Goal: Task Accomplishment & Management: Manage account settings

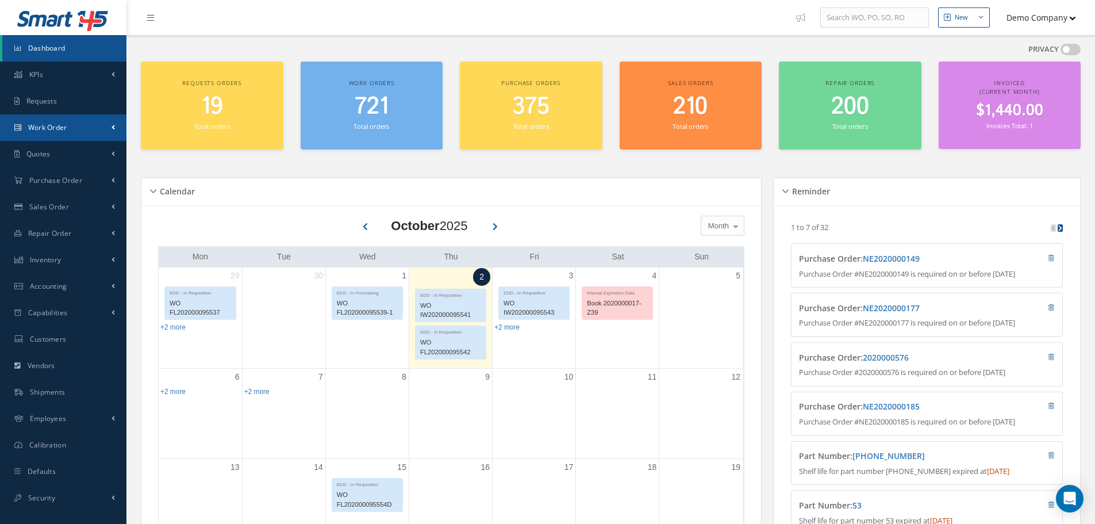
click at [97, 121] on link "Work Order" at bounding box center [63, 127] width 126 height 26
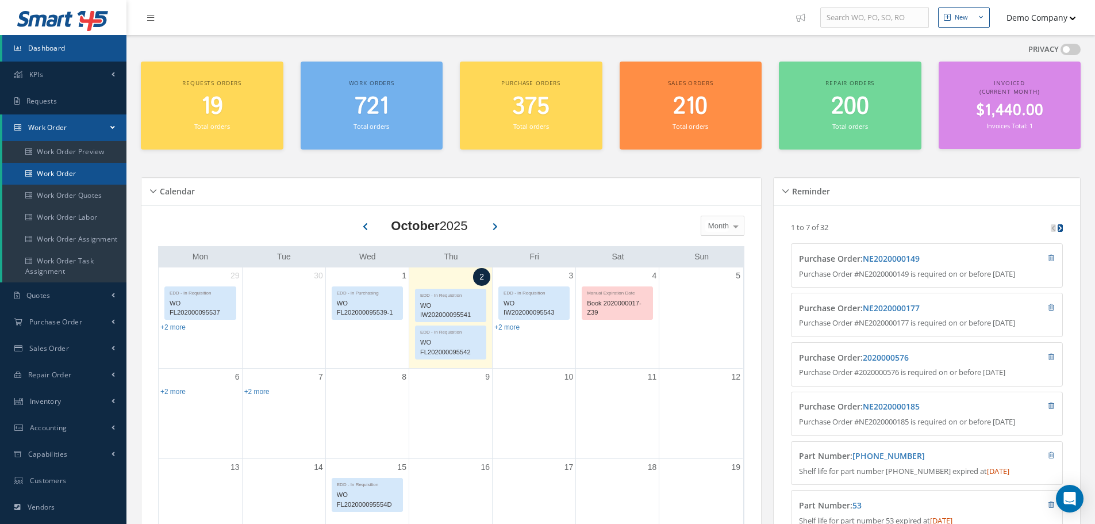
click at [64, 172] on link "Work Order" at bounding box center [64, 174] width 124 height 22
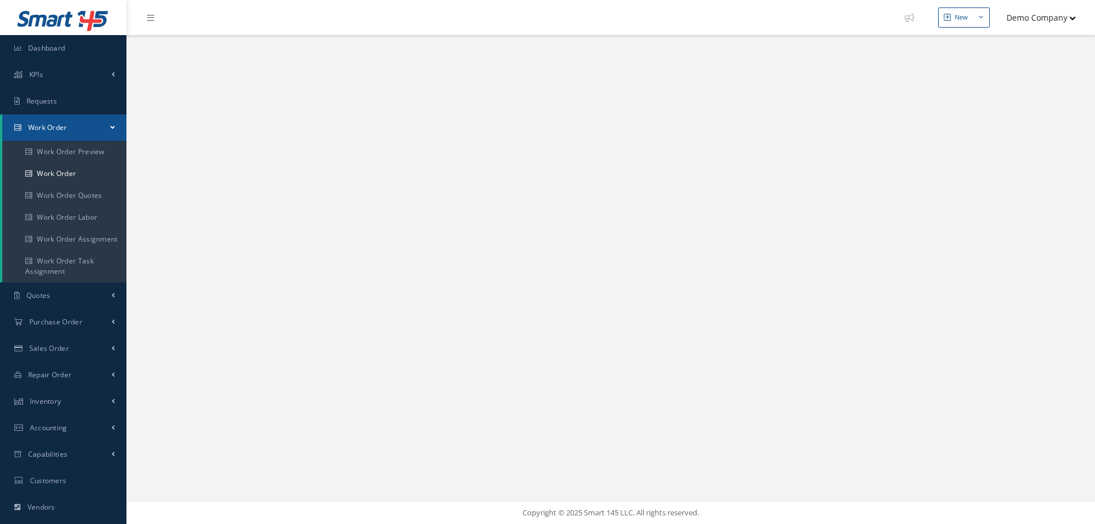
select select "25"
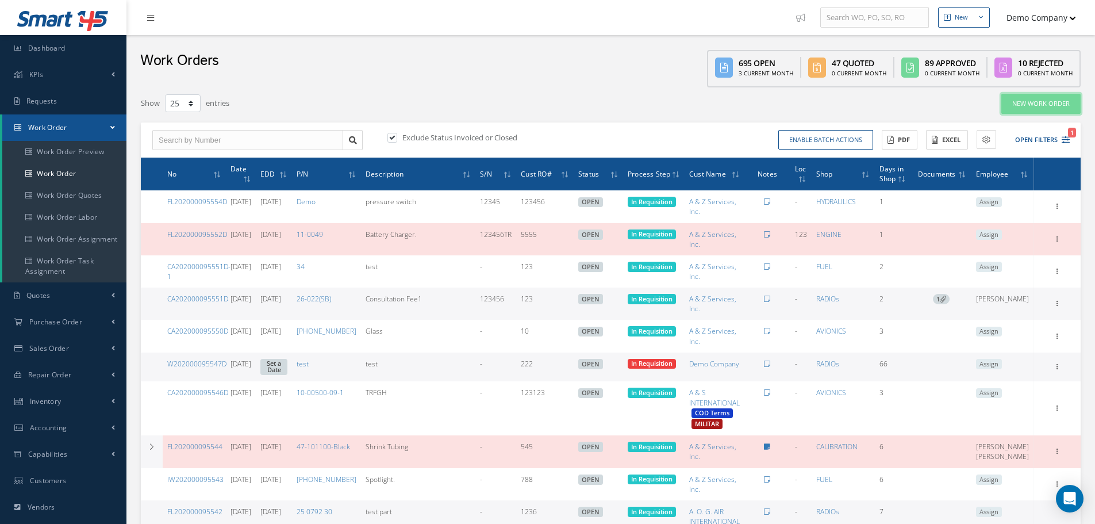
click at [1041, 113] on link "New Work Order" at bounding box center [1041, 104] width 79 height 20
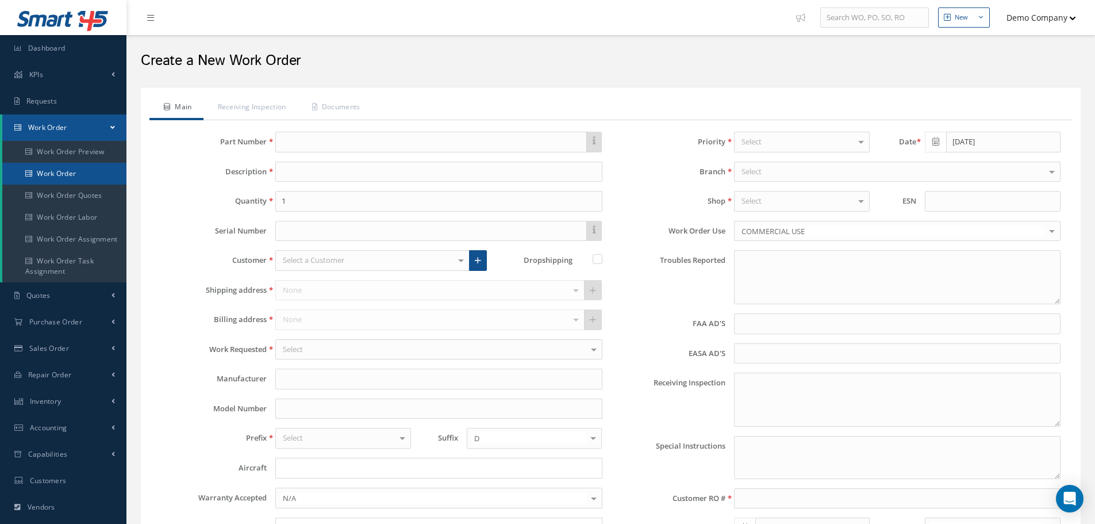
type input "faa aads"
type input "EASA ADS"
type textarea "NO VISUAL DAMAGE"
type input "10/09/2025"
click at [397, 143] on input "text" at bounding box center [430, 142] width 311 height 21
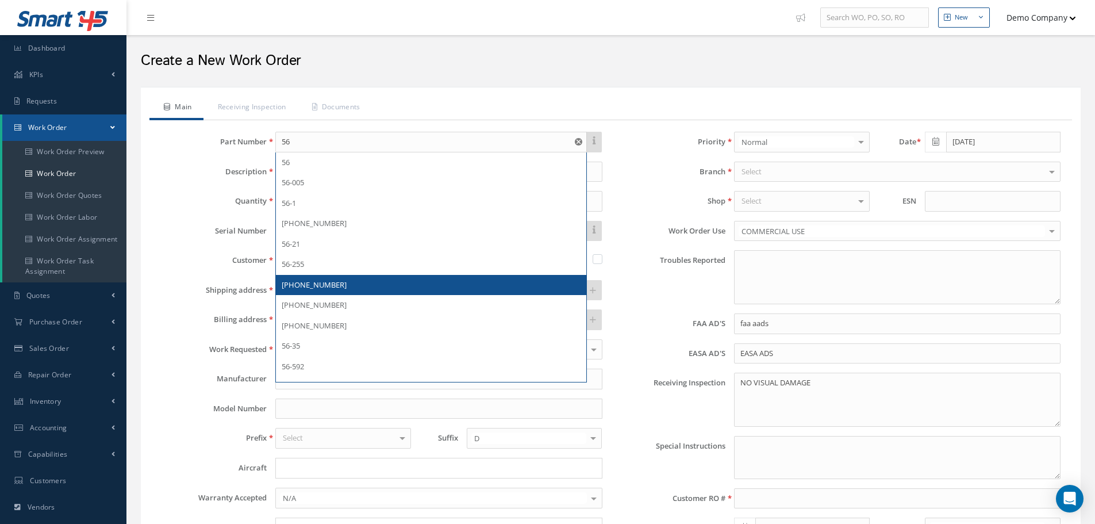
click at [323, 287] on span "56-28710-0030" at bounding box center [314, 284] width 65 height 10
type input "56-28710-0030"
type input "Spring"
type input "12312"
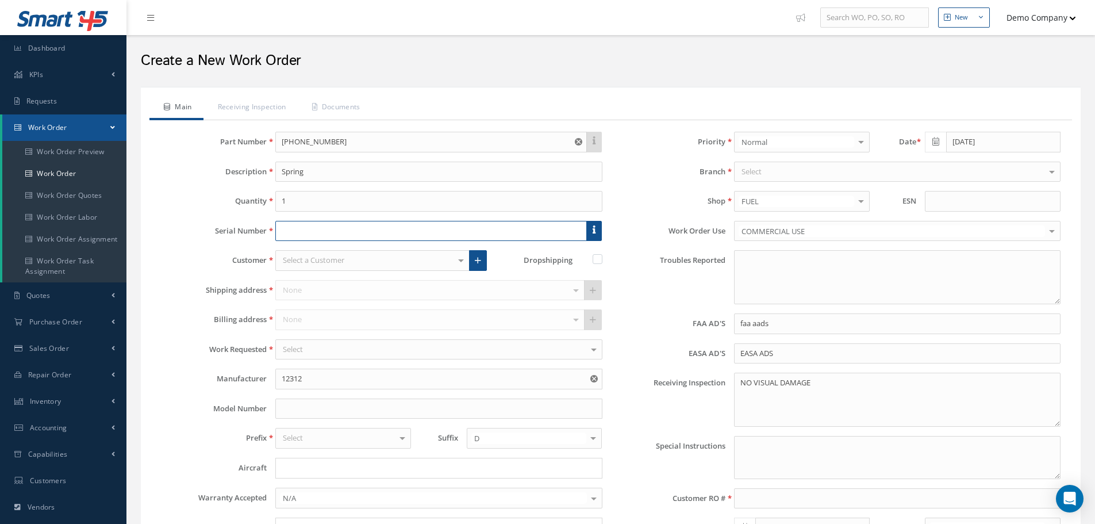
click at [309, 232] on input "text" at bounding box center [430, 231] width 311 height 21
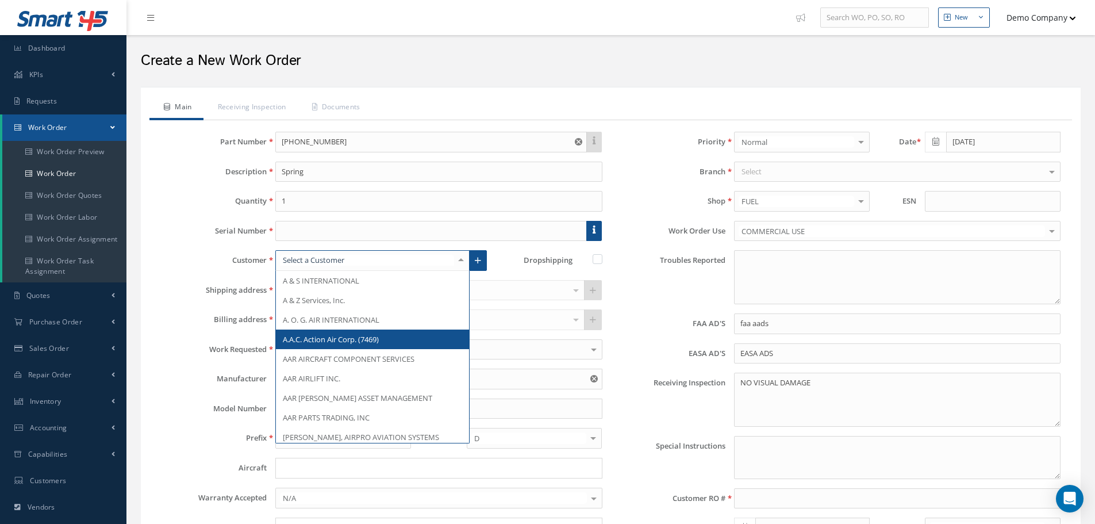
click at [342, 343] on span "A.A.C. Action Air Corp. (7469)" at bounding box center [372, 339] width 193 height 20
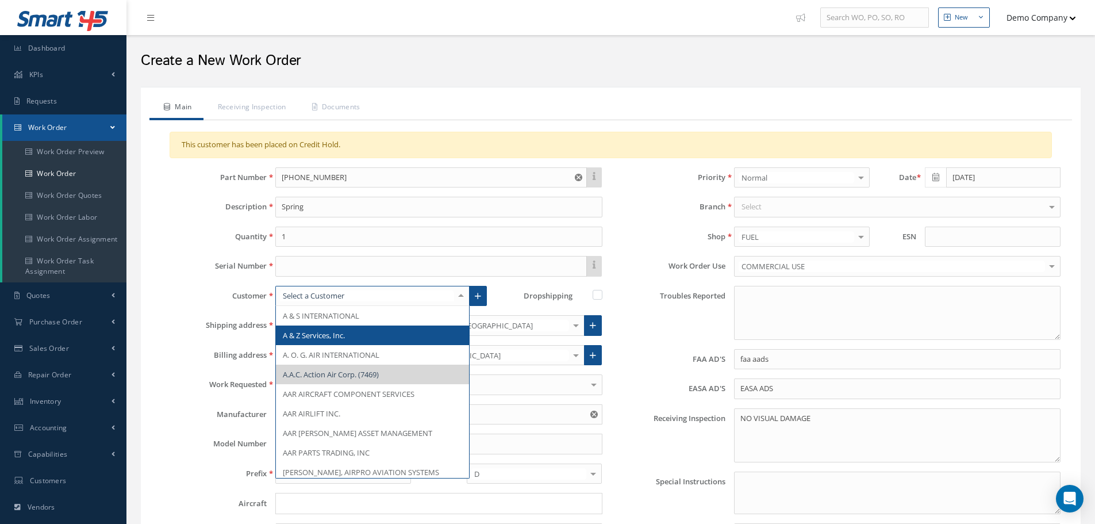
click at [344, 333] on span "A & Z Services, Inc." at bounding box center [314, 335] width 62 height 10
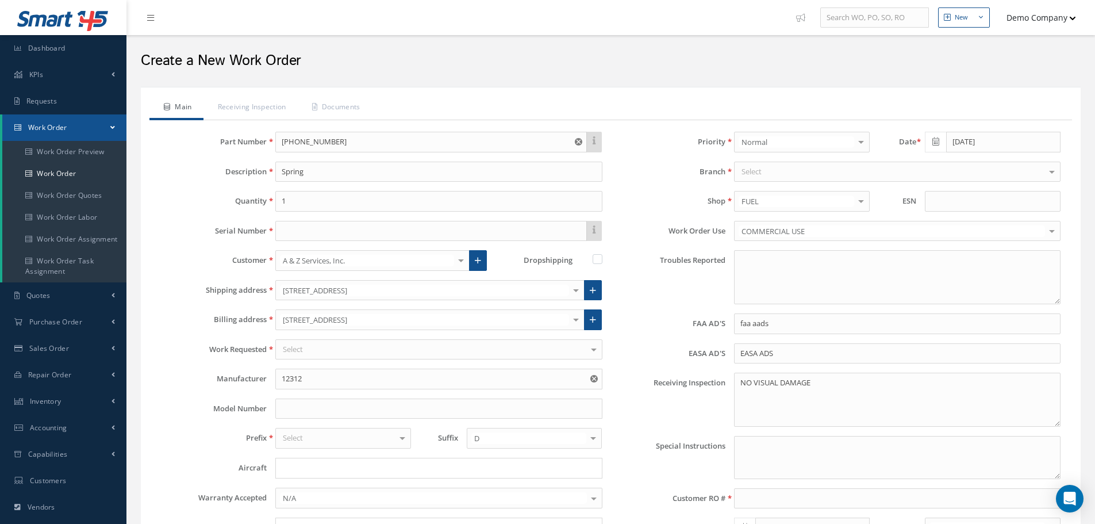
drag, startPoint x: 335, startPoint y: 351, endPoint x: 332, endPoint y: 386, distance: 34.6
click at [335, 351] on div "Select" at bounding box center [438, 349] width 327 height 21
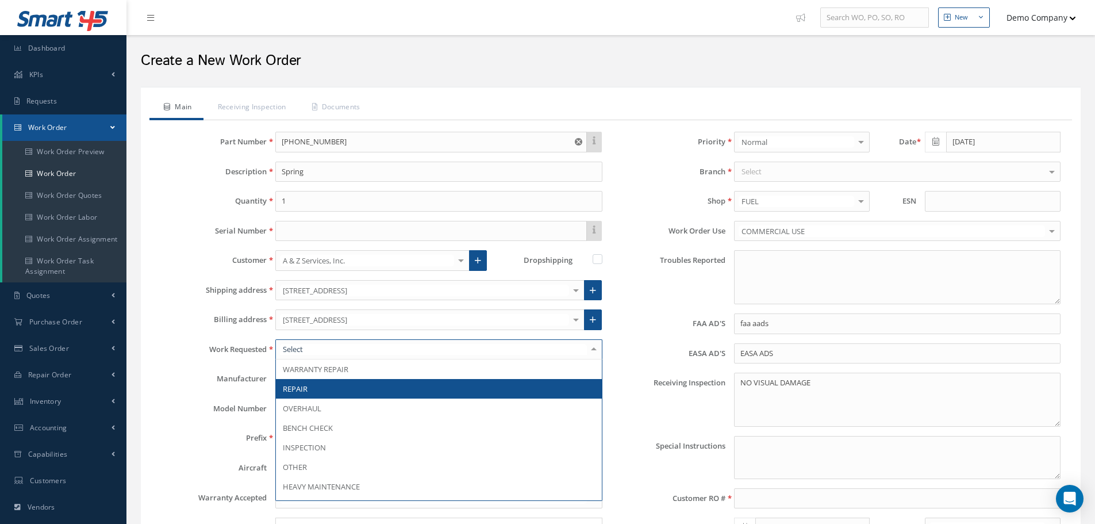
click at [332, 389] on span "REPAIR" at bounding box center [438, 389] width 325 height 20
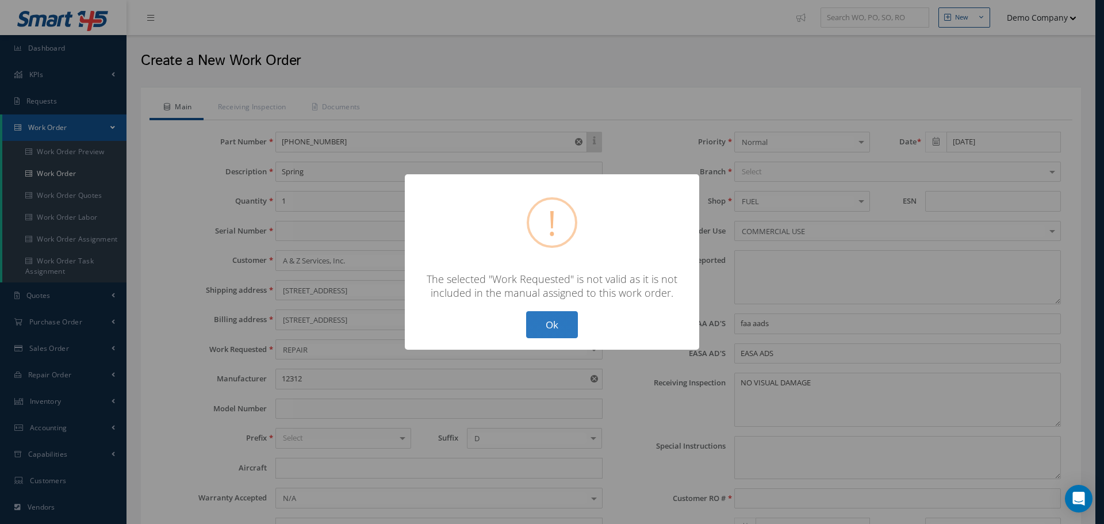
drag, startPoint x: 550, startPoint y: 317, endPoint x: 542, endPoint y: 315, distance: 7.7
click at [550, 316] on button "Ok" at bounding box center [552, 324] width 52 height 27
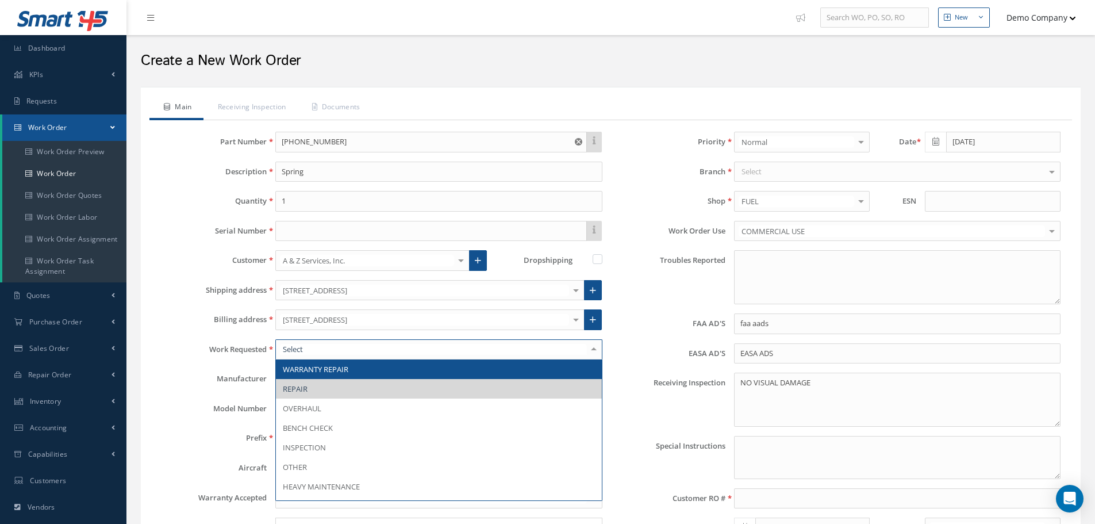
click at [177, 319] on label "Billing address" at bounding box center [209, 319] width 114 height 9
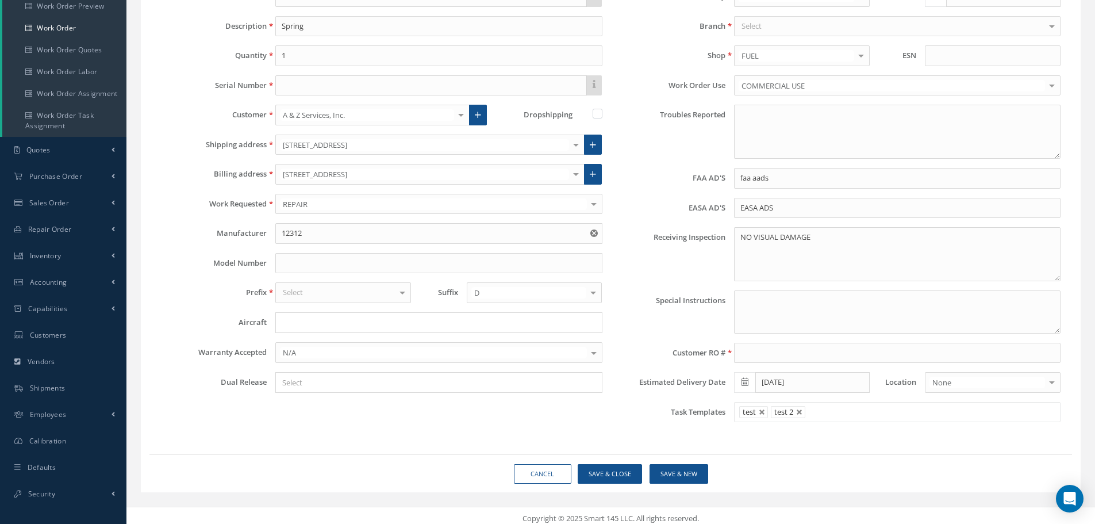
scroll to position [151, 0]
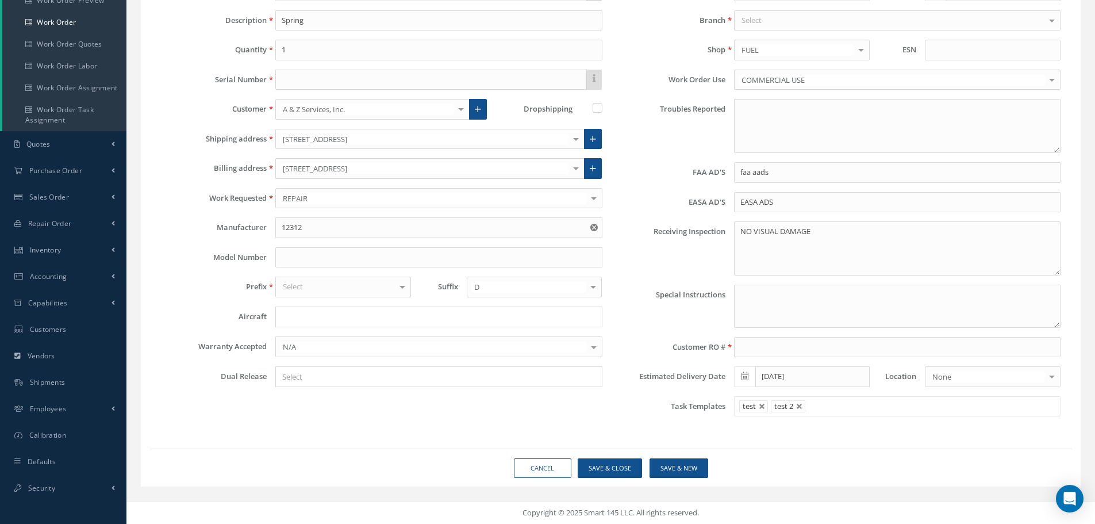
click at [344, 282] on div "Select" at bounding box center [343, 287] width 136 height 21
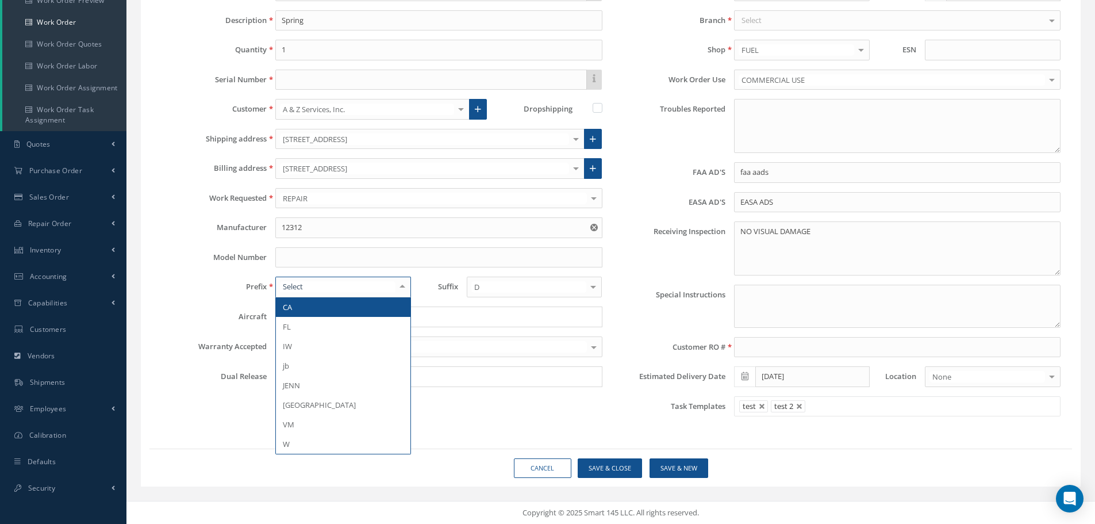
drag, startPoint x: 309, startPoint y: 308, endPoint x: 525, endPoint y: 301, distance: 216.3
click at [312, 305] on span "CA" at bounding box center [343, 307] width 135 height 20
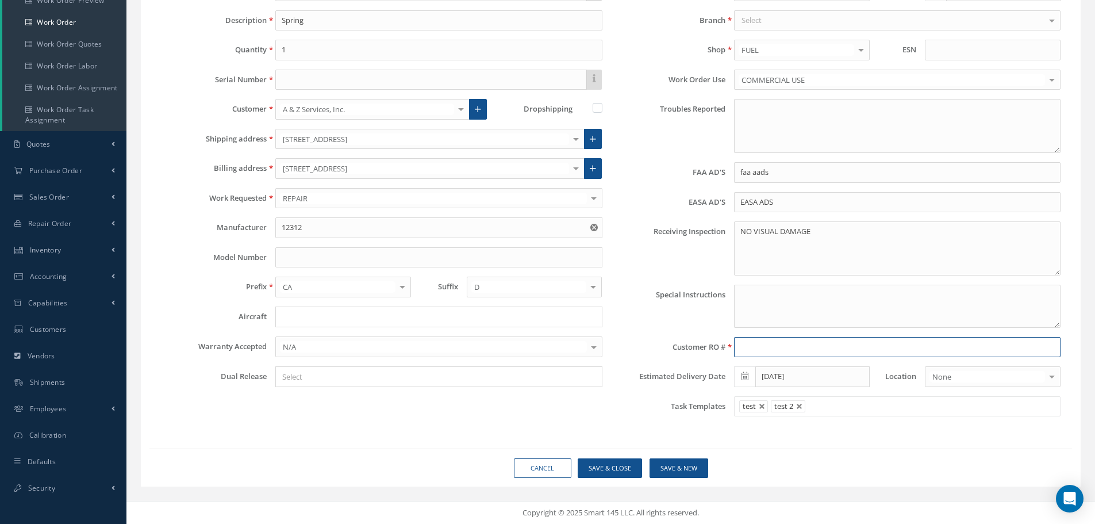
click at [782, 347] on input at bounding box center [897, 347] width 327 height 21
type input "123456"
click at [761, 403] on link at bounding box center [762, 406] width 7 height 7
click at [766, 405] on link at bounding box center [768, 406] width 7 height 7
type input "Select templates"
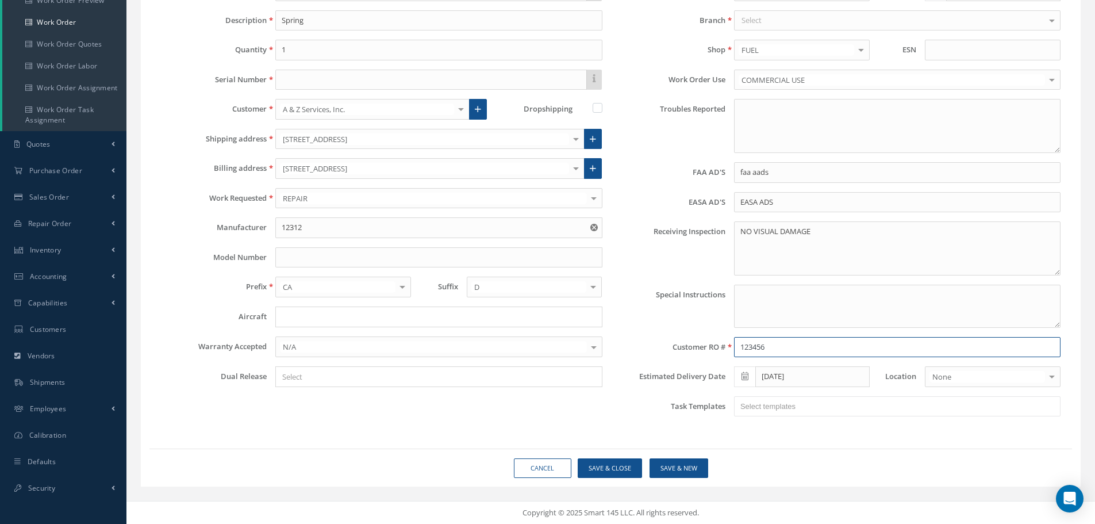
type input "123456"
click at [590, 290] on div at bounding box center [593, 286] width 16 height 19
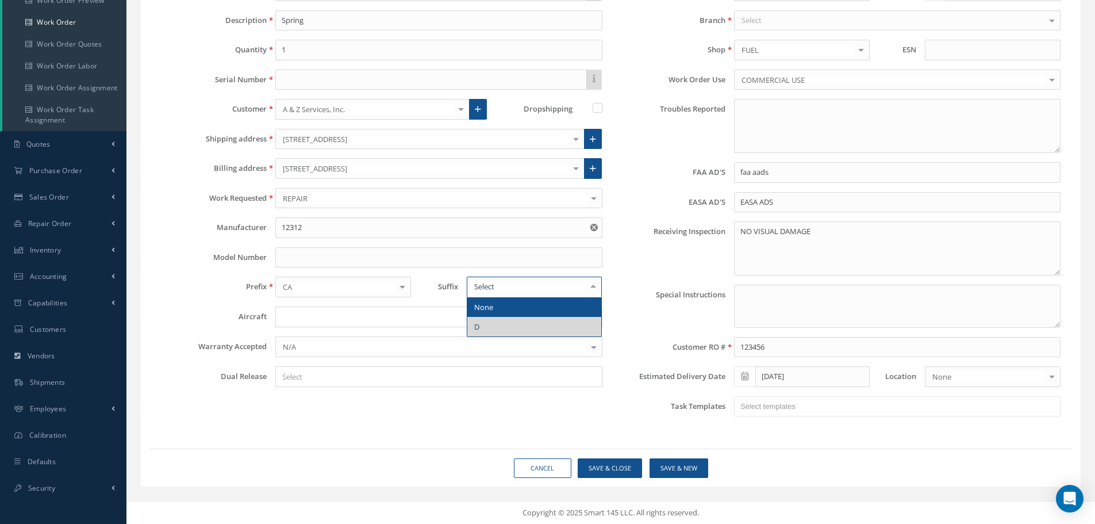
drag, startPoint x: 525, startPoint y: 308, endPoint x: 598, endPoint y: 306, distance: 73.1
click at [524, 307] on span "None" at bounding box center [534, 307] width 135 height 20
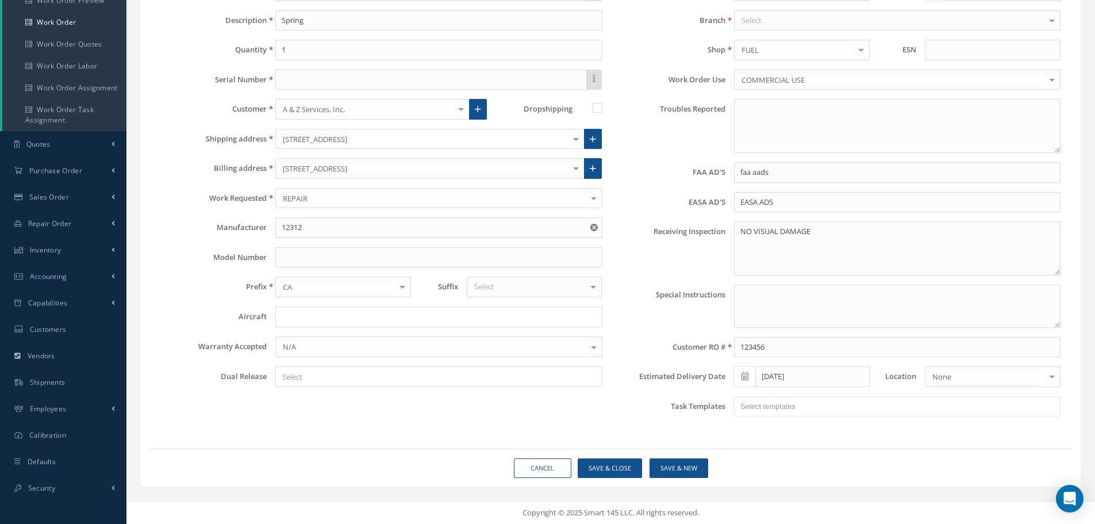
scroll to position [0, 0]
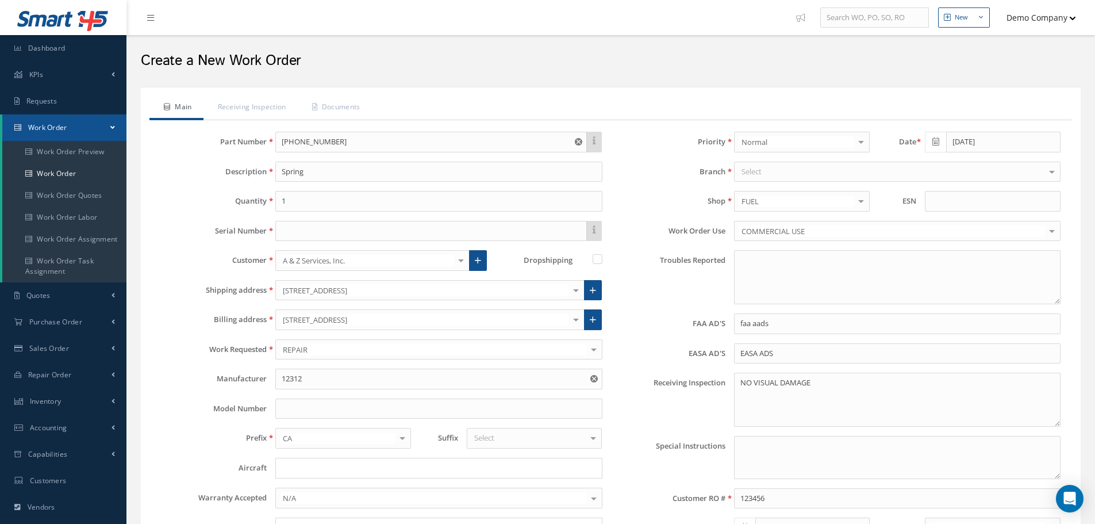
click at [759, 181] on div "Priority Normal Normal AOG Critical Rush Pinned WOs No elements found. List is …" at bounding box center [840, 354] width 459 height 445
click at [778, 175] on div "Select" at bounding box center [897, 172] width 327 height 21
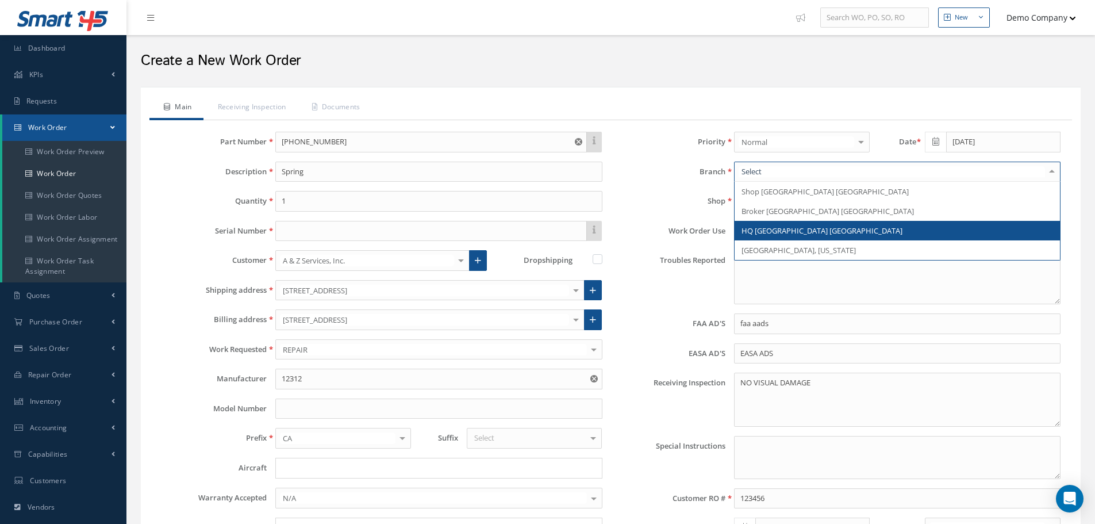
drag, startPoint x: 770, startPoint y: 231, endPoint x: 776, endPoint y: 227, distance: 7.0
click at [770, 230] on span "HQ [GEOGRAPHIC_DATA] [GEOGRAPHIC_DATA]" at bounding box center [822, 230] width 161 height 10
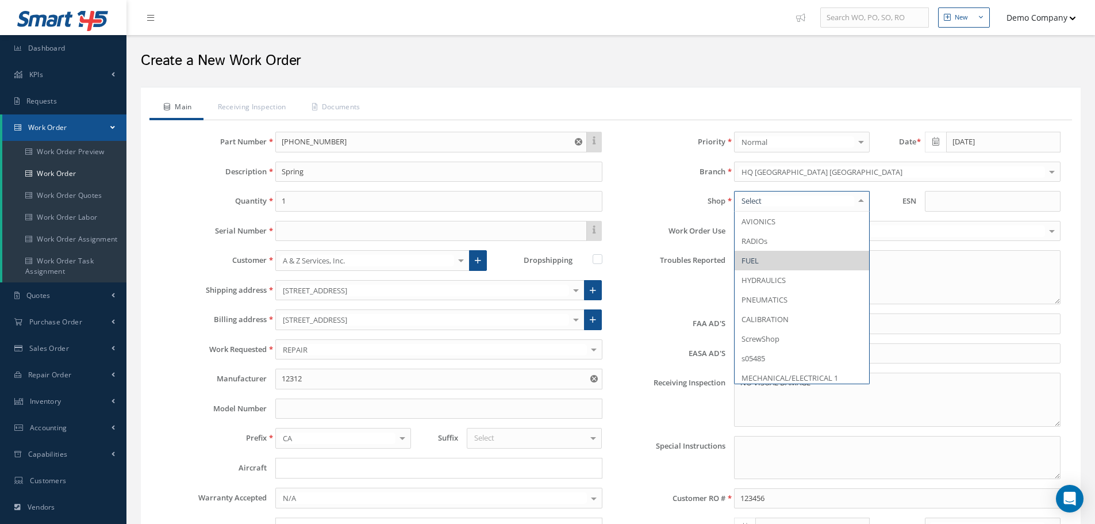
click at [803, 266] on span "FUEL" at bounding box center [802, 261] width 135 height 20
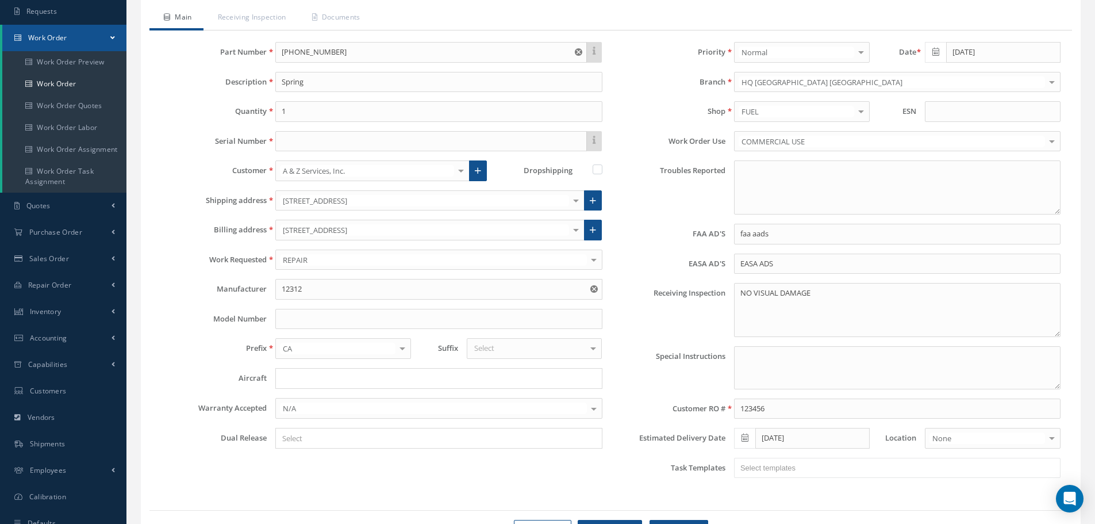
scroll to position [151, 0]
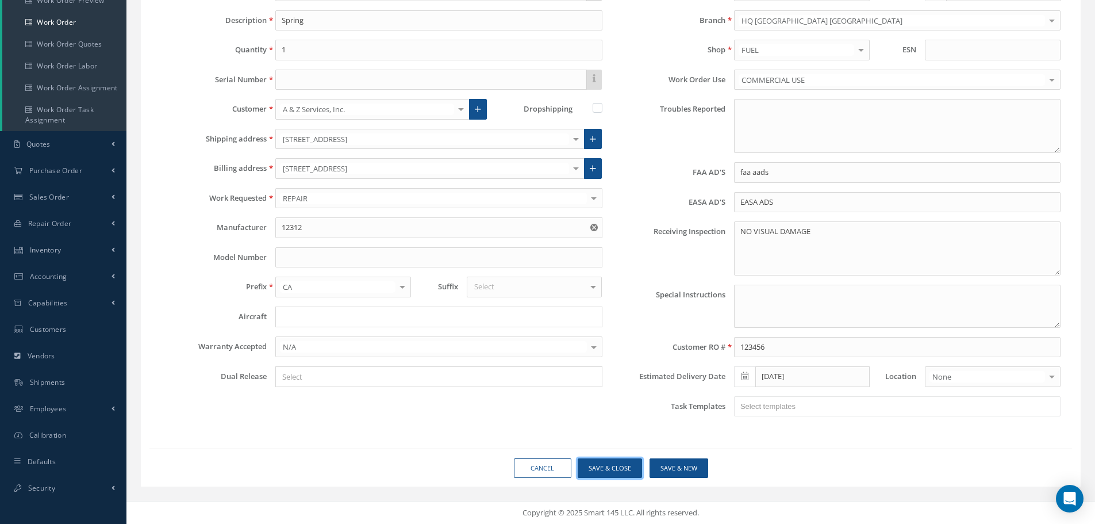
click at [608, 466] on button "Save & Close" at bounding box center [610, 468] width 64 height 20
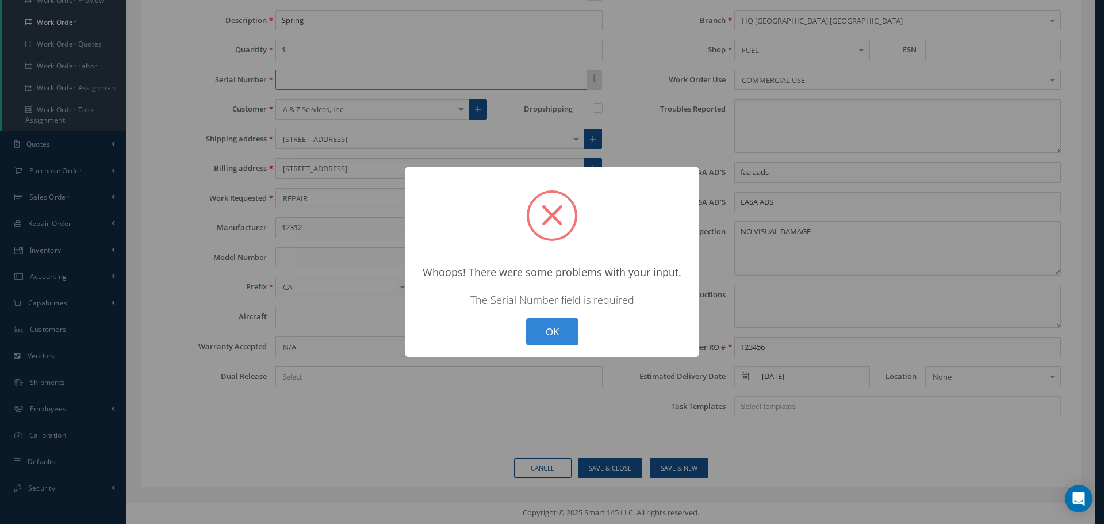
drag, startPoint x: 548, startPoint y: 323, endPoint x: 528, endPoint y: 271, distance: 55.5
click at [547, 321] on button "OK" at bounding box center [552, 331] width 52 height 27
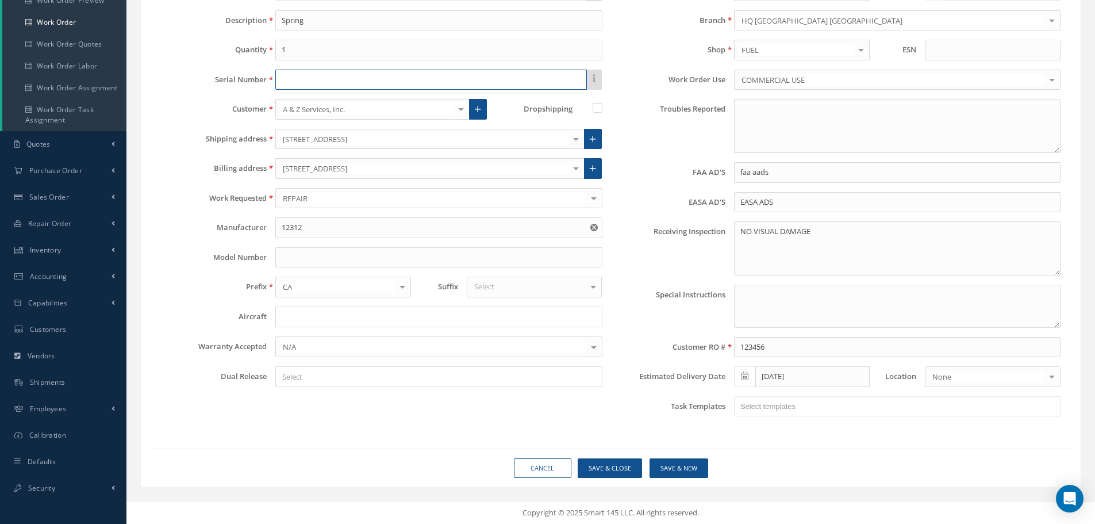
click at [298, 83] on input "text" at bounding box center [430, 80] width 311 height 21
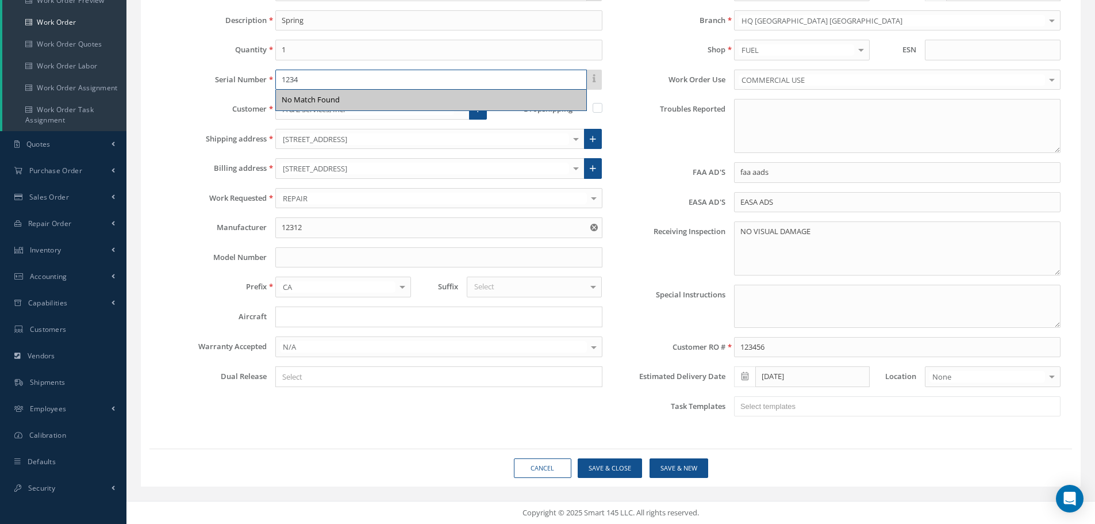
type input "1234"
click at [614, 157] on div "Priority Normal Normal AOG Critical Rush Pinned WOs No elements found. List is …" at bounding box center [840, 202] width 459 height 445
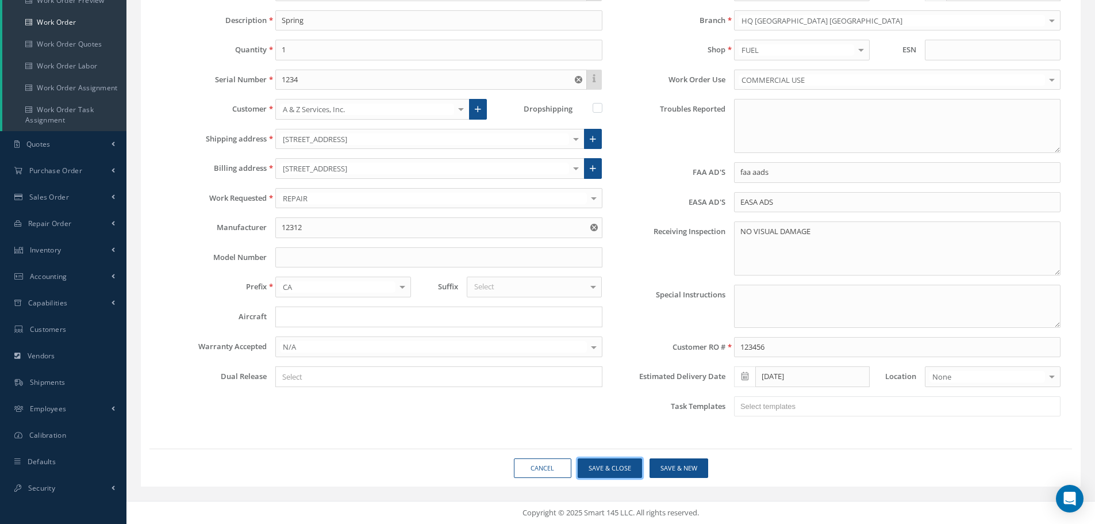
drag, startPoint x: 615, startPoint y: 467, endPoint x: 619, endPoint y: 461, distance: 8.3
click at [615, 466] on button "Save & Close" at bounding box center [610, 468] width 64 height 20
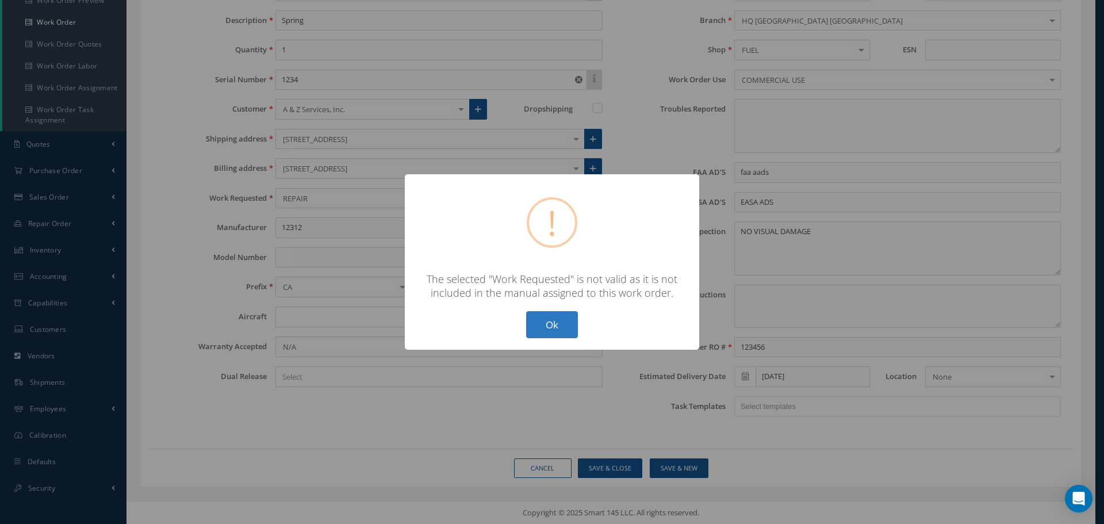
click at [549, 319] on button "Ok" at bounding box center [552, 324] width 52 height 27
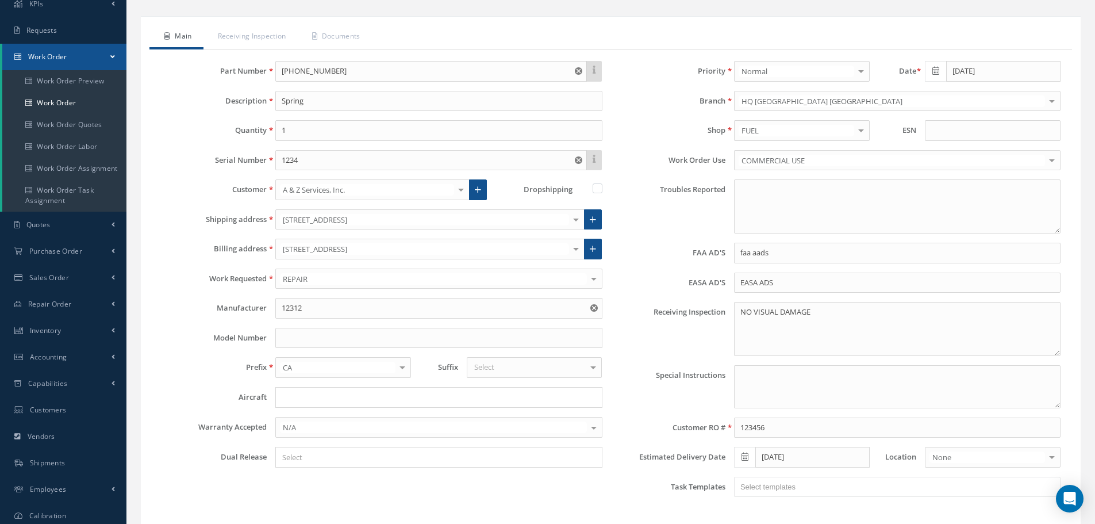
scroll to position [0, 0]
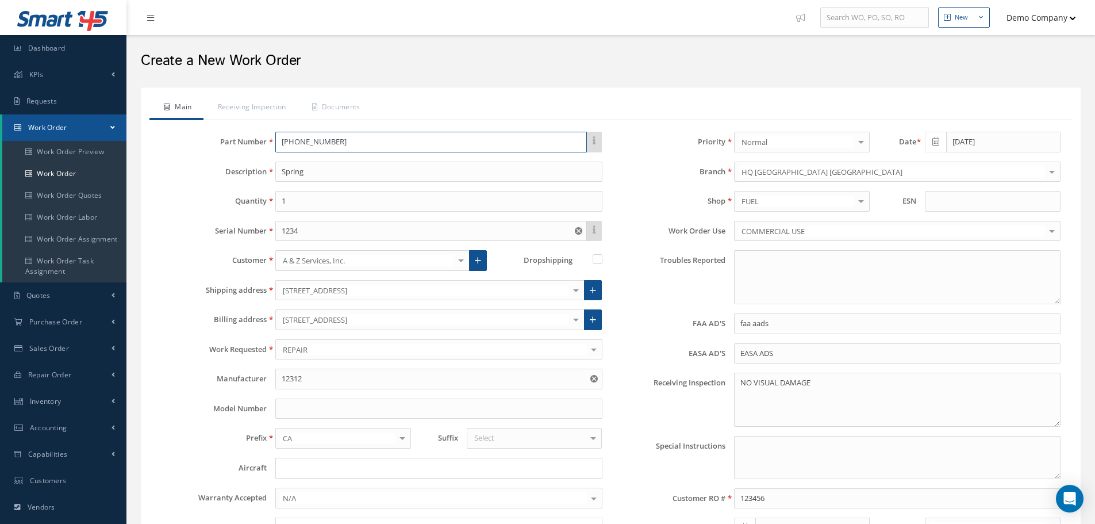
drag, startPoint x: 325, startPoint y: 140, endPoint x: 159, endPoint y: 143, distance: 166.8
click at [159, 143] on div "Part Number 56-28710-0030" at bounding box center [381, 142] width 459 height 21
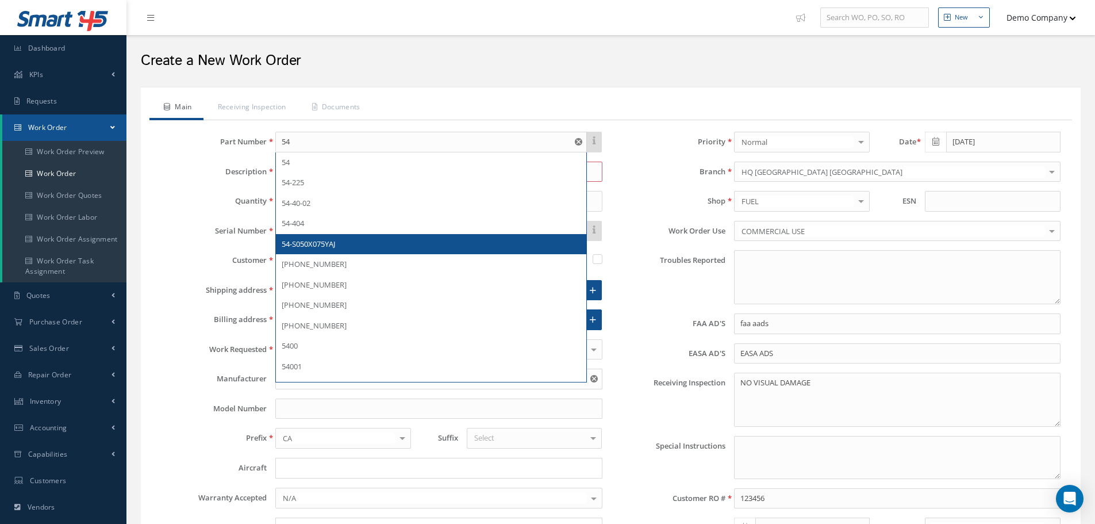
click at [314, 241] on span "54-S050X075YAJ" at bounding box center [308, 244] width 53 height 10
type input "54-S050X075YAJ"
type input "WHITE PRINT-ON AREA POLYESTER LABEL"
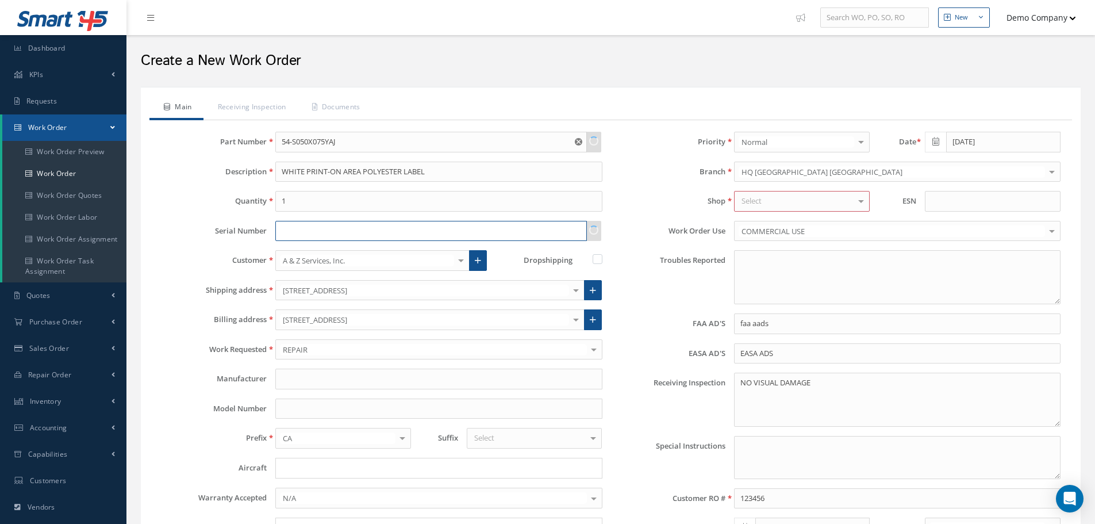
click at [297, 229] on input "text" at bounding box center [430, 231] width 311 height 21
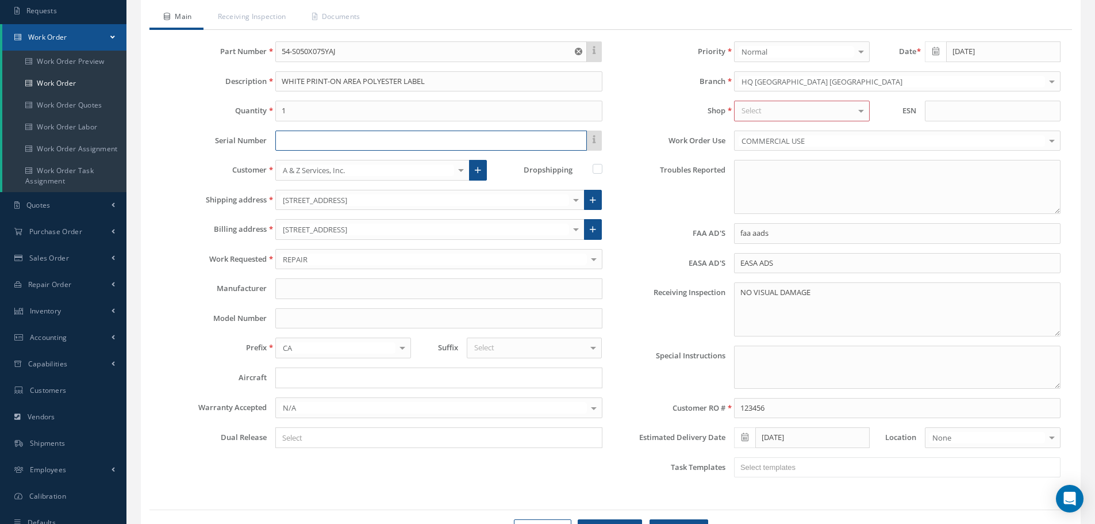
scroll to position [151, 0]
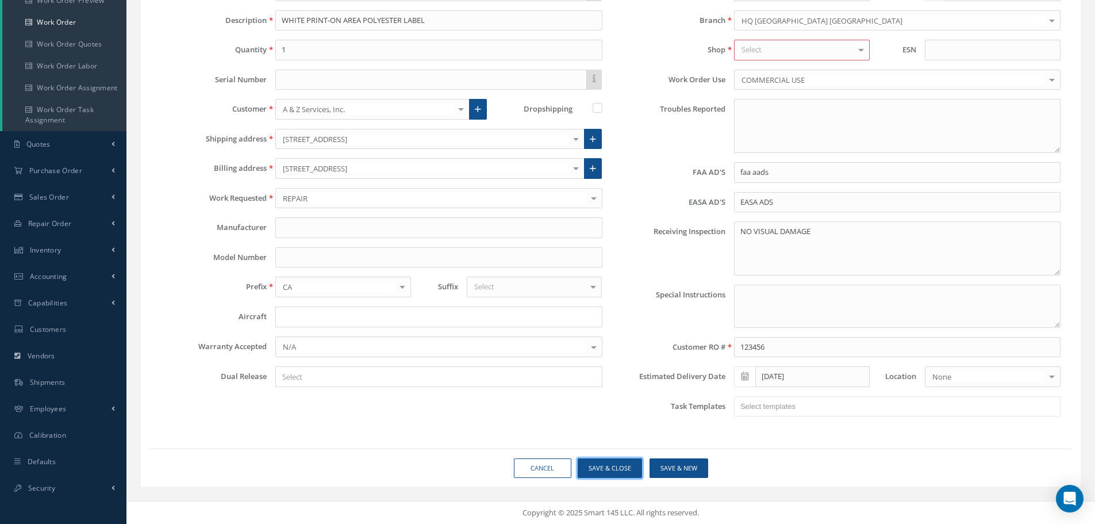
click at [625, 463] on button "Save & Close" at bounding box center [610, 468] width 64 height 20
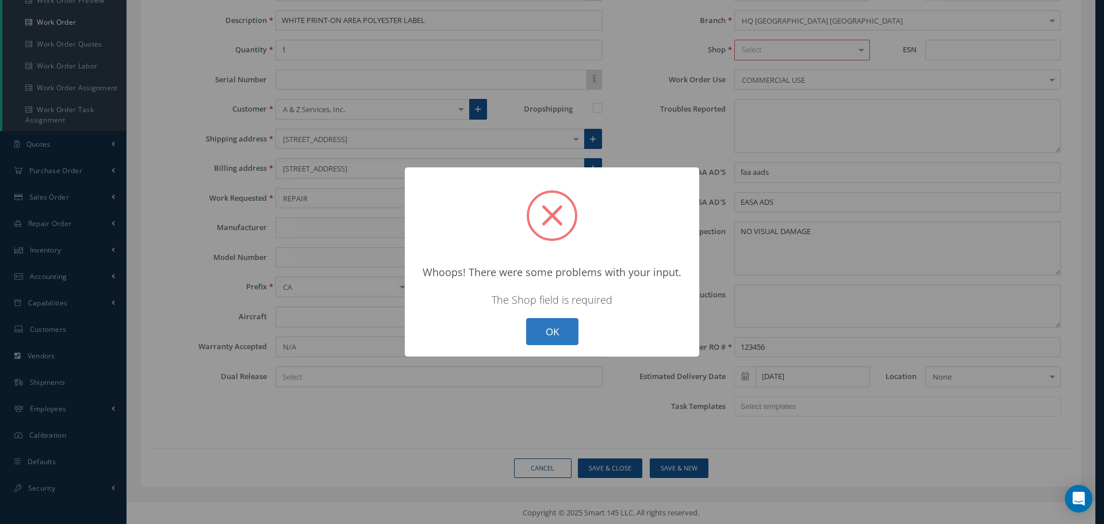
drag, startPoint x: 557, startPoint y: 328, endPoint x: 697, endPoint y: 266, distance: 153.6
click at [557, 327] on button "OK" at bounding box center [552, 331] width 52 height 27
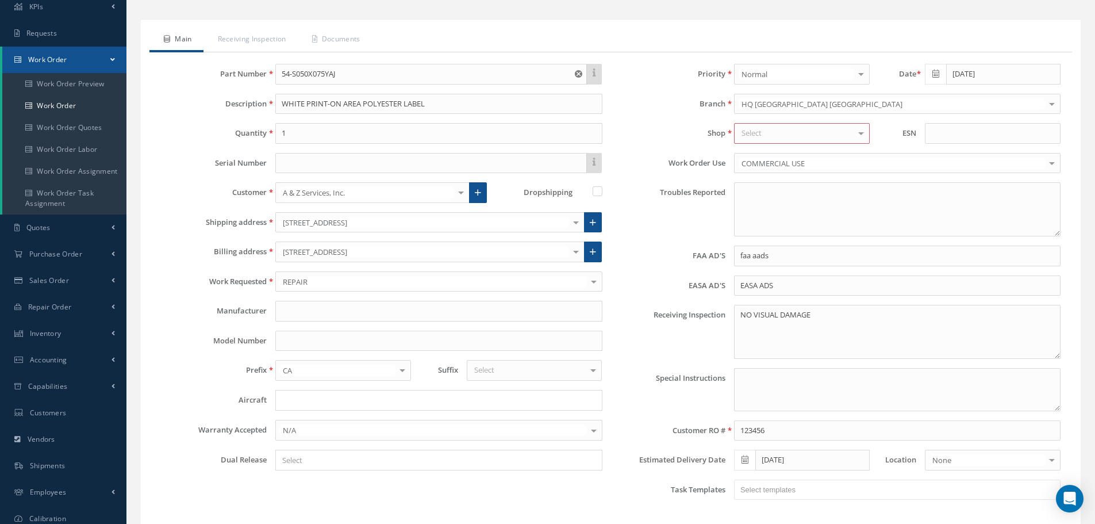
scroll to position [0, 0]
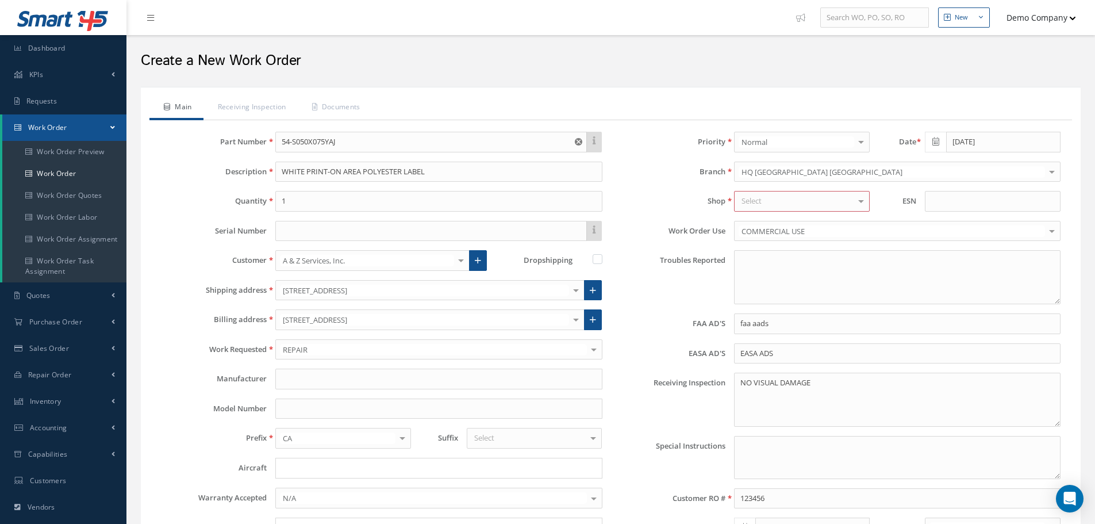
click at [777, 200] on div "Select" at bounding box center [802, 201] width 136 height 21
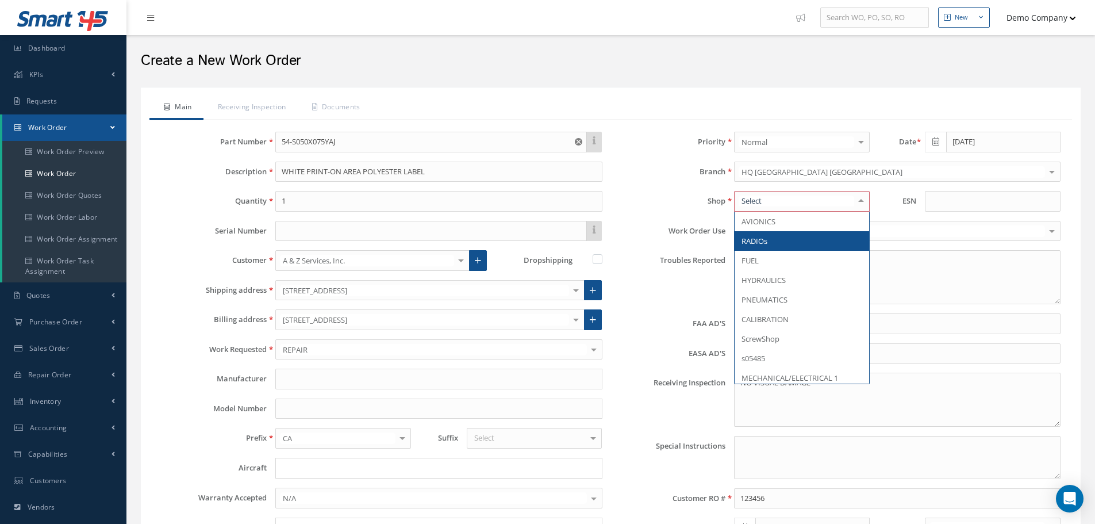
click at [779, 259] on span "FUEL" at bounding box center [802, 261] width 135 height 20
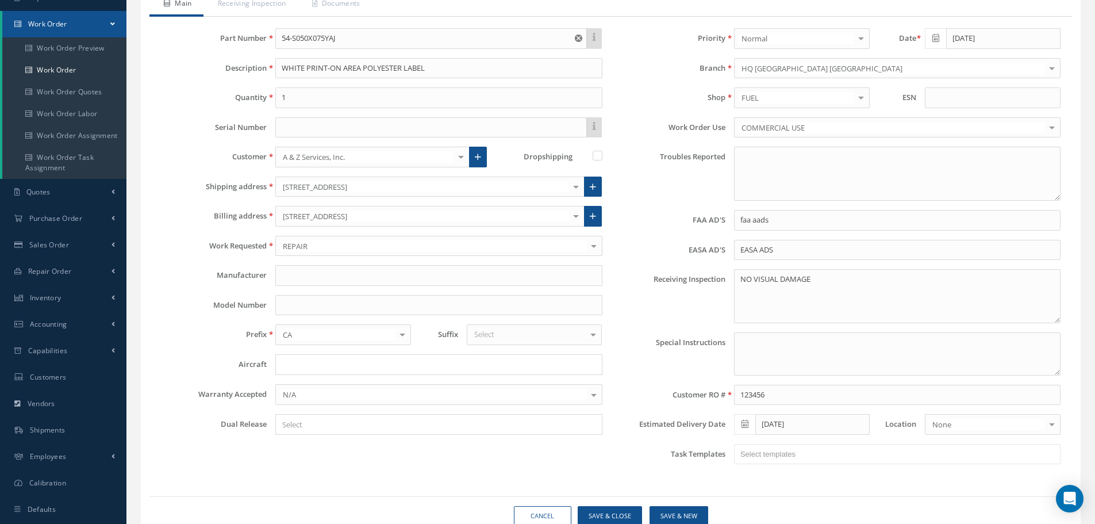
scroll to position [151, 0]
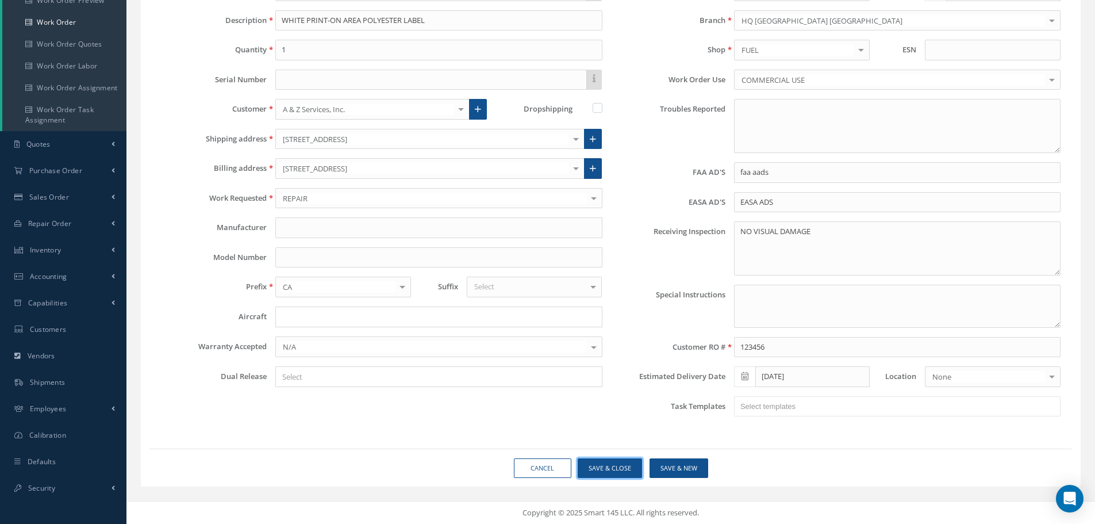
click at [612, 471] on button "Save & Close" at bounding box center [610, 468] width 64 height 20
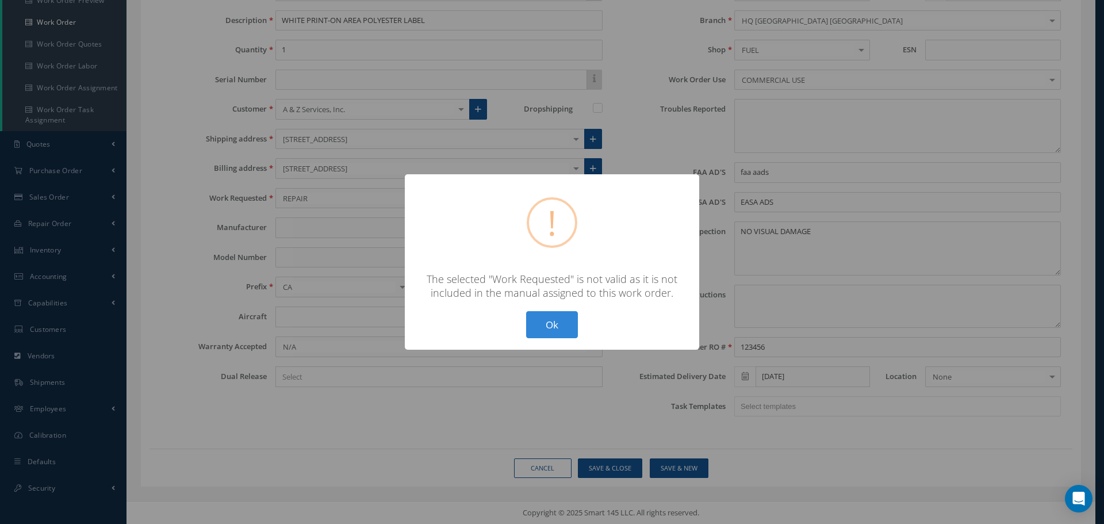
drag, startPoint x: 547, startPoint y: 323, endPoint x: 502, endPoint y: 311, distance: 46.9
click at [546, 320] on button "Ok" at bounding box center [552, 324] width 52 height 27
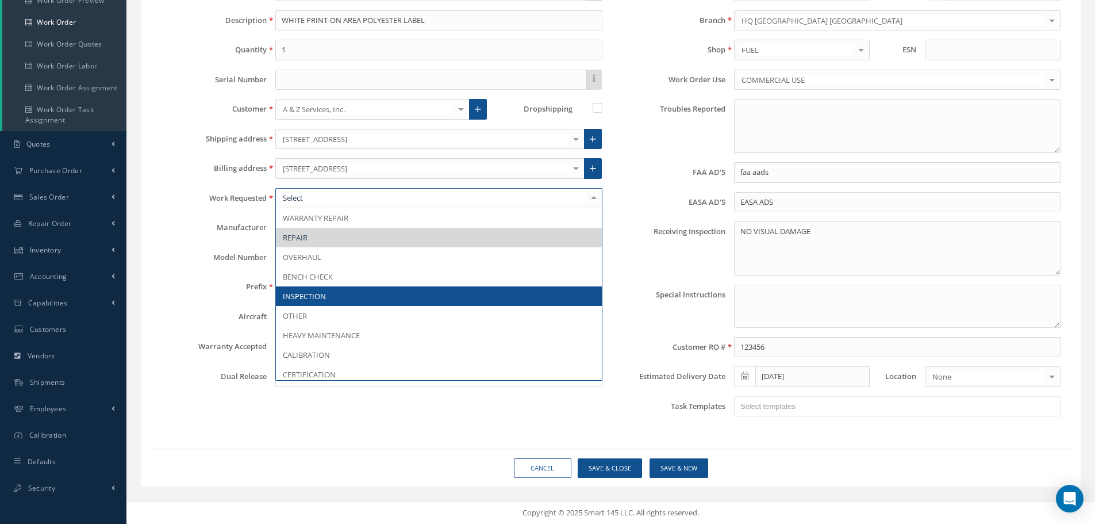
click at [347, 287] on span "INSPECTION" at bounding box center [438, 296] width 325 height 20
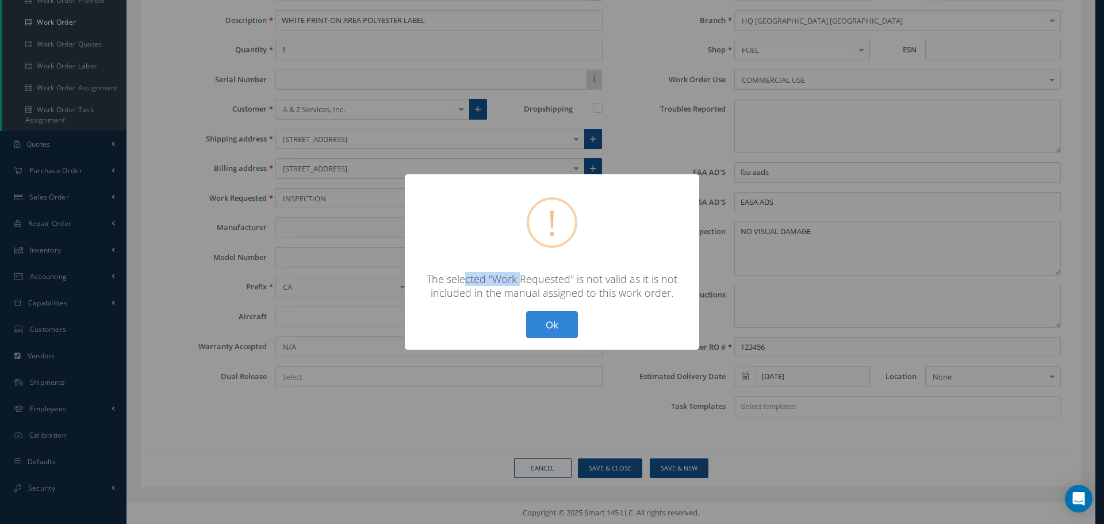
drag, startPoint x: 465, startPoint y: 279, endPoint x: 589, endPoint y: 280, distance: 124.2
click at [589, 280] on div "The selected "Work Requested" is not valid as it is not included in the manual …" at bounding box center [551, 286] width 271 height 28
drag, startPoint x: 473, startPoint y: 282, endPoint x: 685, endPoint y: 305, distance: 213.5
click at [669, 304] on div "? ! i × The selected "Work Requested" is not valid as it is not included in the…" at bounding box center [552, 261] width 294 height 175
drag, startPoint x: 557, startPoint y: 324, endPoint x: 558, endPoint y: 317, distance: 7.1
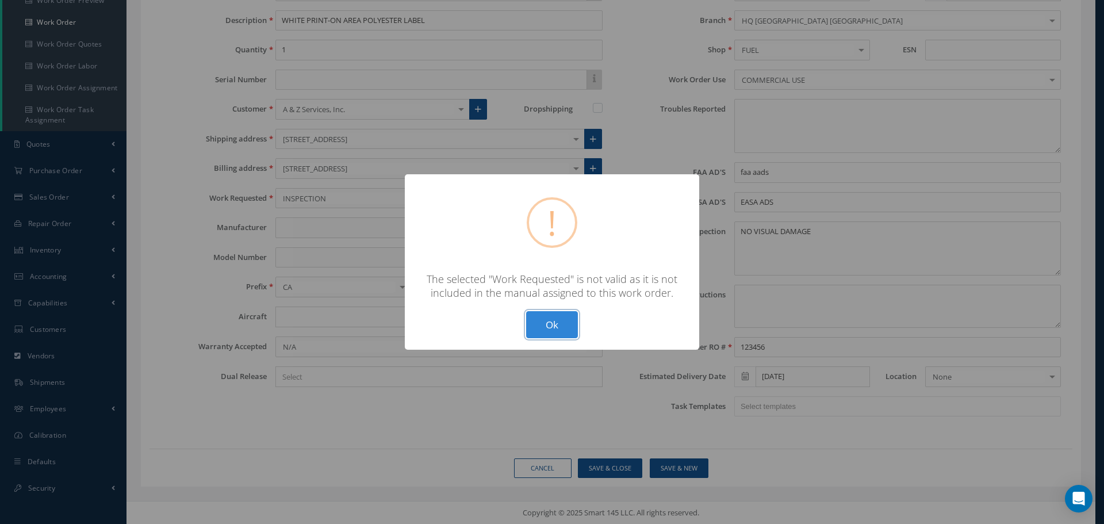
click at [557, 323] on button "Ok" at bounding box center [552, 324] width 52 height 27
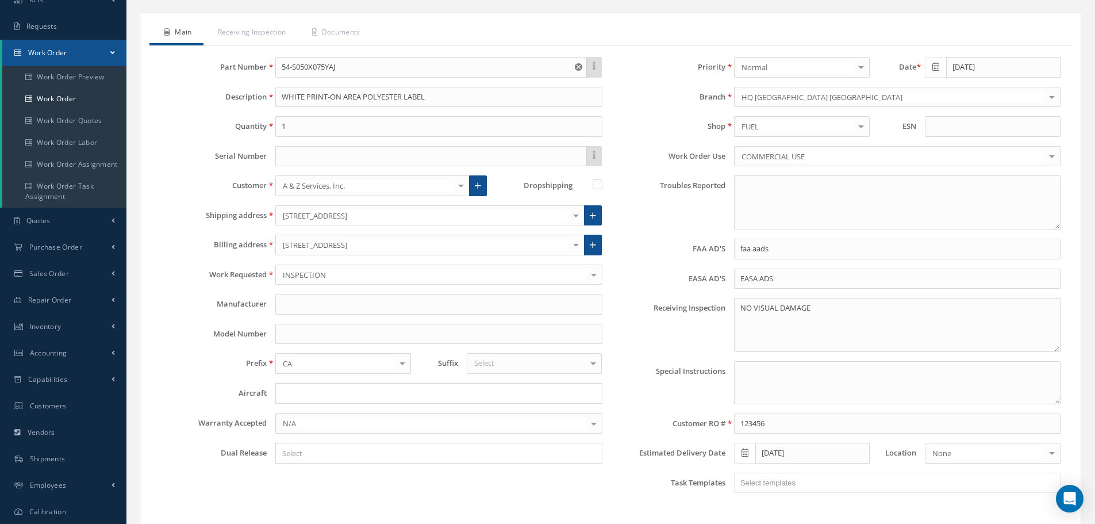
scroll to position [0, 0]
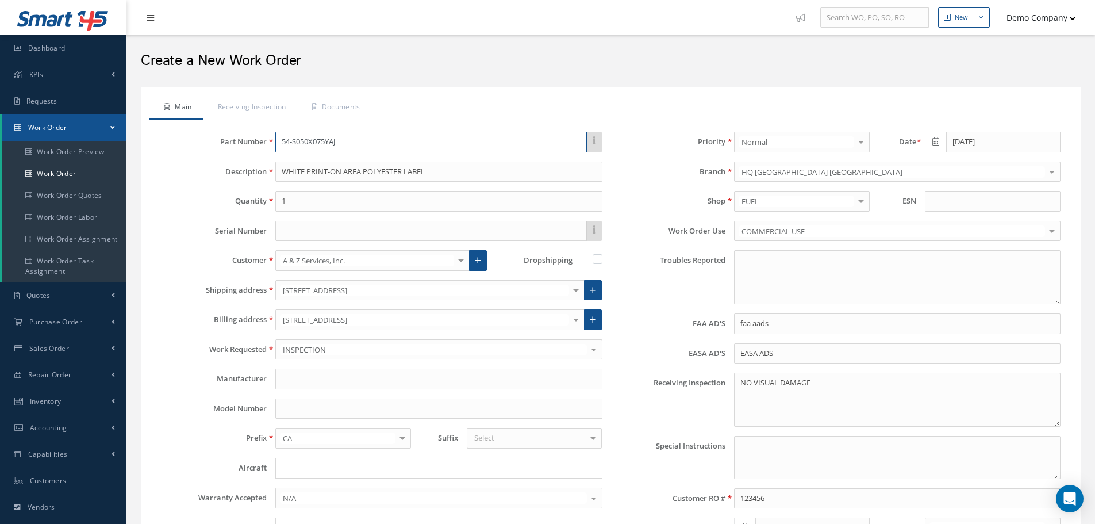
drag, startPoint x: 369, startPoint y: 139, endPoint x: 118, endPoint y: 116, distance: 252.4
click at [118, 115] on div "Smart 145 Dashboard KPIs Work Order Accounting Requests Work Order Work Order P…" at bounding box center [547, 337] width 1095 height 675
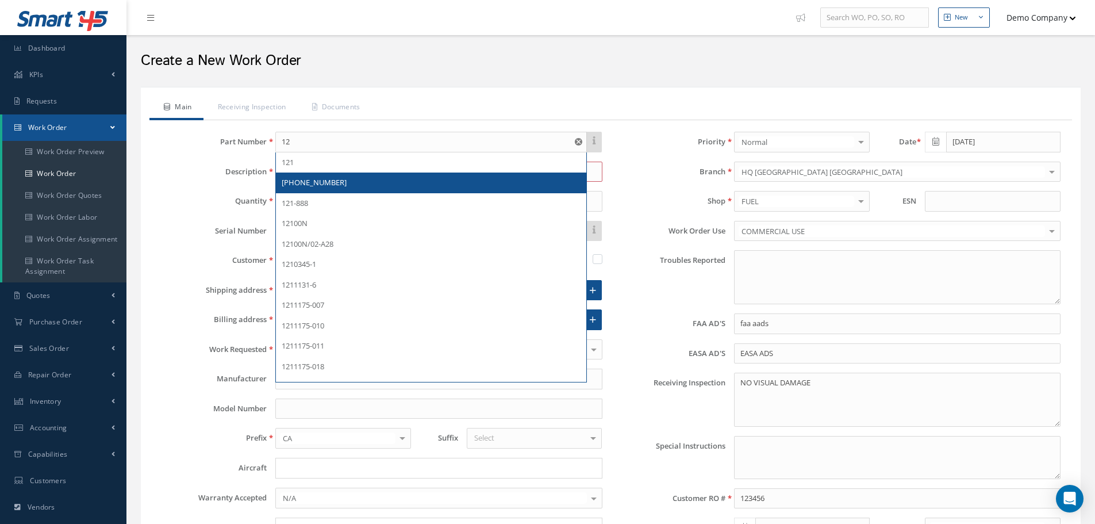
drag, startPoint x: 371, startPoint y: 185, endPoint x: 389, endPoint y: 181, distance: 18.8
click at [371, 185] on div "121-1077-01" at bounding box center [431, 182] width 298 height 11
type input "121-1077-01"
type input "Clamp."
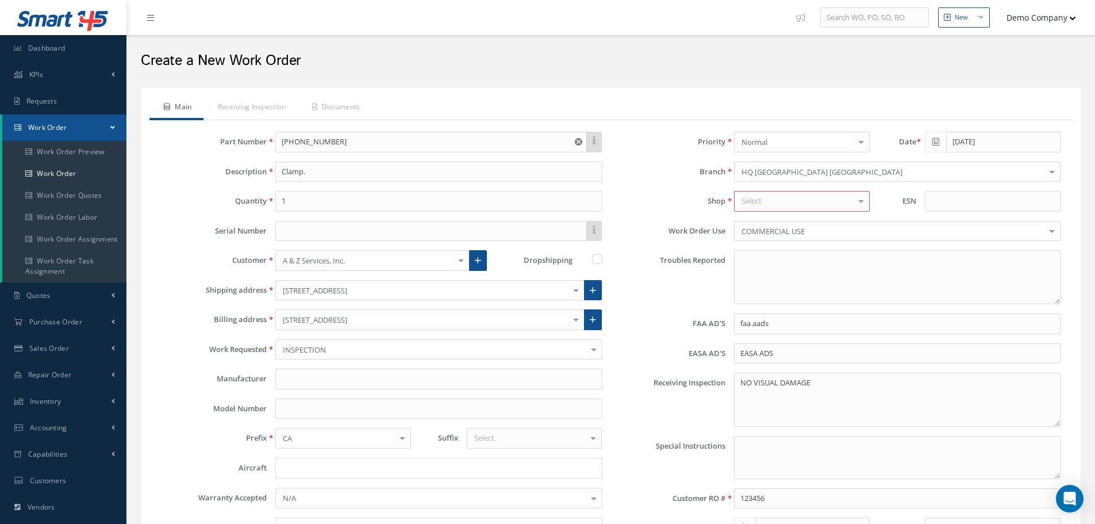
click at [766, 203] on div "Select" at bounding box center [802, 201] width 136 height 21
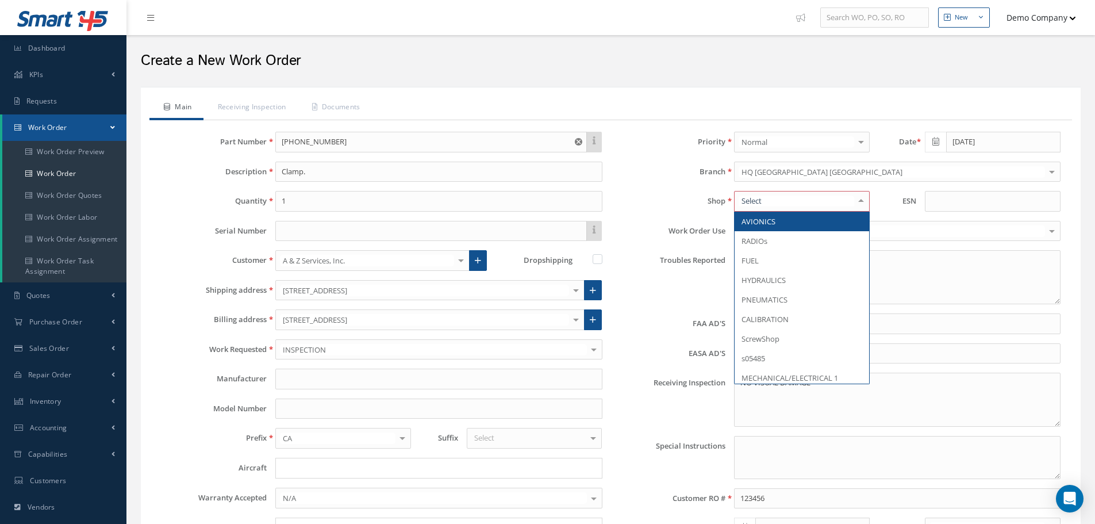
click at [771, 226] on span "AVIONICS" at bounding box center [759, 221] width 34 height 10
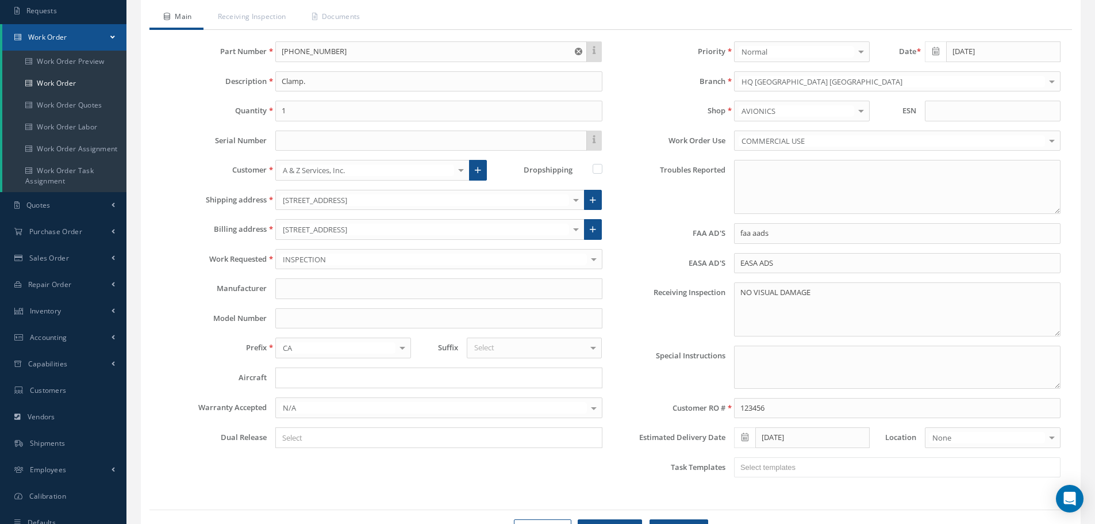
scroll to position [151, 0]
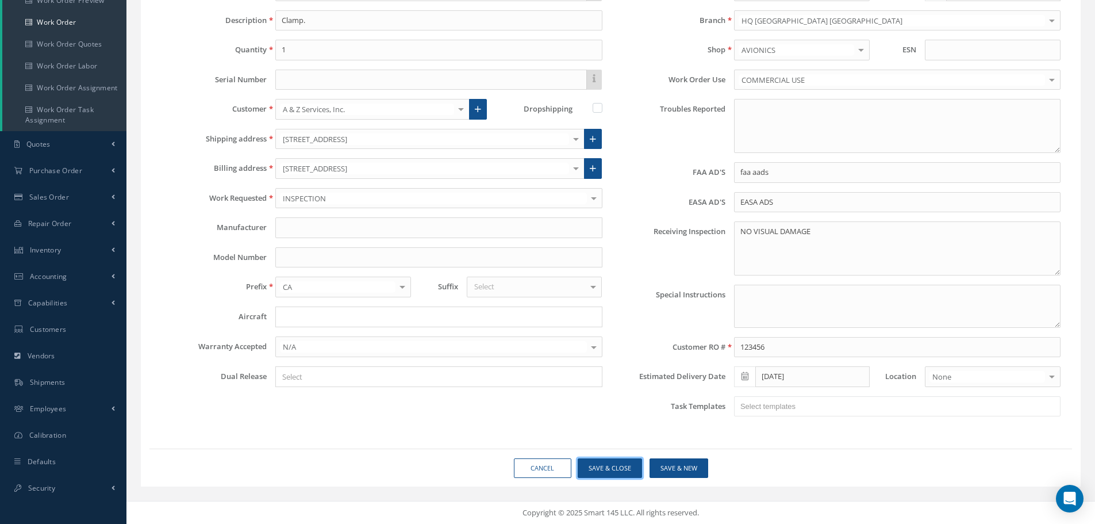
click at [609, 470] on button "Save & Close" at bounding box center [610, 468] width 64 height 20
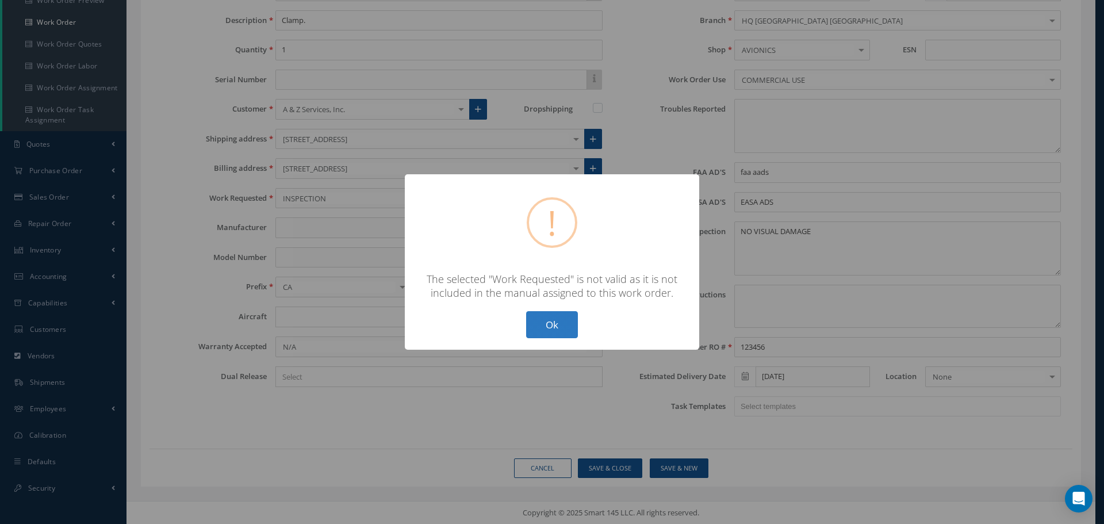
click at [543, 329] on button "Ok" at bounding box center [552, 324] width 52 height 27
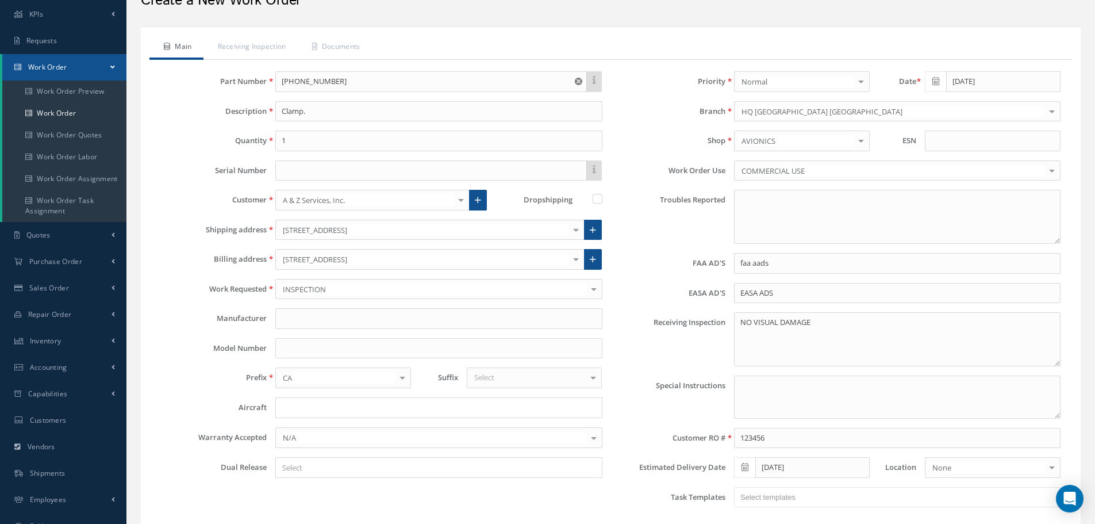
scroll to position [0, 0]
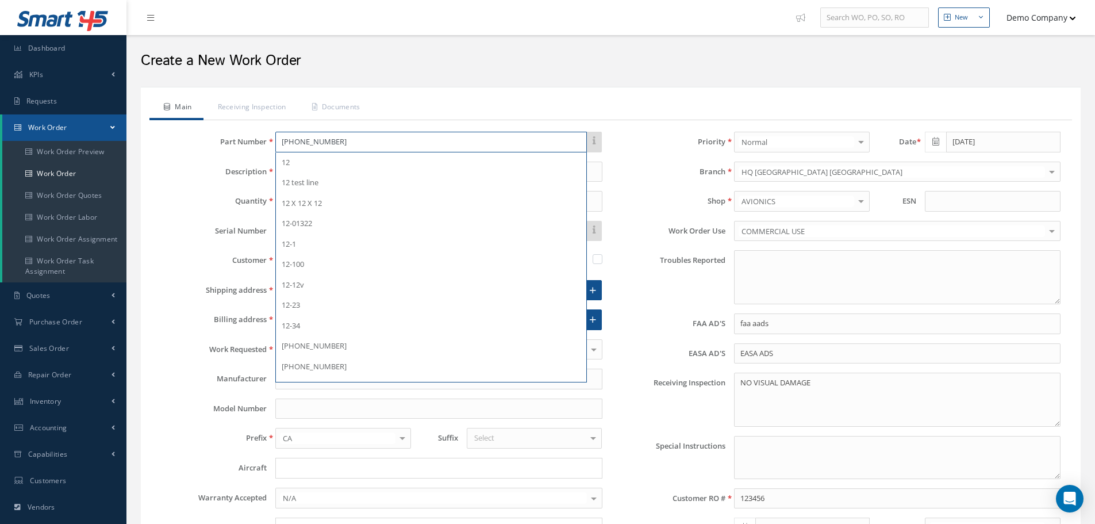
drag, startPoint x: 336, startPoint y: 141, endPoint x: 159, endPoint y: 126, distance: 178.3
click at [159, 126] on div "This part number doesn't have an up to date manual, and as a result, a work ord…" at bounding box center [610, 354] width 923 height 468
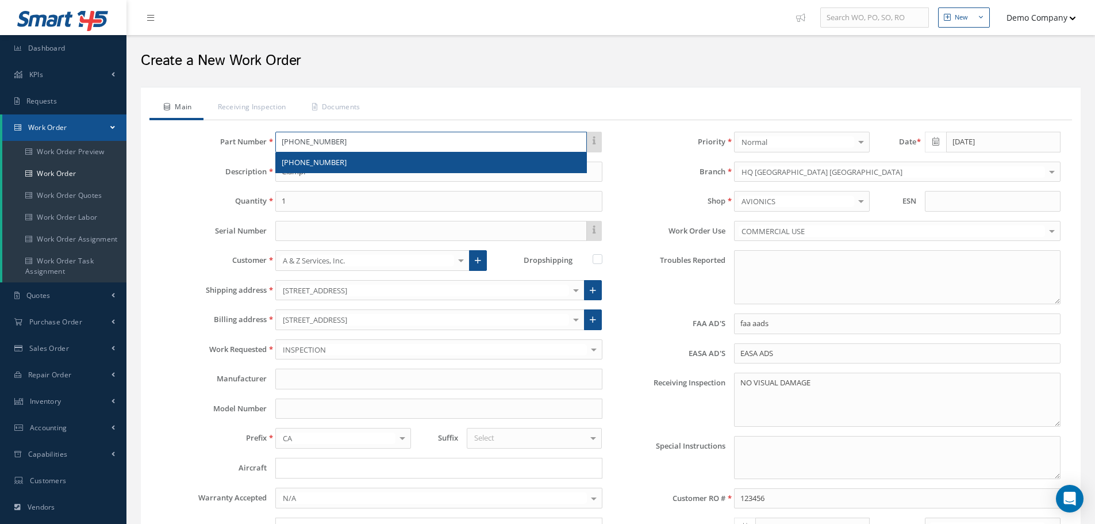
paste input "2685A22"
type input "2685A22"
drag, startPoint x: 296, startPoint y: 167, endPoint x: 302, endPoint y: 168, distance: 6.9
click at [296, 166] on div "2685A22" at bounding box center [431, 162] width 298 height 11
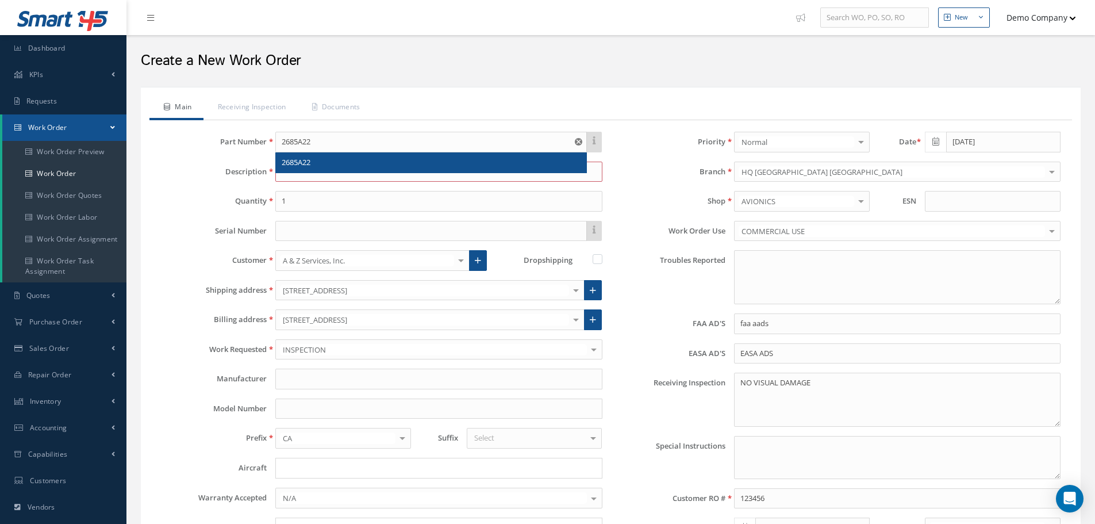
type input "TEst"
type input "MANUFACTURER"
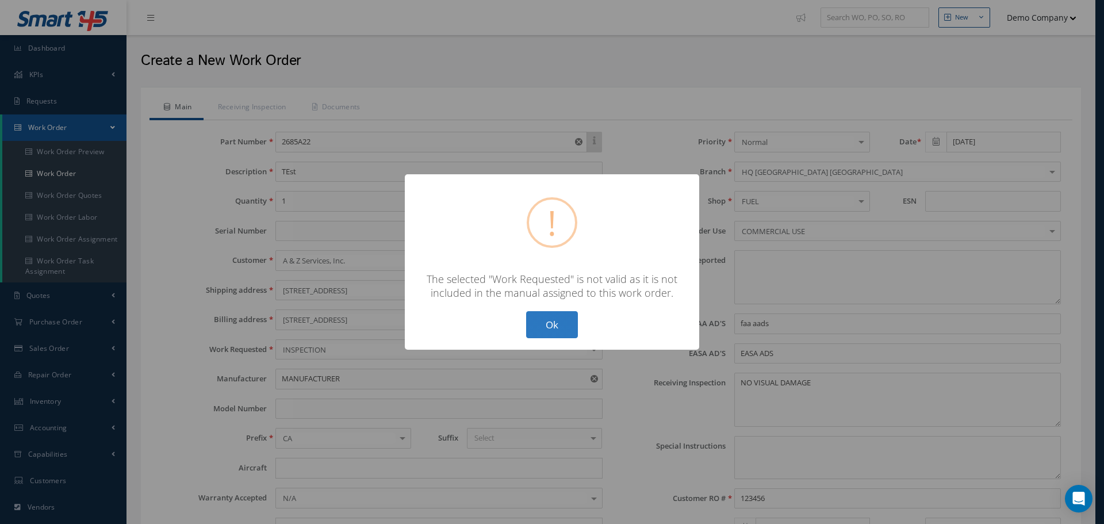
click at [565, 313] on button "Ok" at bounding box center [552, 324] width 52 height 27
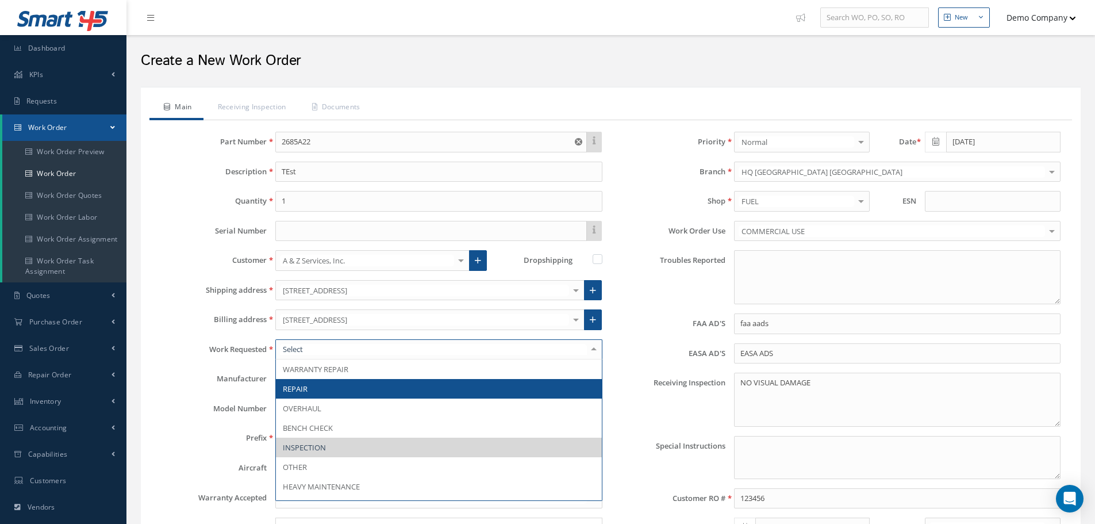
click at [316, 392] on span "REPAIR" at bounding box center [438, 389] width 325 height 20
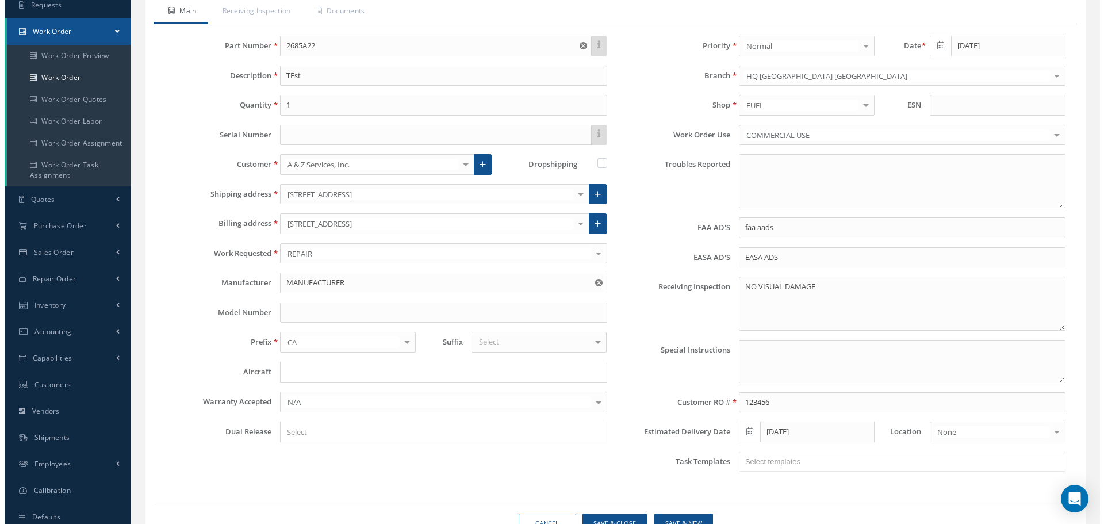
scroll to position [151, 0]
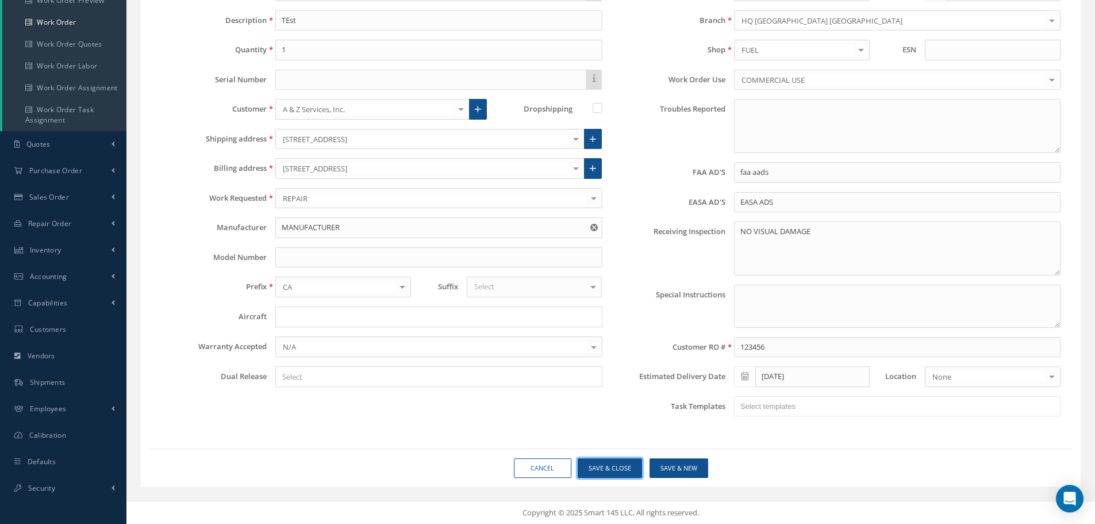
click at [627, 467] on button "Save & Close" at bounding box center [610, 468] width 64 height 20
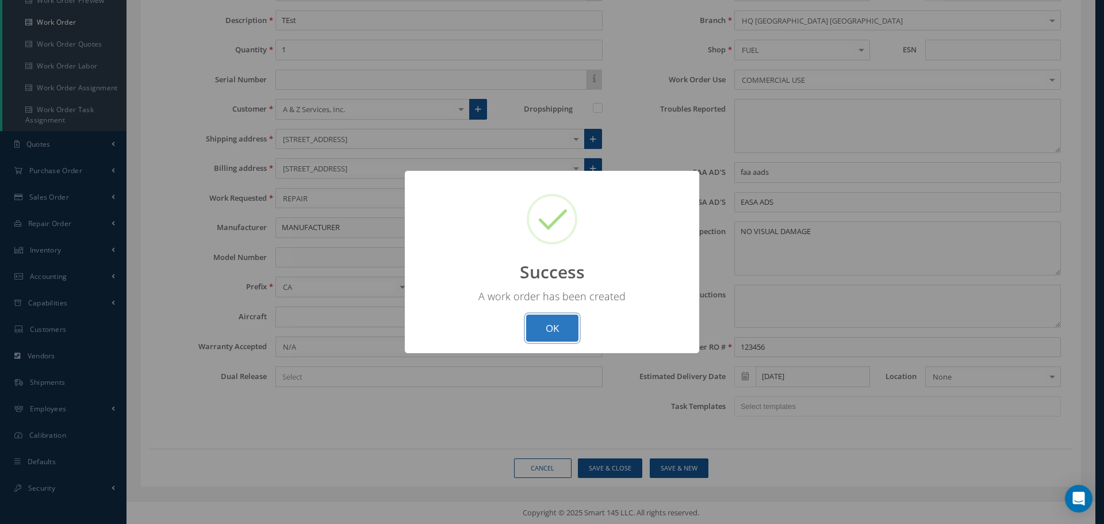
click at [569, 322] on button "OK" at bounding box center [552, 327] width 52 height 27
select select "25"
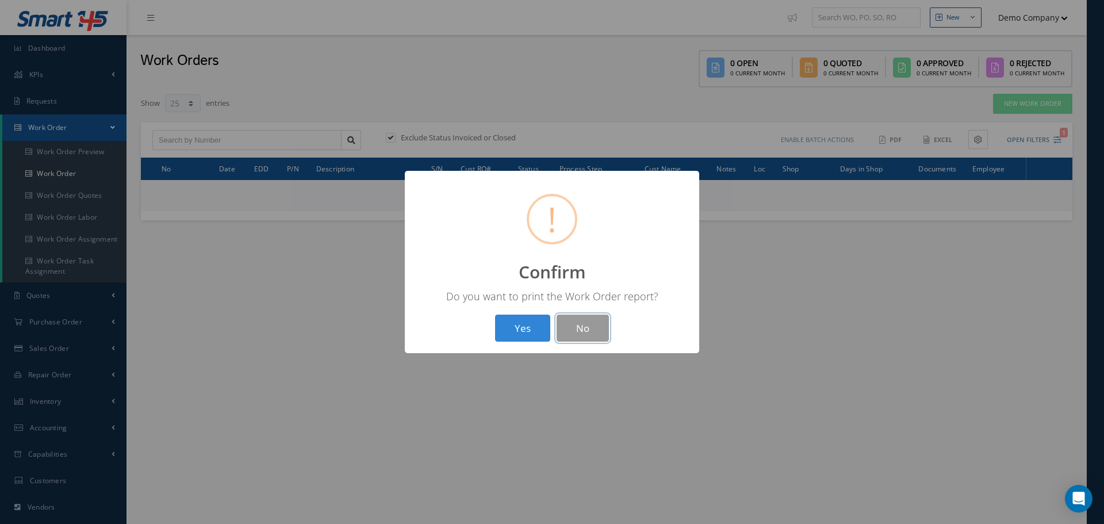
drag, startPoint x: 578, startPoint y: 323, endPoint x: 576, endPoint y: 316, distance: 6.7
click at [578, 319] on button "No" at bounding box center [583, 327] width 52 height 27
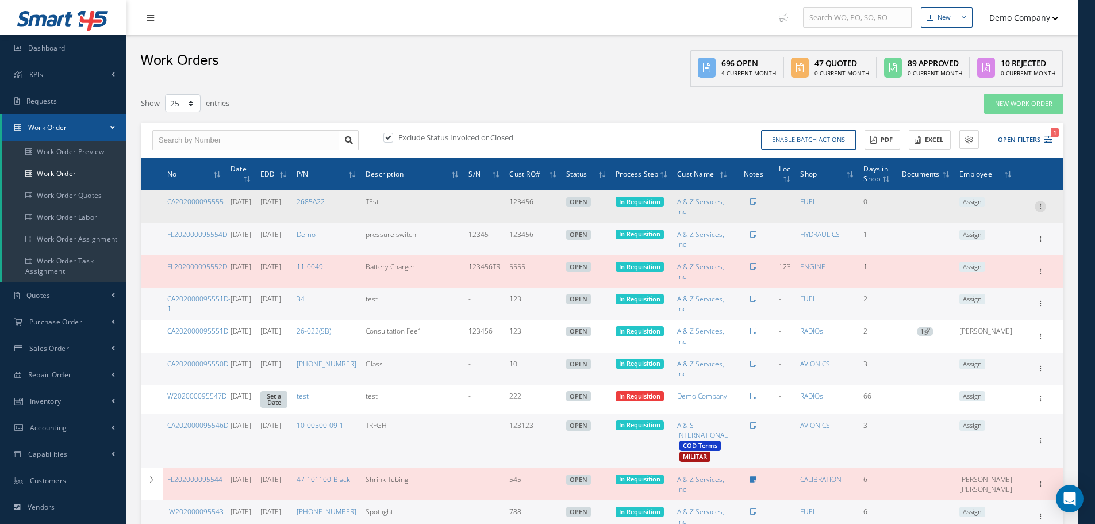
click at [1038, 205] on icon at bounding box center [1040, 205] width 11 height 9
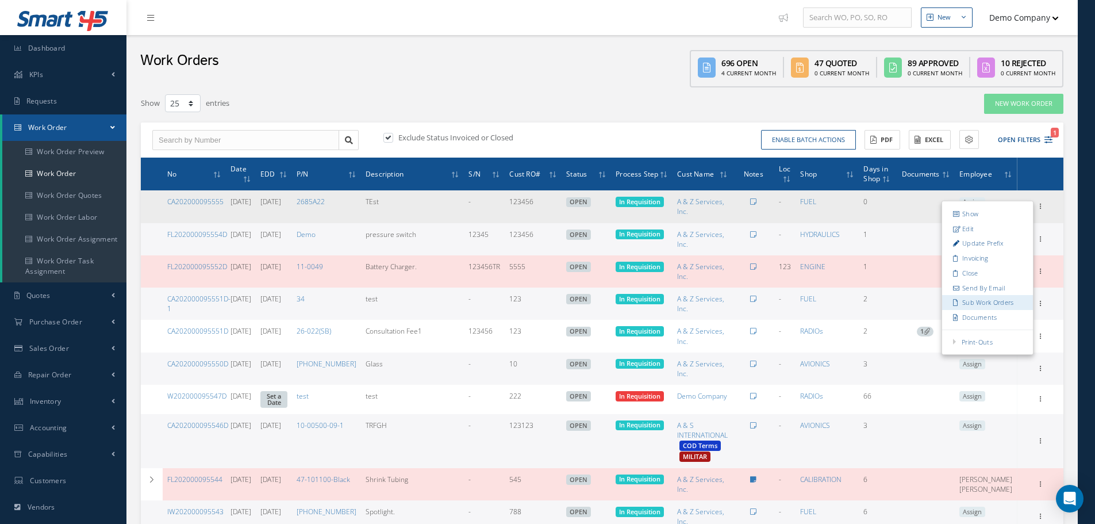
click at [1009, 302] on link "Sub Work Orders" at bounding box center [987, 303] width 91 height 15
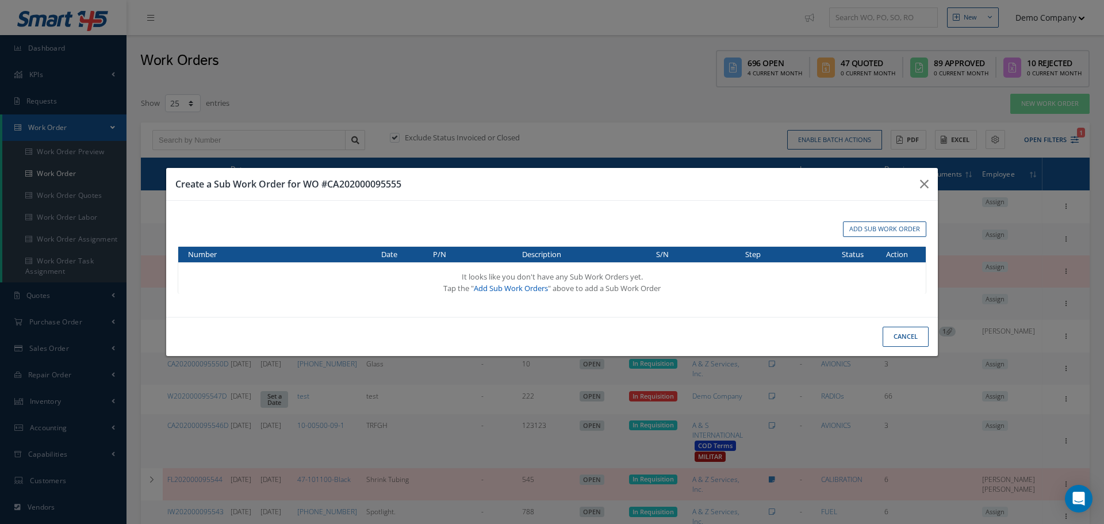
click at [503, 290] on link "Add Sub Work Orders" at bounding box center [511, 288] width 74 height 10
type input "123456"
type input "10/09/2025"
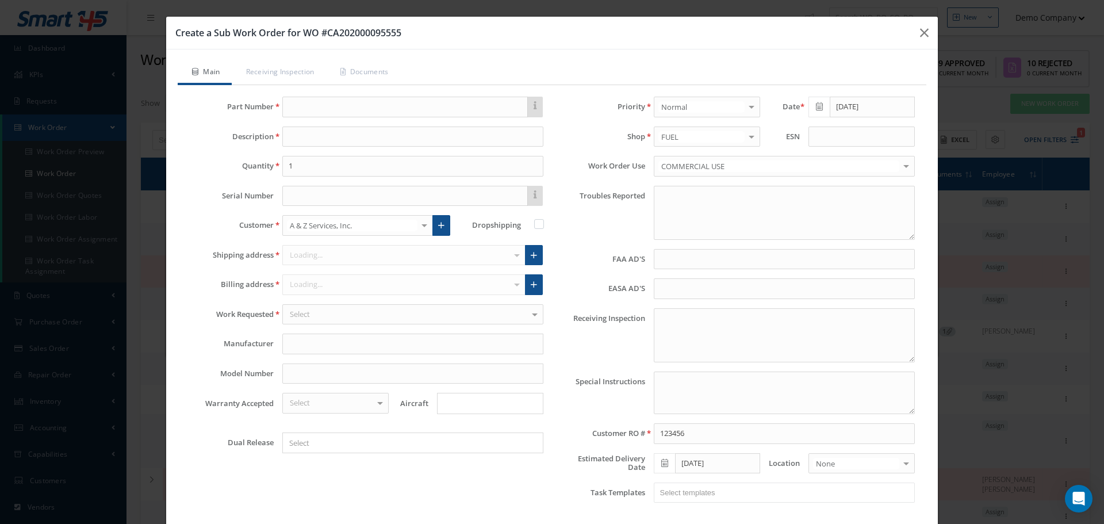
type input "faa aads"
type input "EASA ADS"
type textarea "NO VISUAL DAMAGE"
click at [306, 112] on input "text" at bounding box center [405, 107] width 246 height 21
paste input "2685A22"
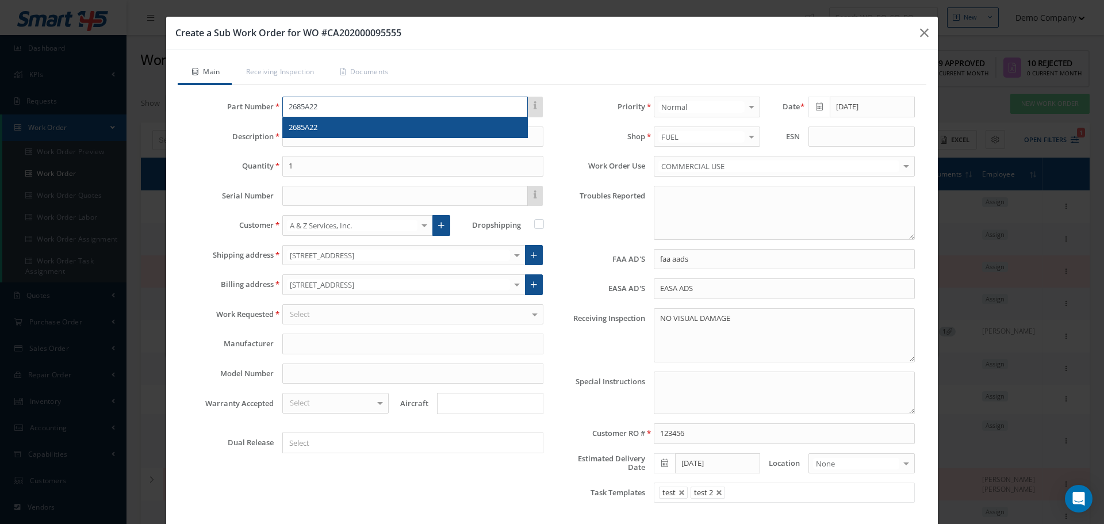
type input "2685A22"
drag, startPoint x: 317, startPoint y: 126, endPoint x: 336, endPoint y: 147, distance: 27.3
click at [319, 126] on div "2685A22" at bounding box center [405, 127] width 233 height 11
type input "TEst"
type input "MANUFACTURER"
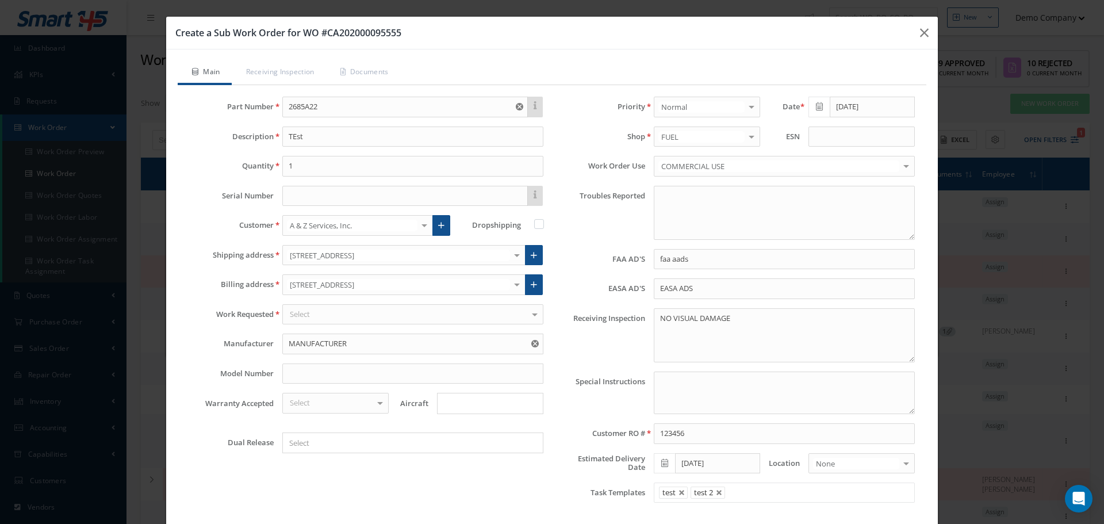
click at [355, 308] on div "Select" at bounding box center [413, 314] width 262 height 21
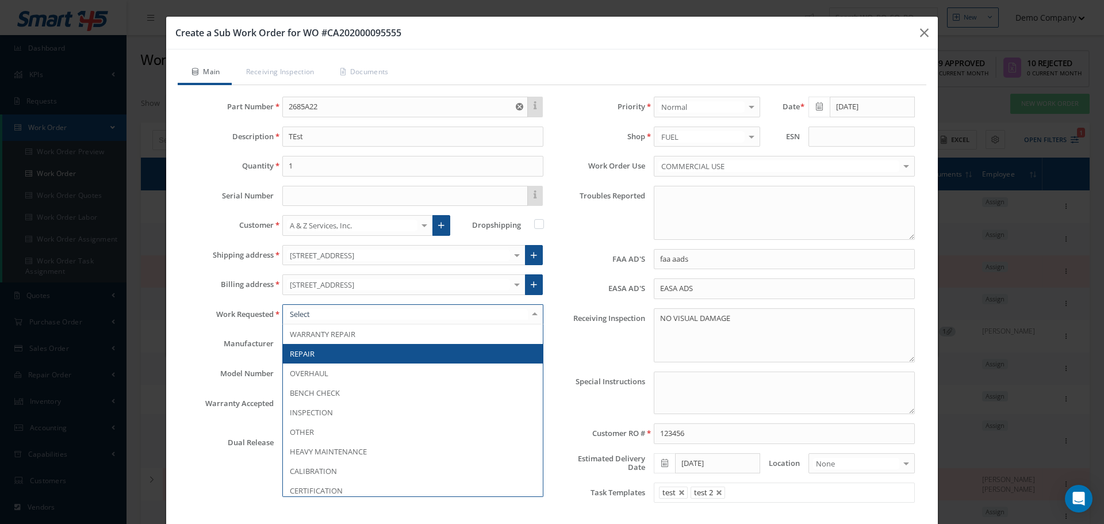
click at [328, 354] on span "REPAIR" at bounding box center [413, 354] width 260 height 20
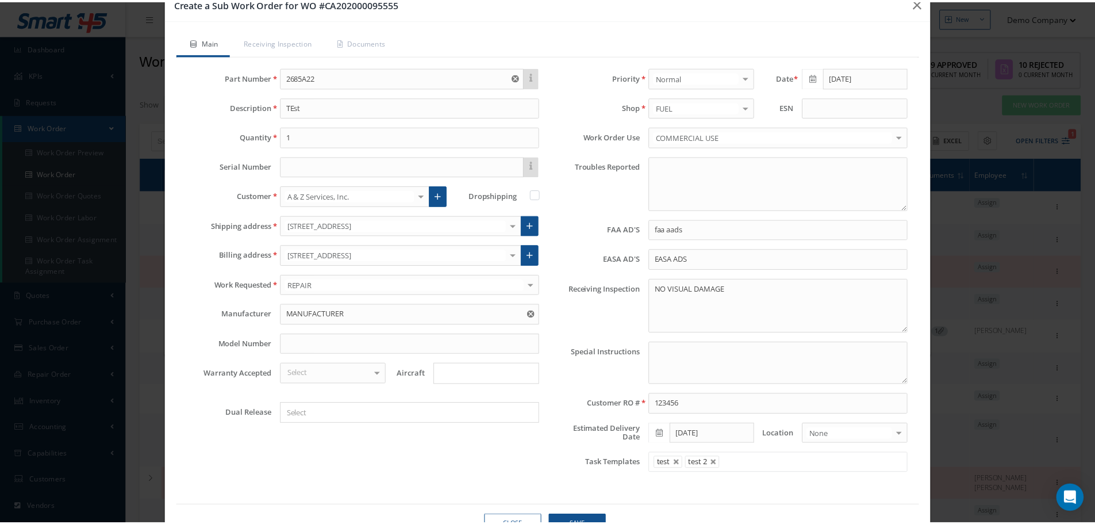
scroll to position [57, 0]
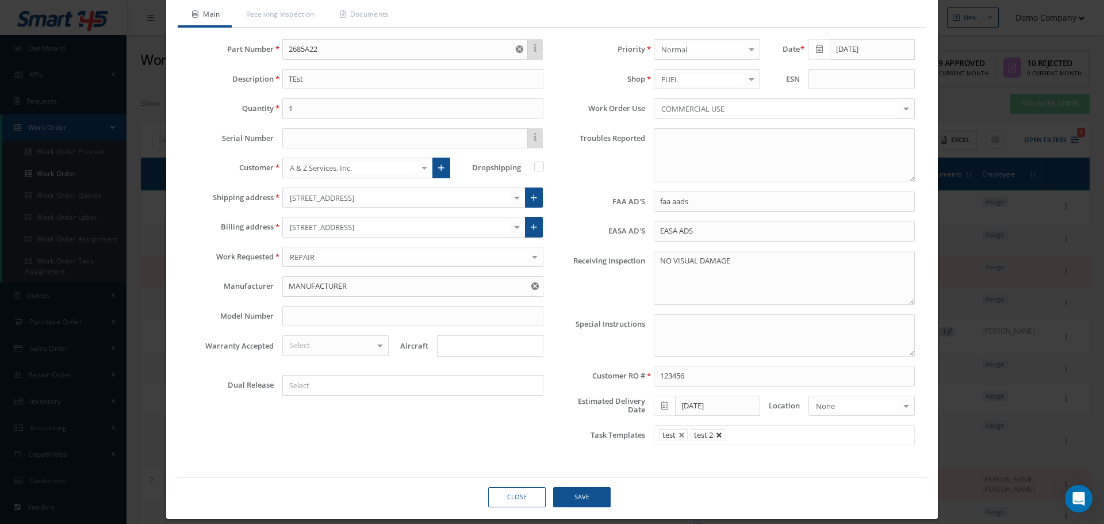
drag, startPoint x: 711, startPoint y: 436, endPoint x: 670, endPoint y: 437, distance: 40.8
click at [710, 436] on li "test 2" at bounding box center [708, 435] width 34 height 12
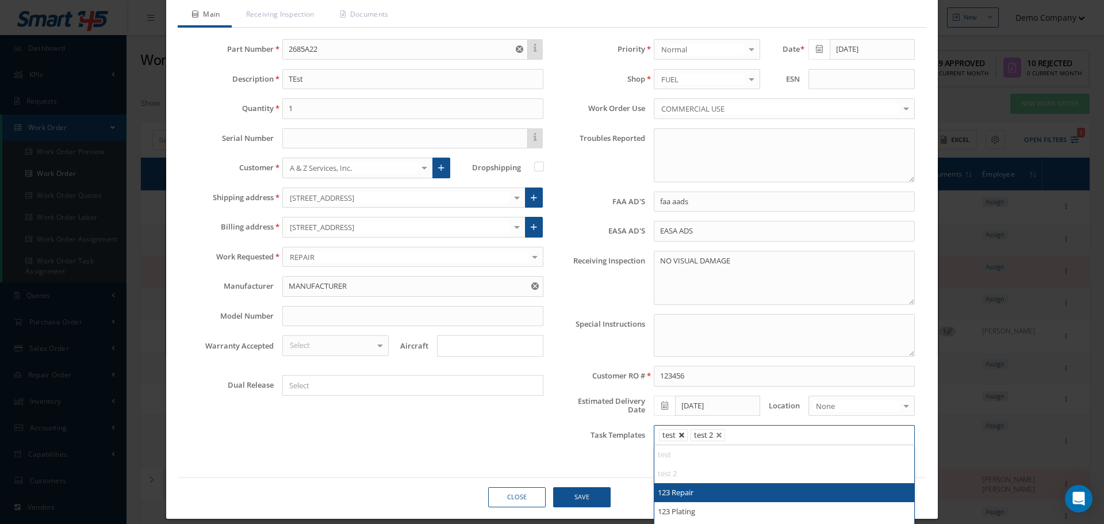
click at [678, 435] on link at bounding box center [681, 435] width 7 height 7
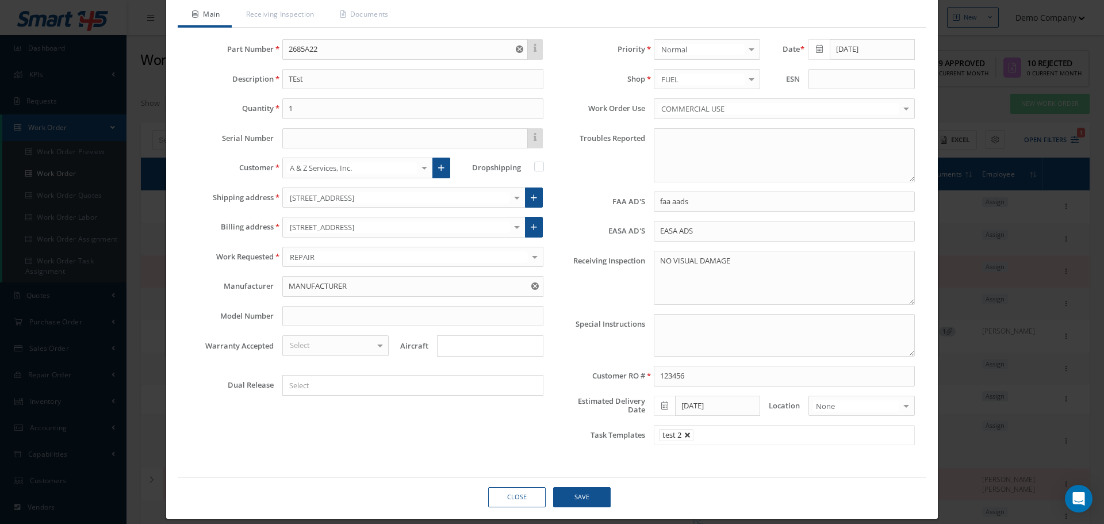
click at [684, 433] on link at bounding box center [687, 435] width 7 height 7
click at [570, 492] on button "Save" at bounding box center [581, 497] width 57 height 20
type input "Select templates"
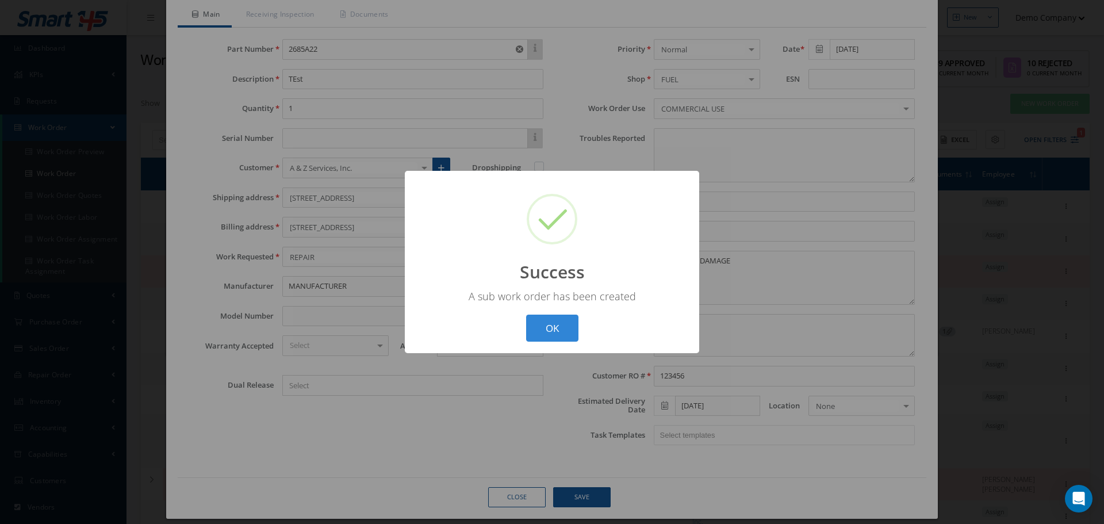
click at [553, 316] on button "OK" at bounding box center [552, 327] width 52 height 27
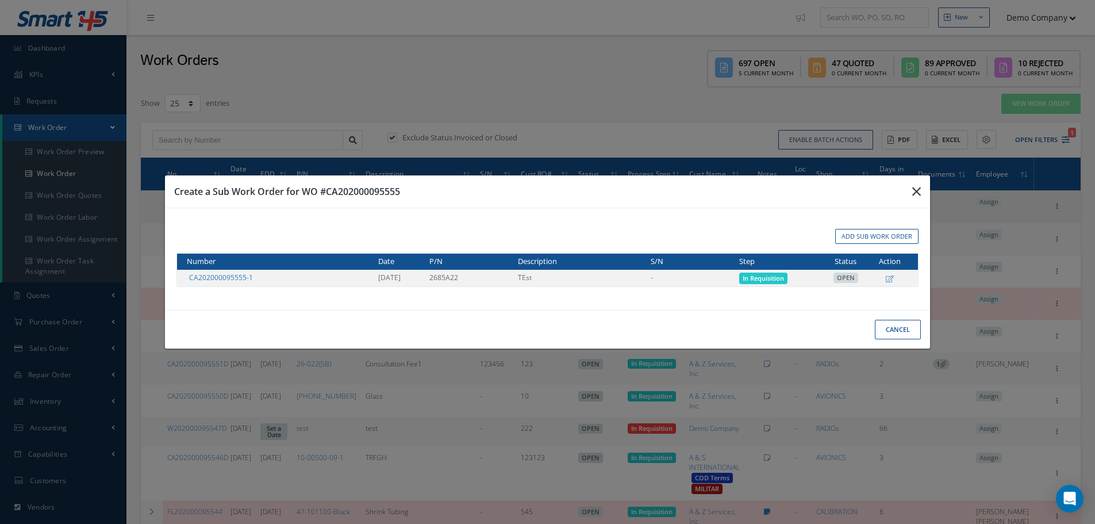
click at [918, 194] on icon "button" at bounding box center [916, 192] width 9 height 14
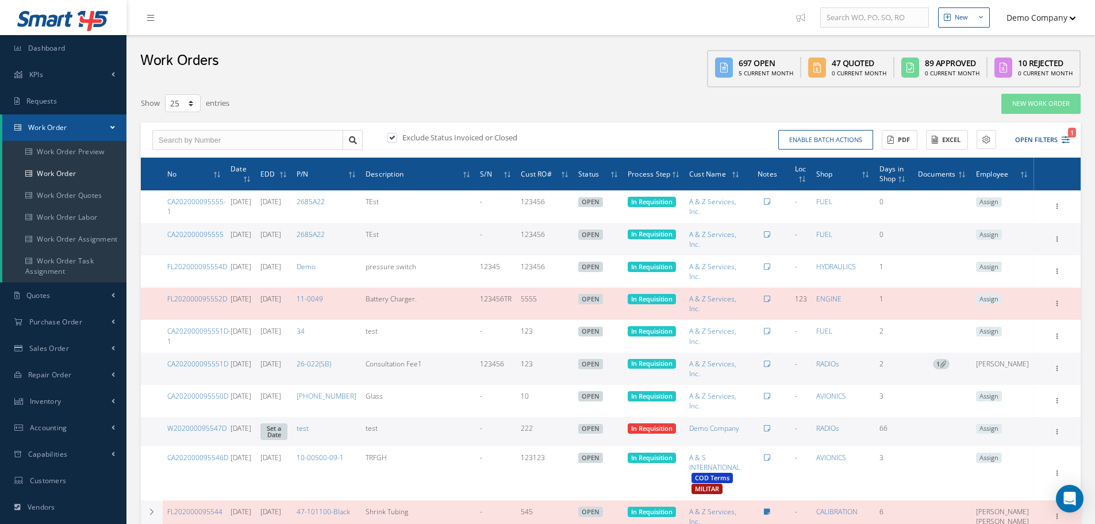
drag, startPoint x: 159, startPoint y: 232, endPoint x: 224, endPoint y: 237, distance: 65.8
click at [224, 236] on tr "CA202000095555 10/02/2025 10/09/2025 2685A22 TEst - 123456 OPEN In Requisition …" at bounding box center [611, 239] width 940 height 32
click at [1057, 238] on icon at bounding box center [1057, 237] width 11 height 9
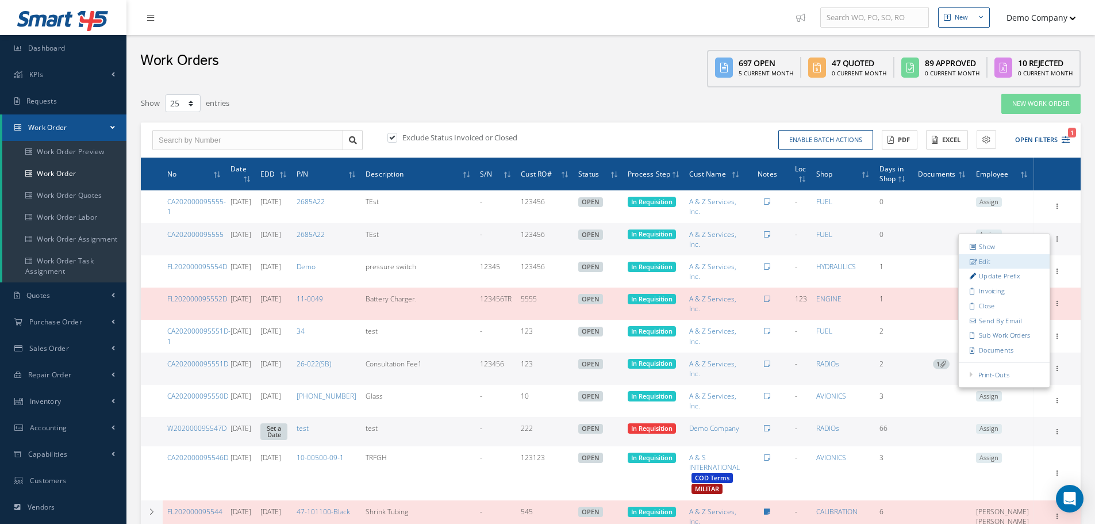
click at [986, 258] on link "Edit" at bounding box center [1004, 261] width 91 height 15
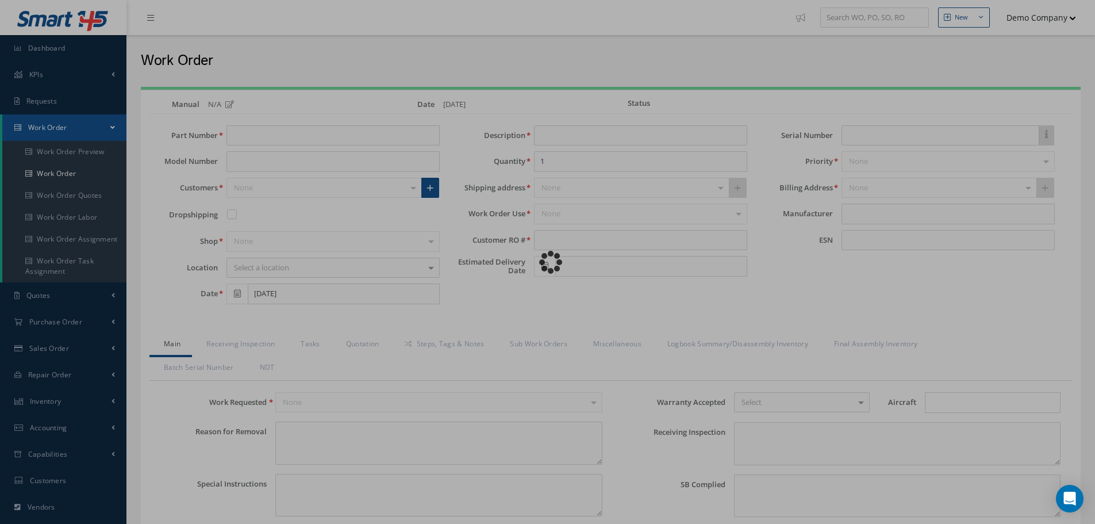
type input "2685A22"
type input "TEst"
type input "123456"
type input "10/09/2025"
type input "faa aads"
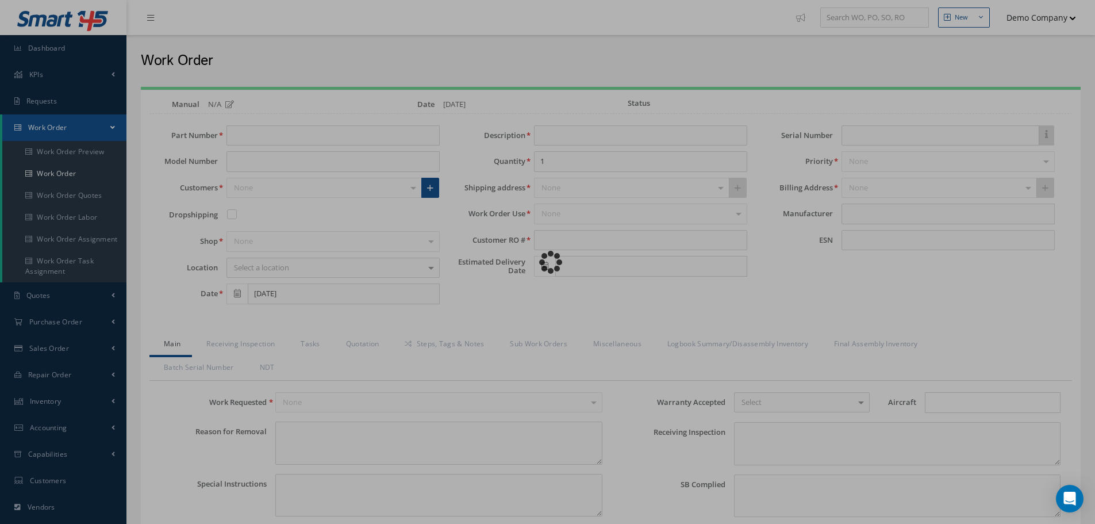
type textarea "NO VISUAL DAMAGE"
type textarea "50"
type input "EASA ADS"
type textarea "test test"
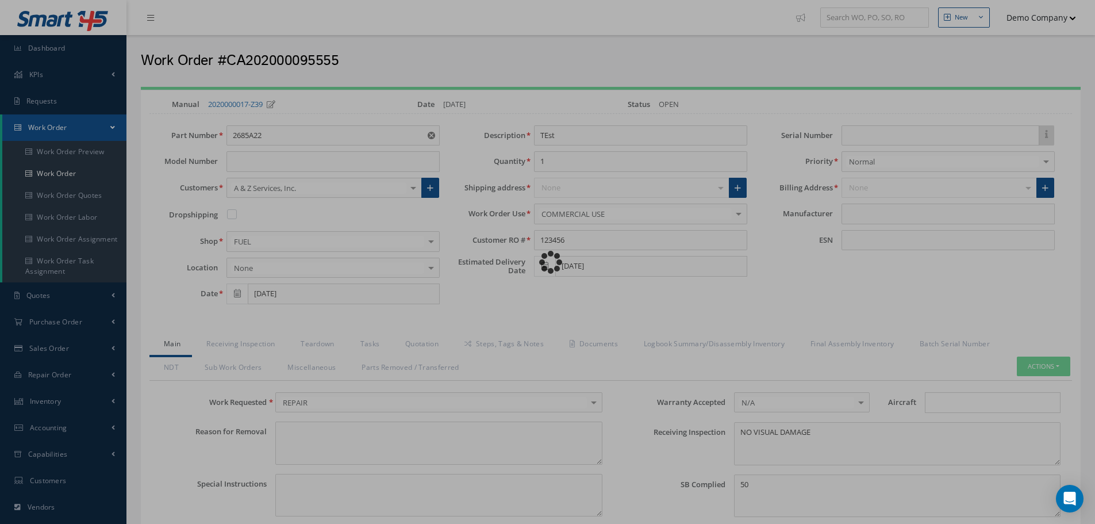
type input "MANUFACTURER"
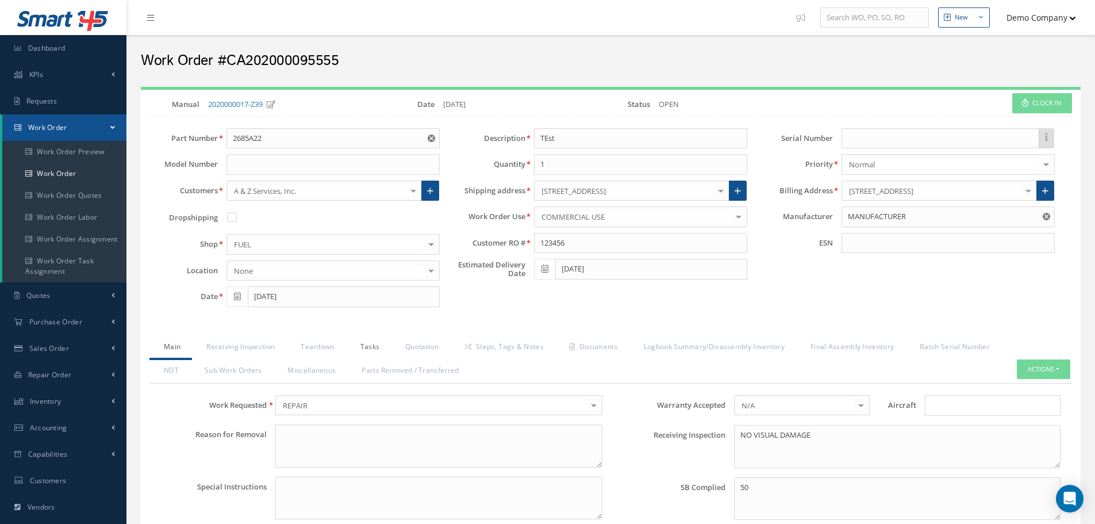
click at [372, 358] on link "Tasks" at bounding box center [368, 348] width 45 height 24
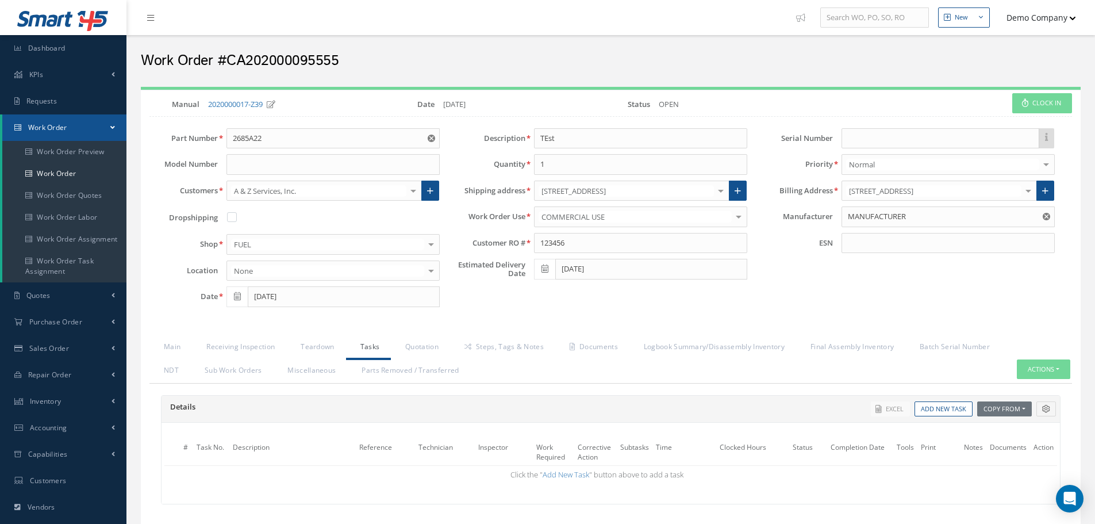
scroll to position [129, 0]
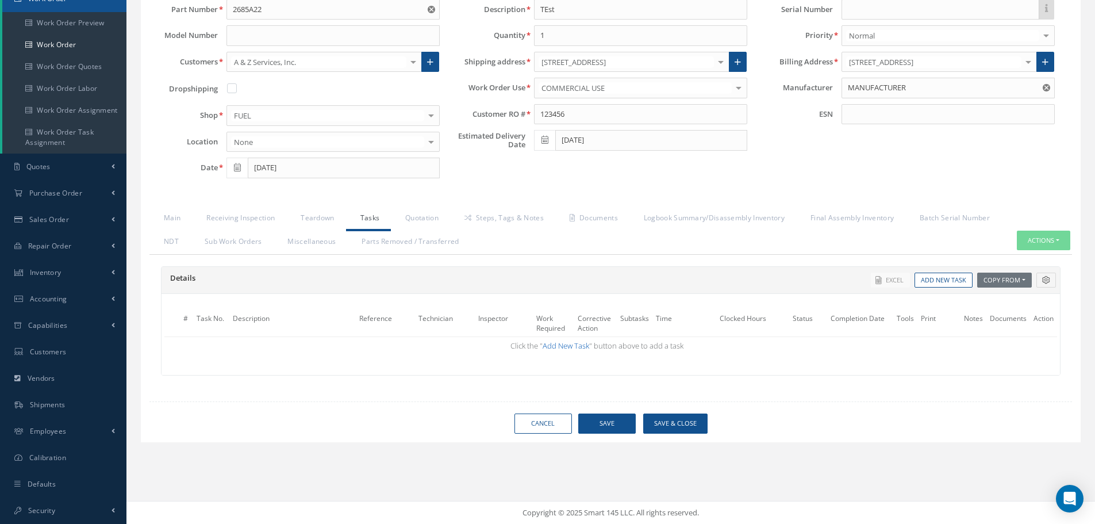
click at [569, 348] on link "Add New Task" at bounding box center [566, 345] width 47 height 10
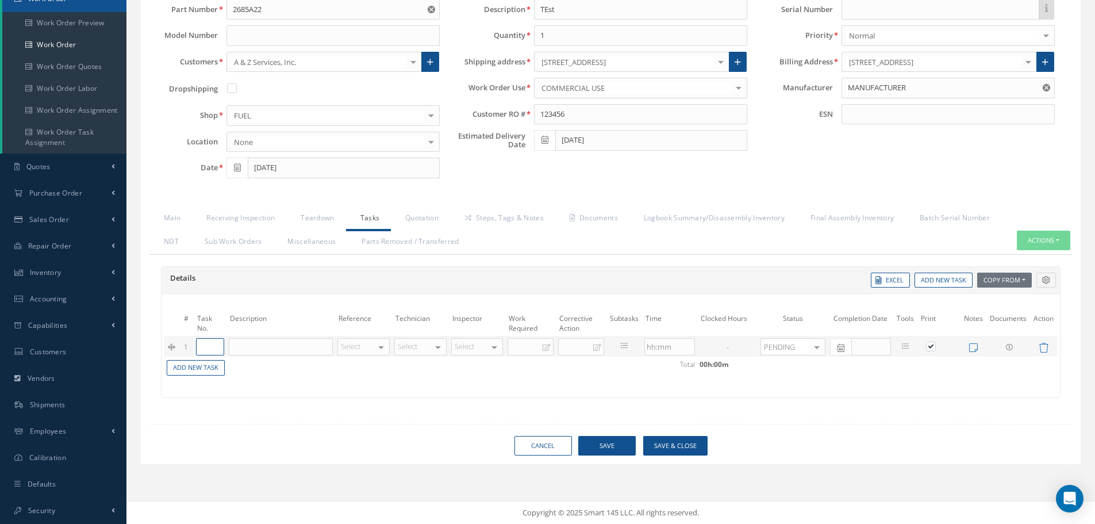
click at [209, 347] on input "text" at bounding box center [210, 346] width 28 height 17
type input "1"
click at [251, 353] on input at bounding box center [281, 346] width 104 height 17
type input "WO parent"
click at [619, 447] on button "Save" at bounding box center [606, 446] width 57 height 20
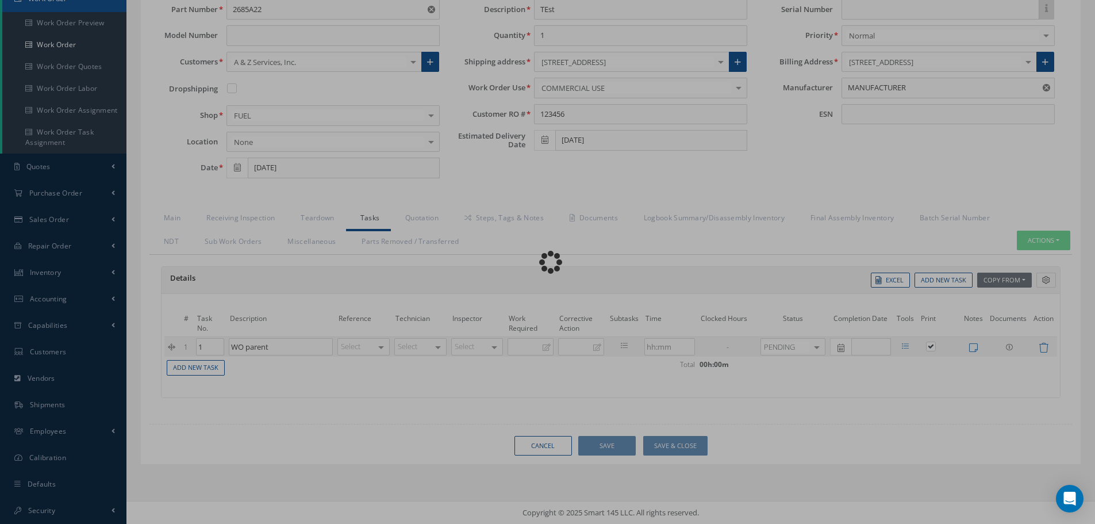
scroll to position [0, 0]
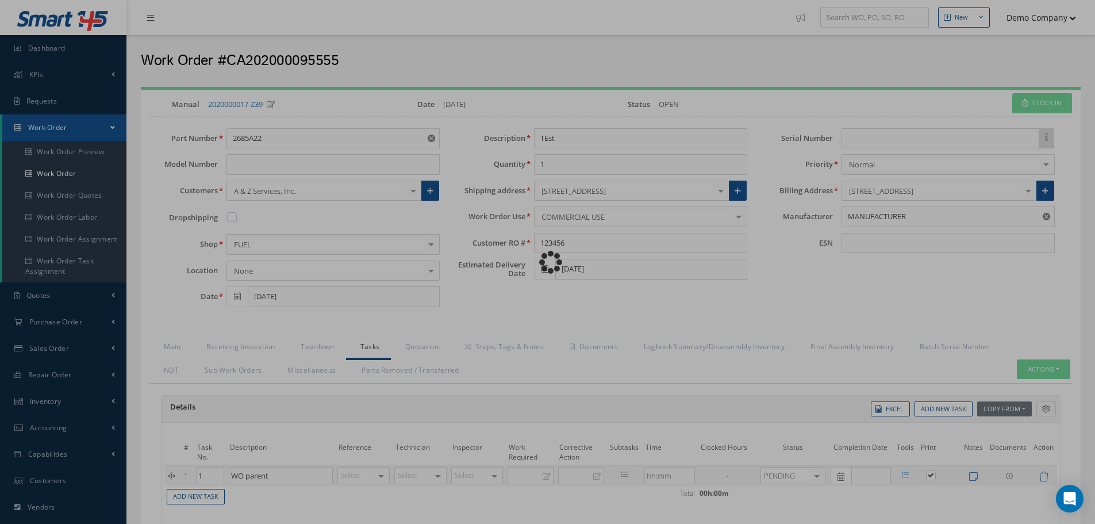
checkbox input "true"
type input "MANUFACTURER"
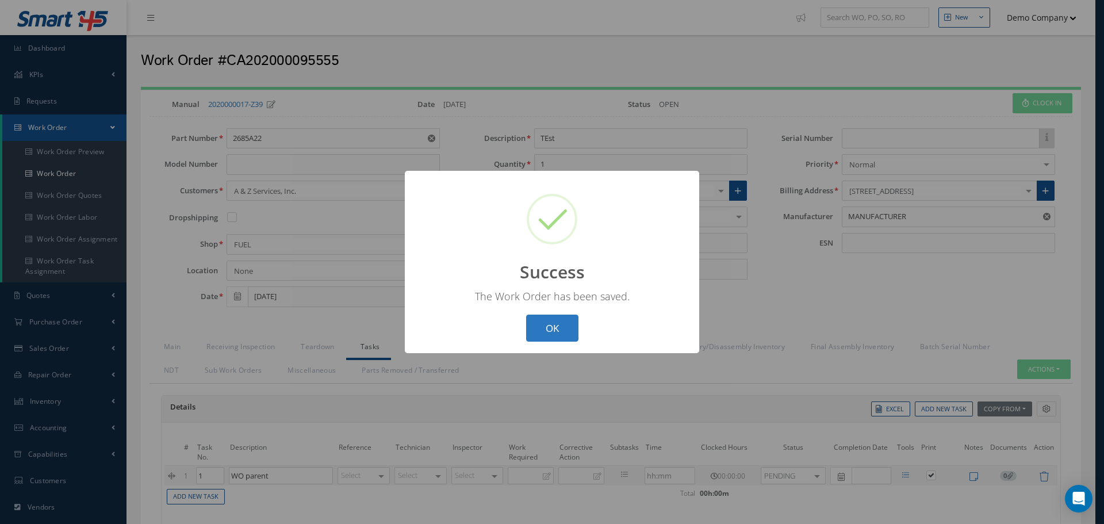
click at [551, 321] on button "OK" at bounding box center [552, 327] width 52 height 27
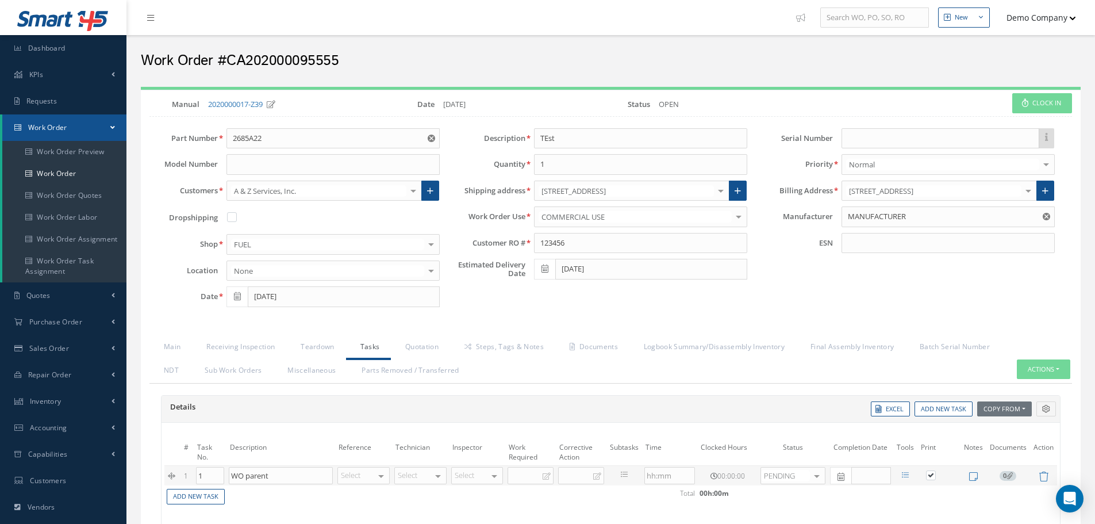
select select "25"
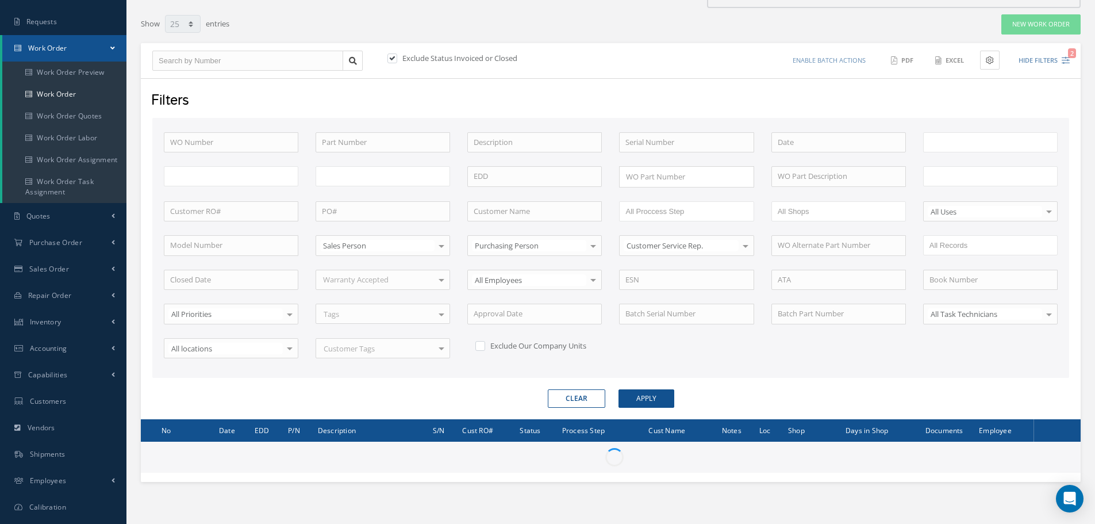
scroll to position [129, 0]
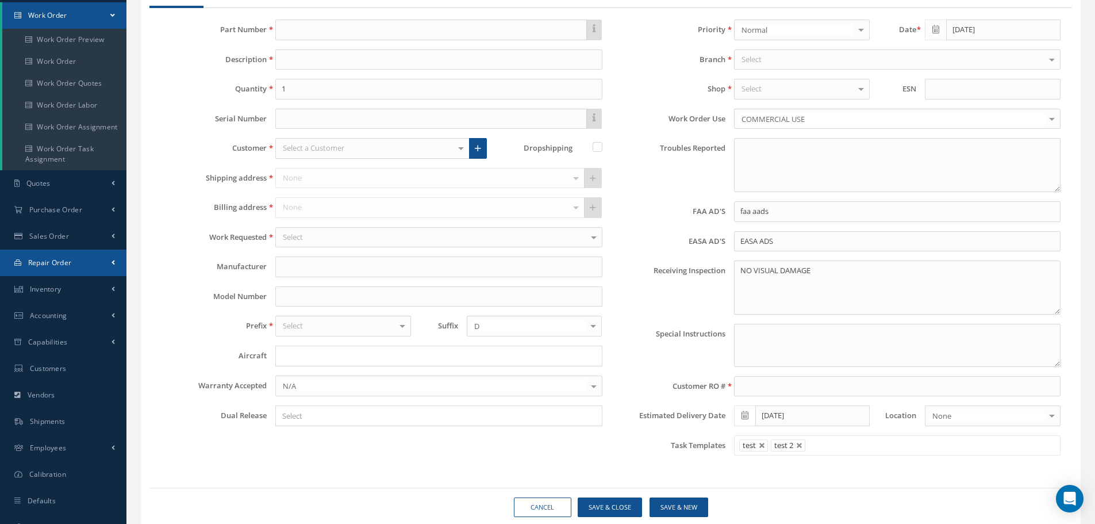
scroll to position [115, 0]
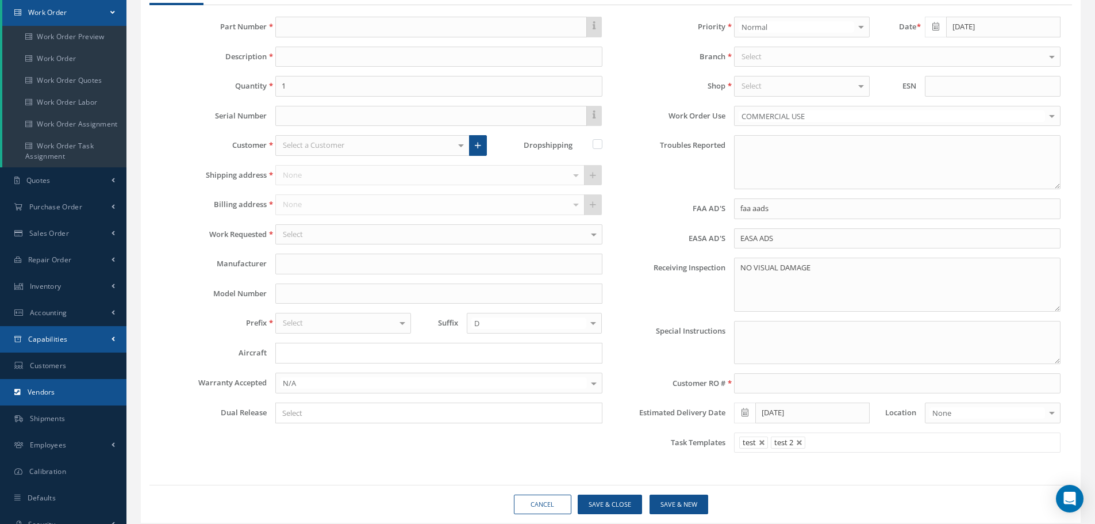
click at [79, 341] on link "Capabilities" at bounding box center [63, 339] width 126 height 26
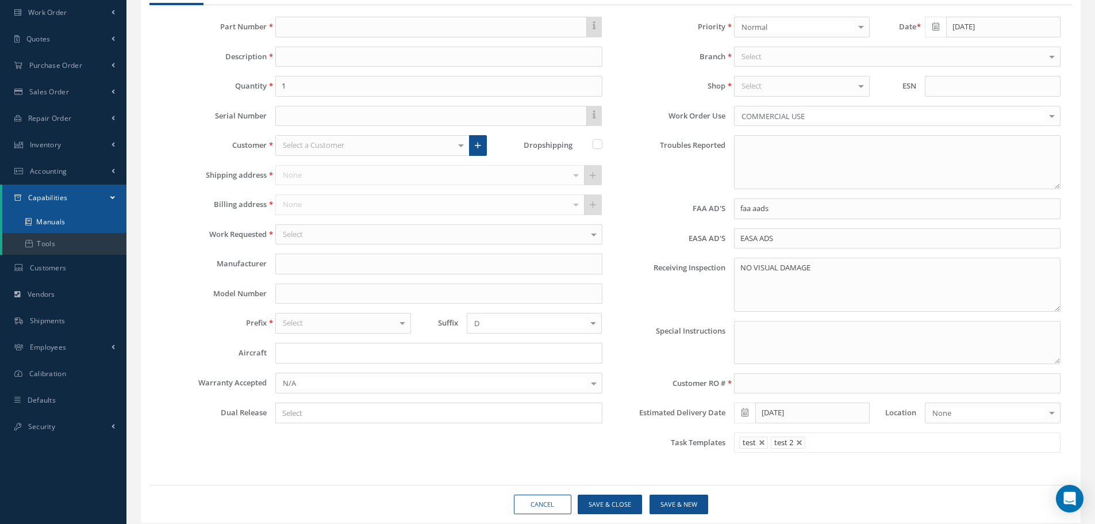
click at [83, 216] on link "Manuals" at bounding box center [64, 222] width 124 height 22
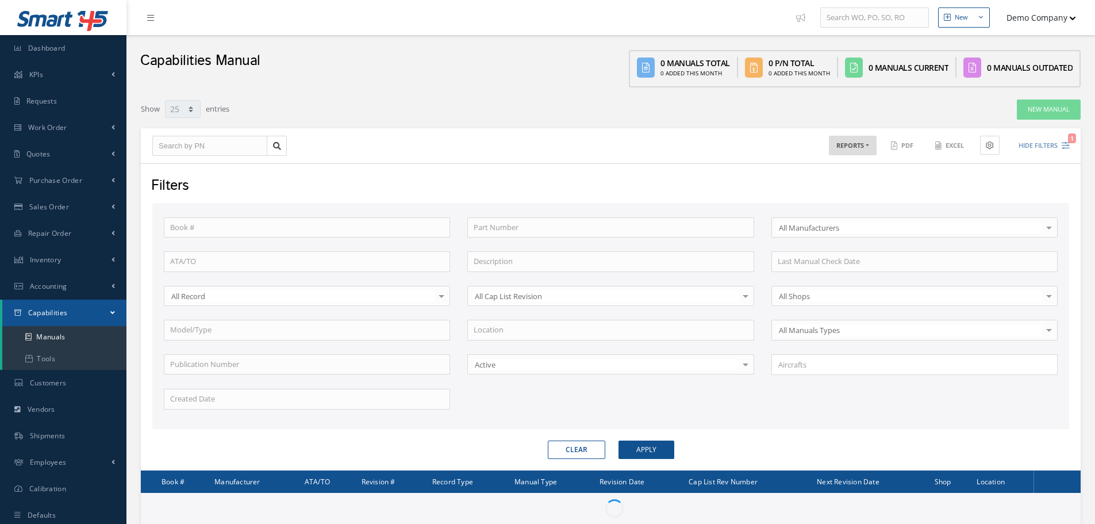
select select "25"
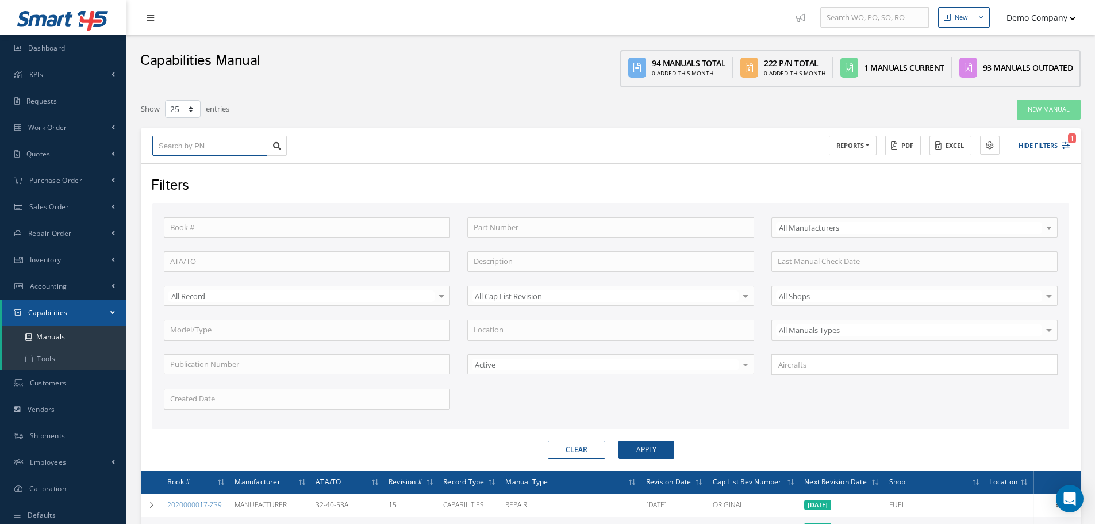
click at [217, 144] on input "text" at bounding box center [209, 146] width 115 height 21
paste input "121-1077-01"
type input "121-1077-01"
click at [285, 144] on link at bounding box center [277, 146] width 20 height 21
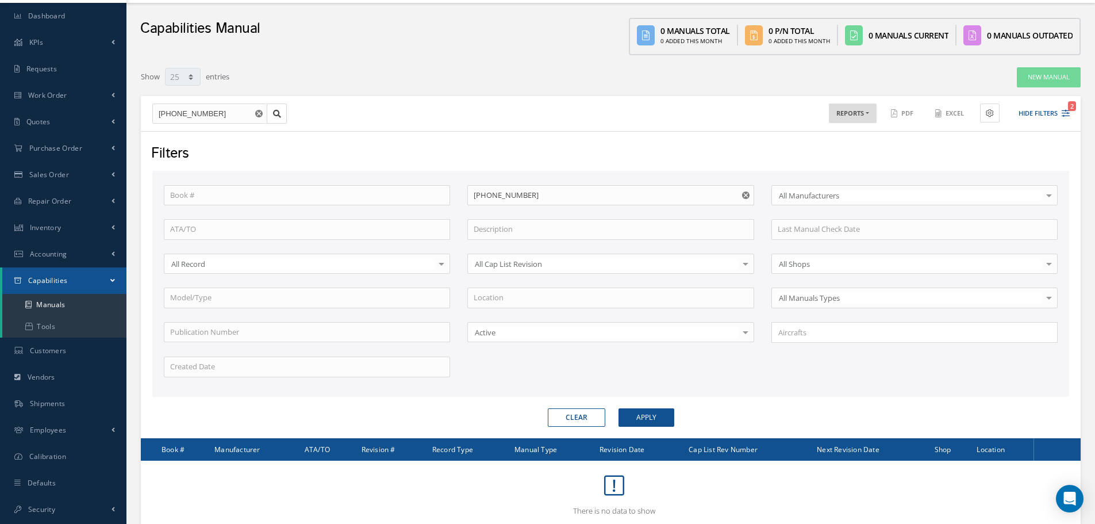
scroll to position [63, 0]
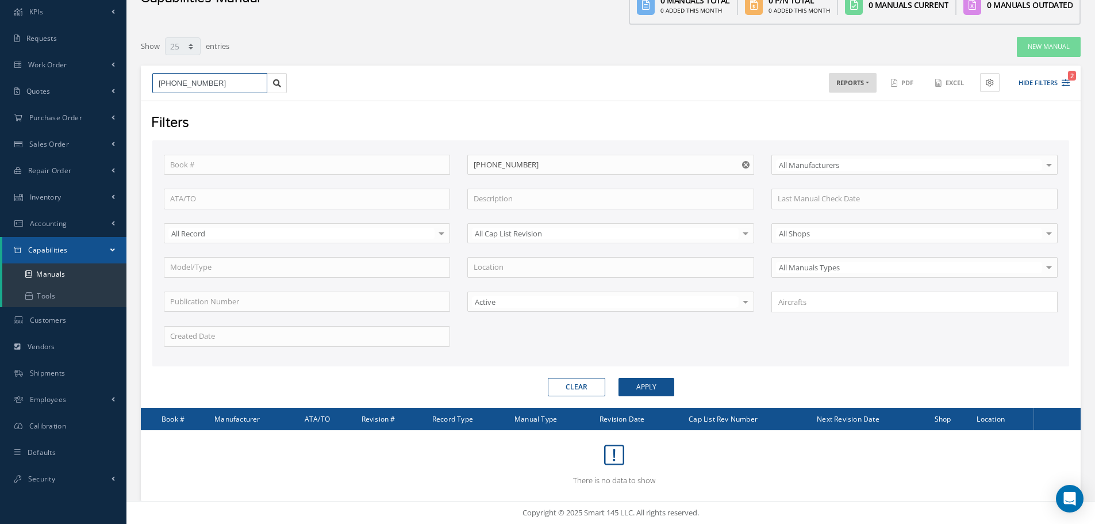
drag, startPoint x: 158, startPoint y: 83, endPoint x: 195, endPoint y: 90, distance: 37.3
click at [159, 83] on input "121-1077-01" at bounding box center [209, 83] width 115 height 21
type input "\121-1077-01"
type input "121-1077-01"
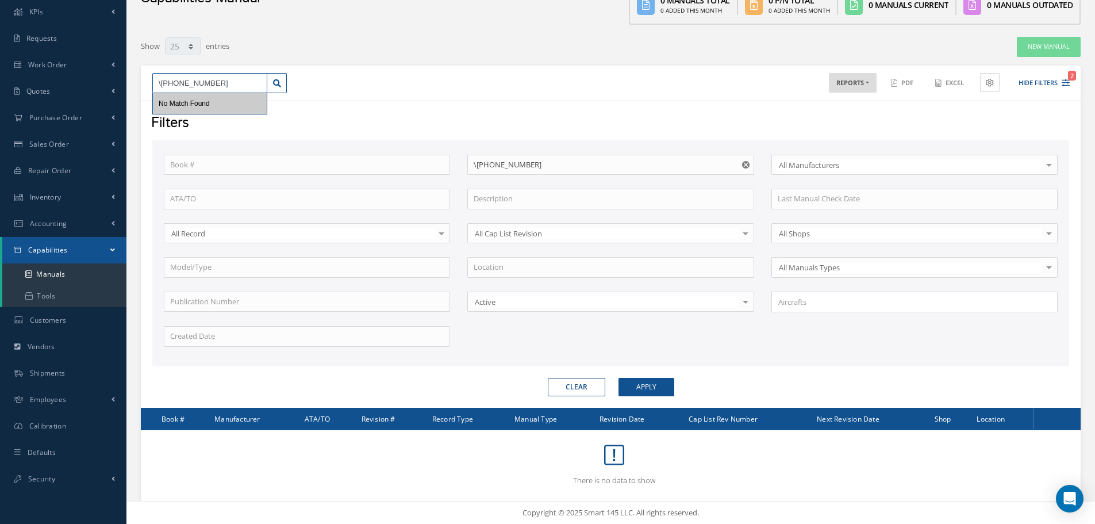
type input "121-1077-01"
type input "\121-1077-01"
type input "121-1077-01"
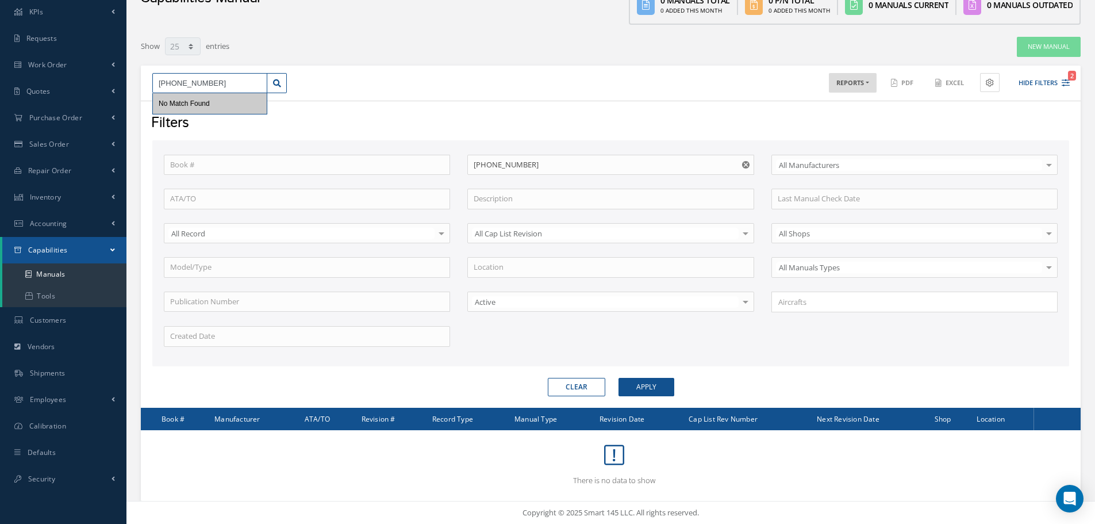
click at [262, 78] on input "121-1077-01" at bounding box center [209, 83] width 115 height 21
drag, startPoint x: 256, startPoint y: 86, endPoint x: 207, endPoint y: 86, distance: 49.4
click at [253, 82] on input "121-1077-01" at bounding box center [209, 83] width 115 height 21
drag, startPoint x: 216, startPoint y: 81, endPoint x: 52, endPoint y: 62, distance: 165.0
click at [52, 62] on div "Smart 145 Dashboard KPIs Work Order Accounting Requests Work Order Work Order P…" at bounding box center [547, 230] width 1095 height 586
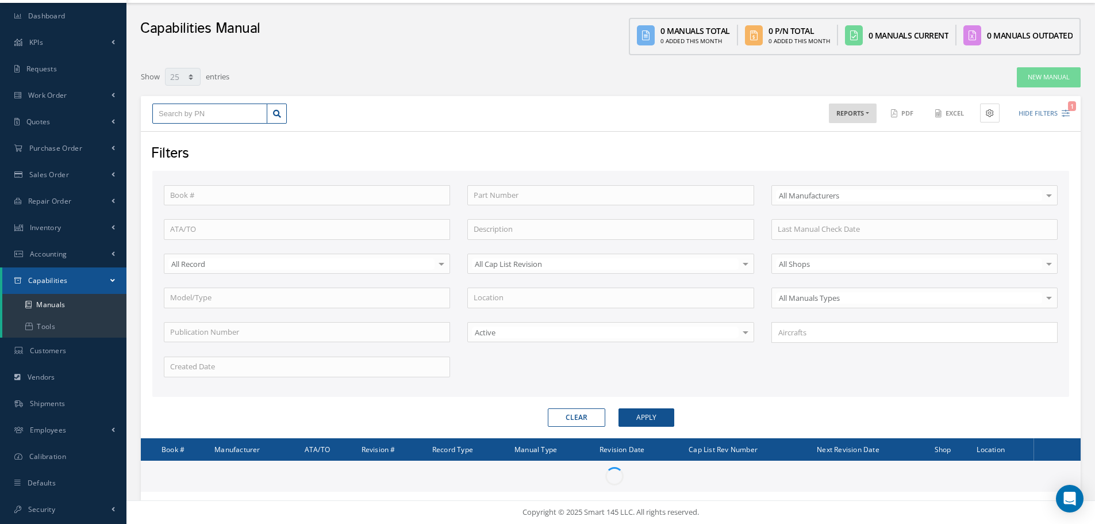
scroll to position [32, 0]
click at [463, 171] on div "Book # Part Number Select All Manufacturers All Manufacturers AIRBUS AMETEK BEL…" at bounding box center [610, 284] width 917 height 226
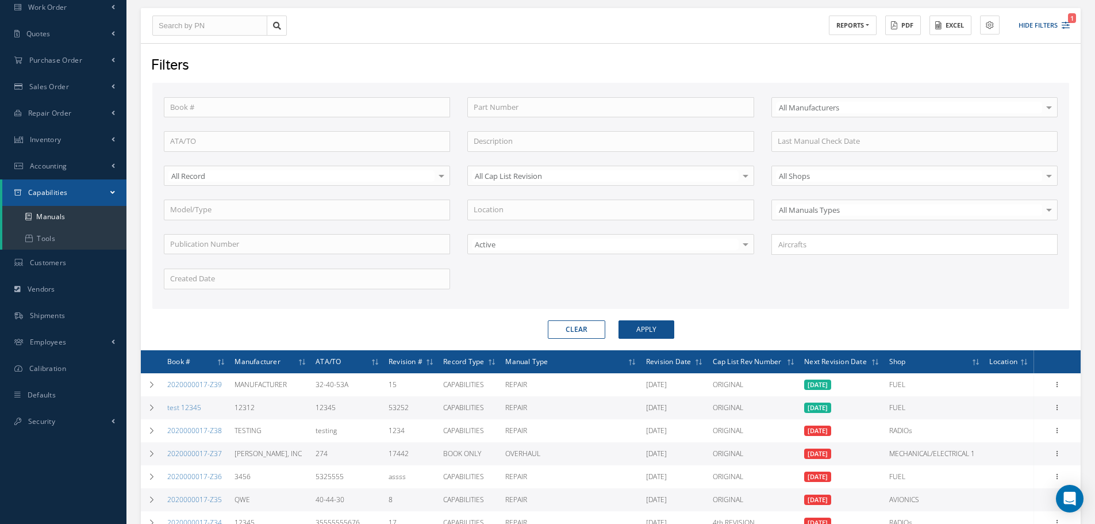
scroll to position [0, 0]
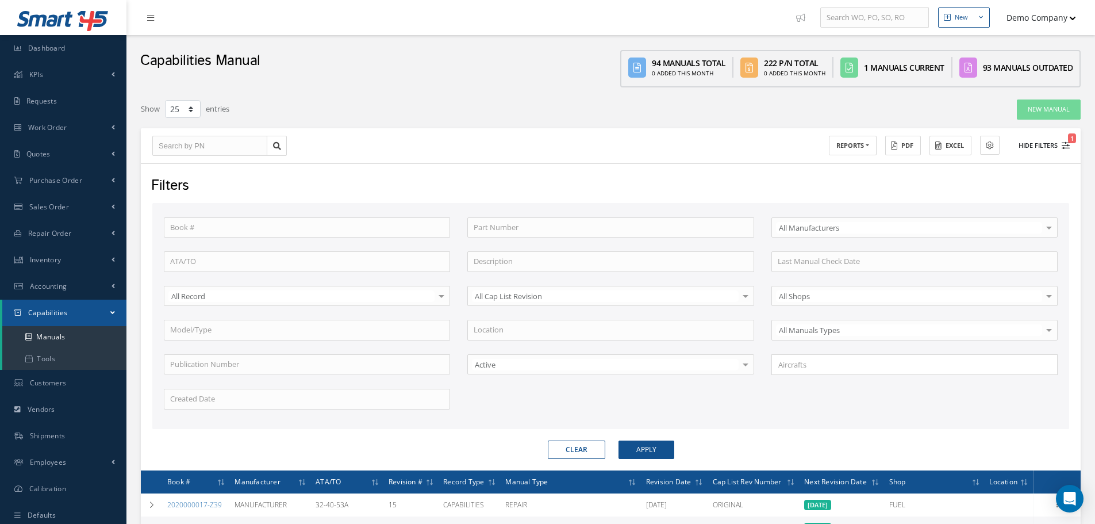
click at [1045, 143] on button "Hide Filters 1" at bounding box center [1039, 145] width 62 height 19
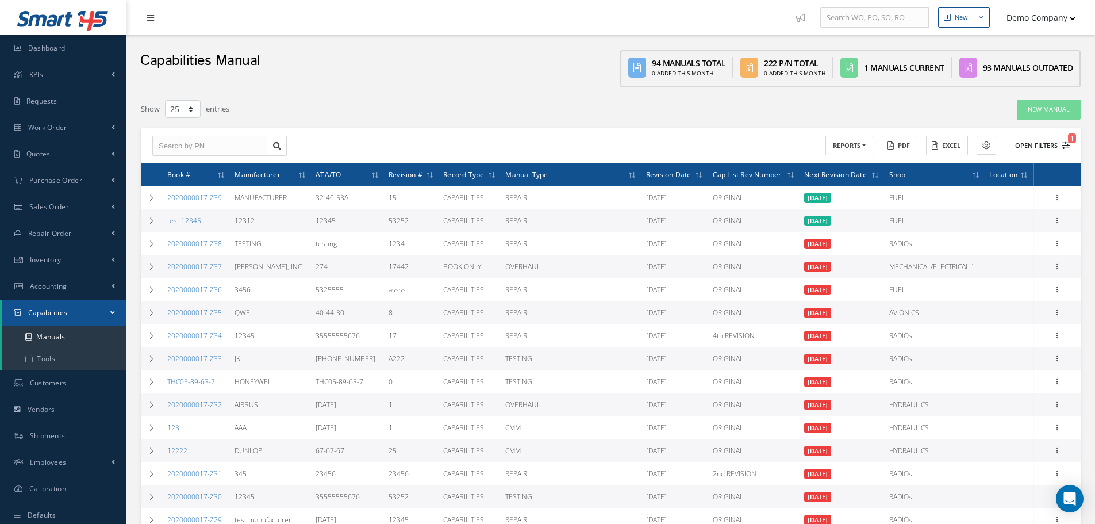
click at [1034, 145] on button "Open Filters 1" at bounding box center [1037, 145] width 65 height 19
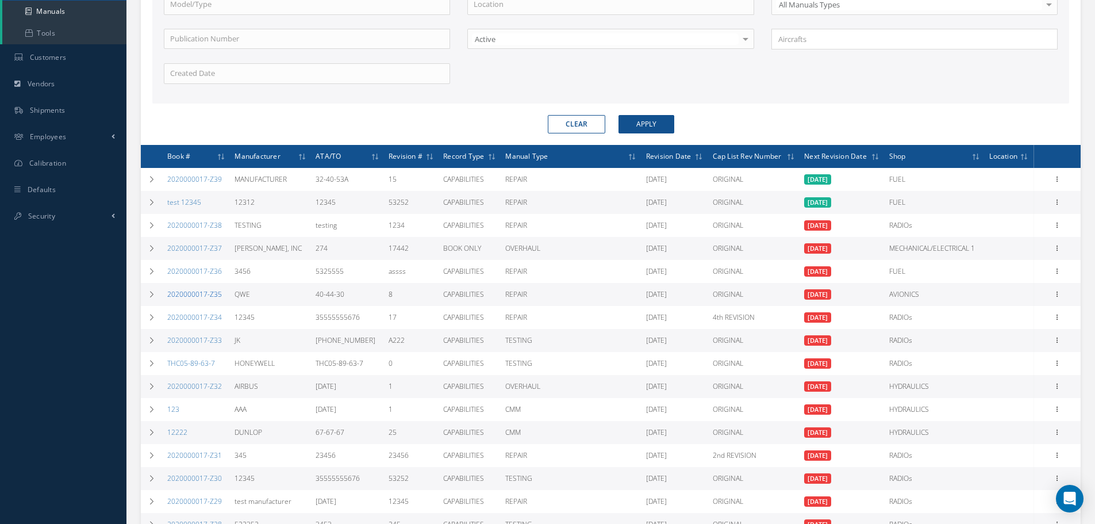
scroll to position [402, 0]
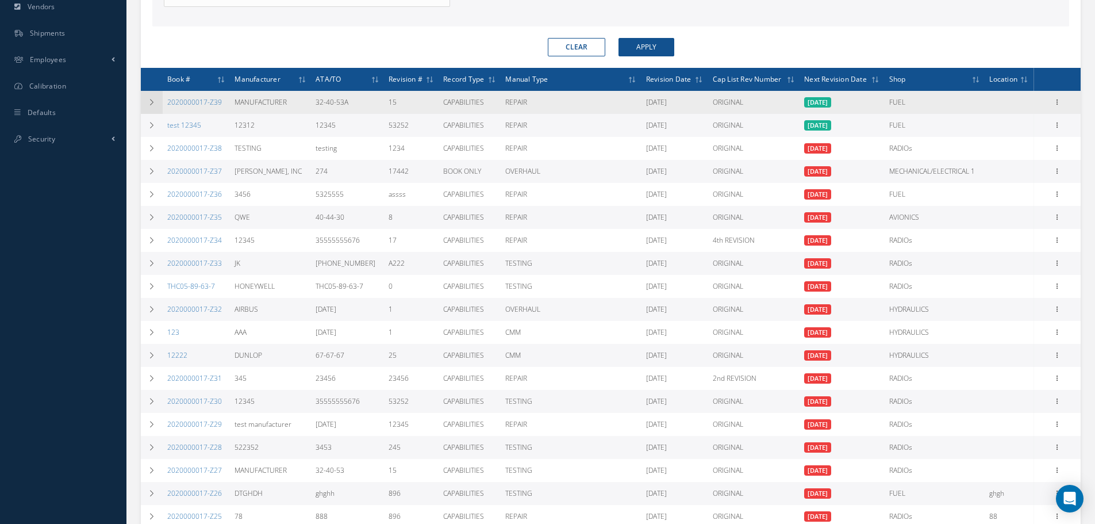
click at [154, 102] on icon at bounding box center [152, 102] width 8 height 7
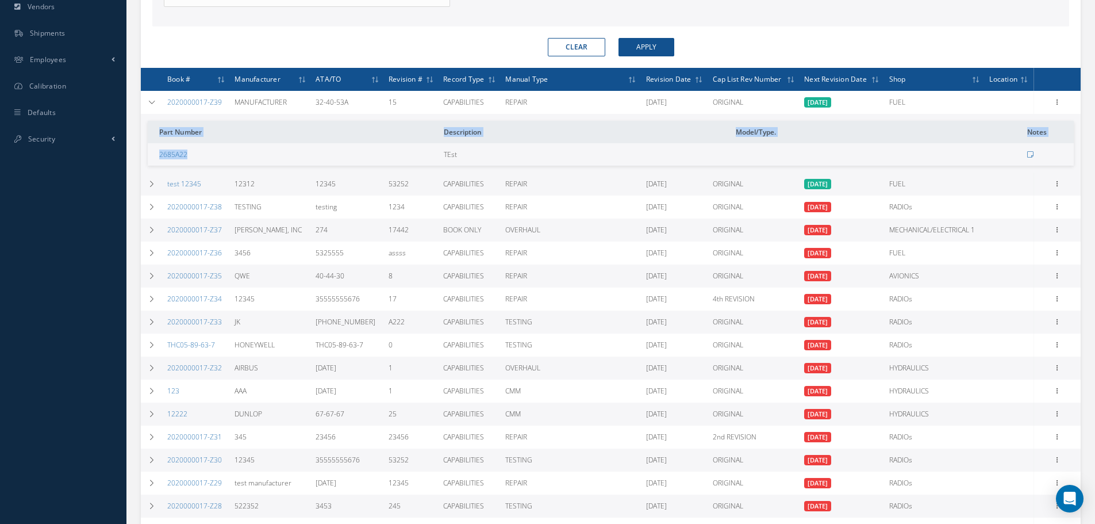
drag, startPoint x: 194, startPoint y: 149, endPoint x: 141, endPoint y: 161, distance: 53.6
click at [141, 161] on td "Part Number Description Model/Type. Notes 2685A22 TEst" at bounding box center [611, 143] width 940 height 59
click at [239, 158] on td "2685A22" at bounding box center [293, 154] width 291 height 22
drag, startPoint x: 203, startPoint y: 155, endPoint x: 157, endPoint y: 155, distance: 46.0
click at [157, 155] on td "2685A22" at bounding box center [293, 154] width 291 height 22
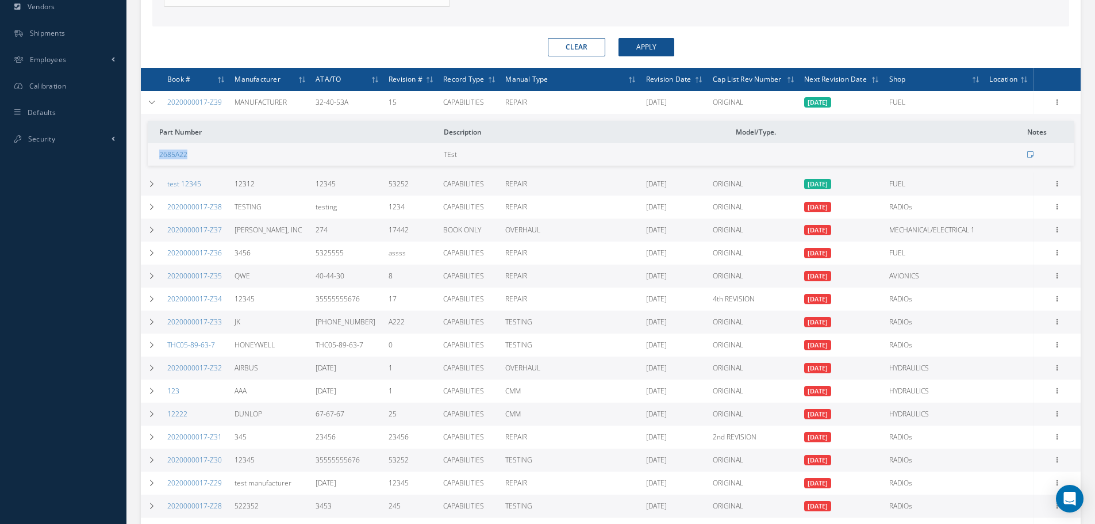
copy link "2685A22"
click at [1055, 98] on icon at bounding box center [1057, 101] width 11 height 9
click at [1002, 122] on link "Edit" at bounding box center [1004, 124] width 91 height 15
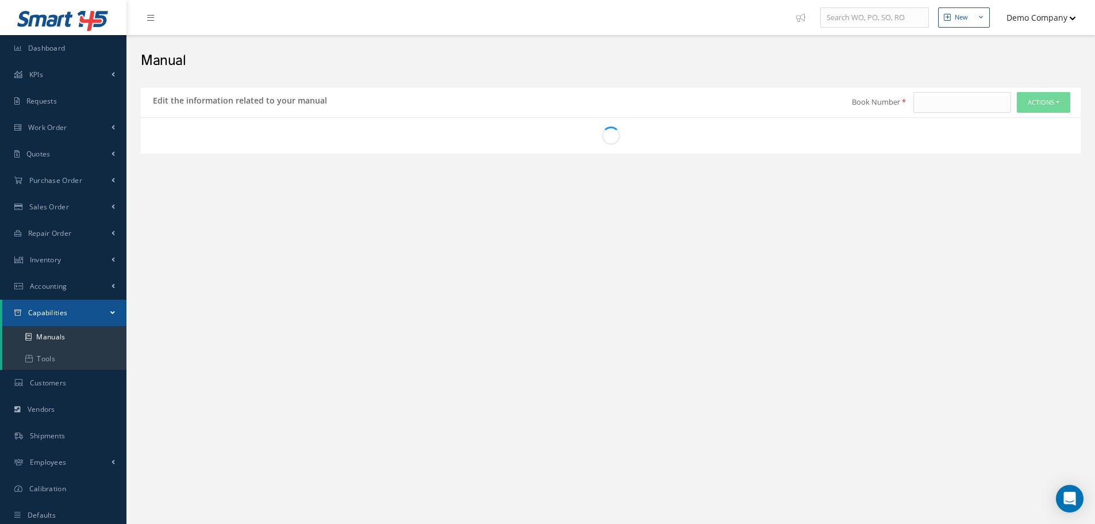
type input "2020000017-Z39"
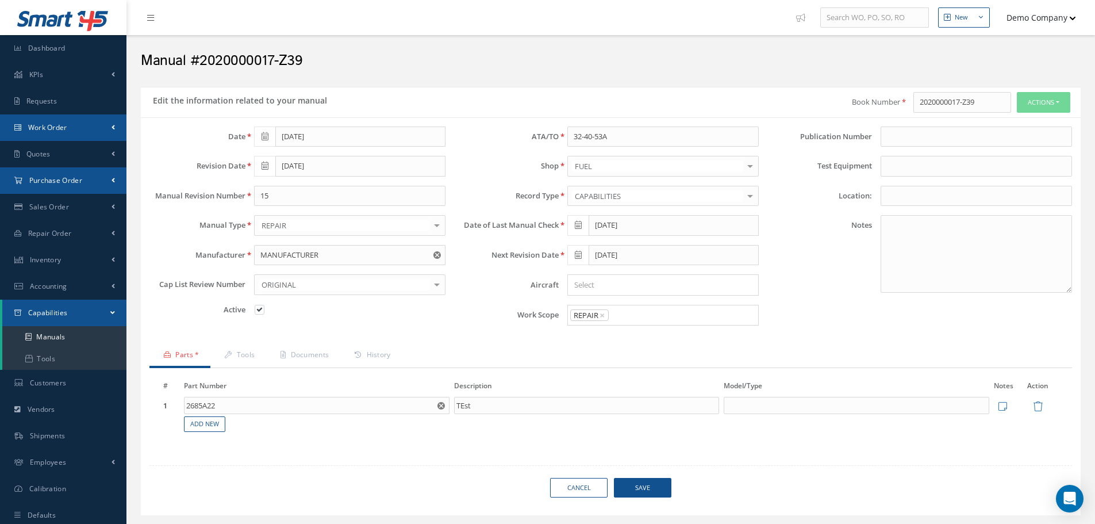
drag, startPoint x: 65, startPoint y: 121, endPoint x: 73, endPoint y: 169, distance: 49.0
click at [65, 121] on link "Work Order" at bounding box center [63, 127] width 126 height 26
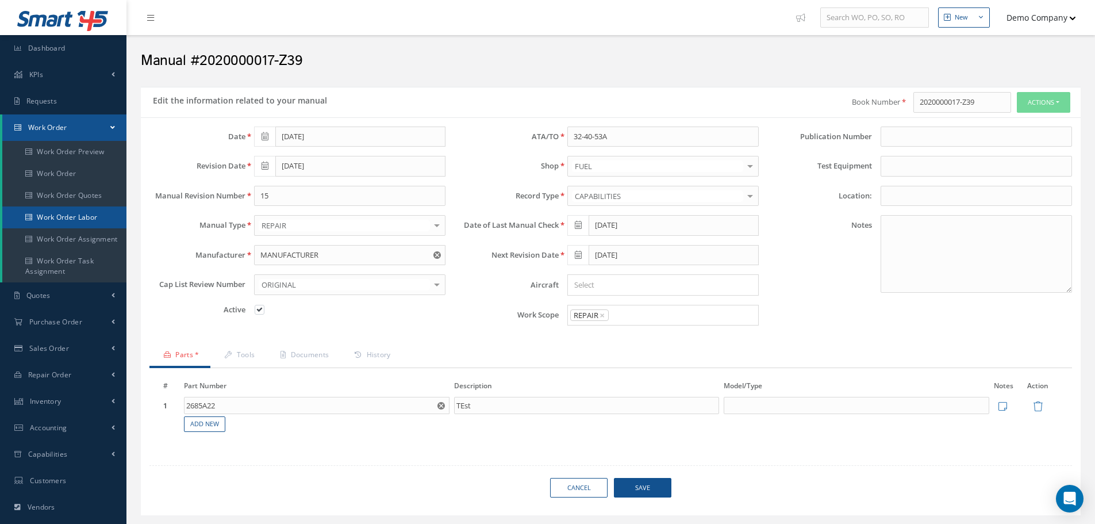
click at [91, 215] on link "Work Order Labor" at bounding box center [64, 217] width 124 height 22
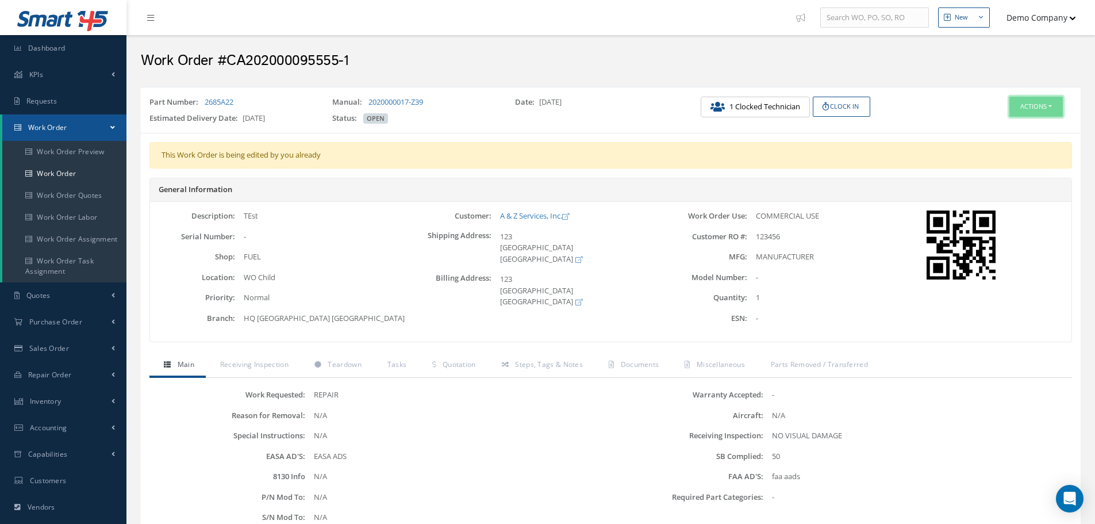
click at [1035, 100] on button "Actions" at bounding box center [1036, 107] width 53 height 20
click at [925, 123] on div "Actions Edit Invoicing Close Send By Email Print-Outs Work Order Part Request R…" at bounding box center [1003, 113] width 157 height 32
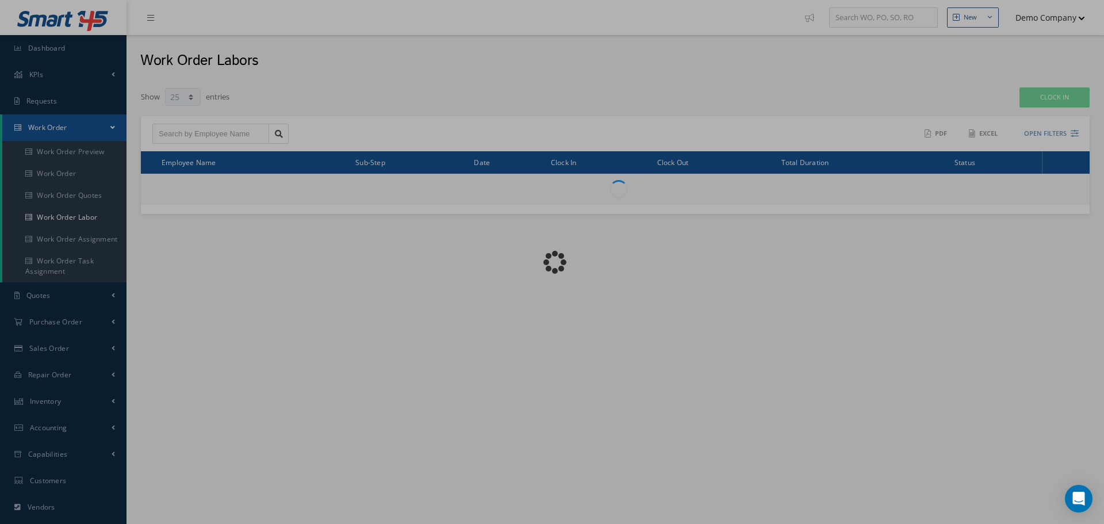
select select "25"
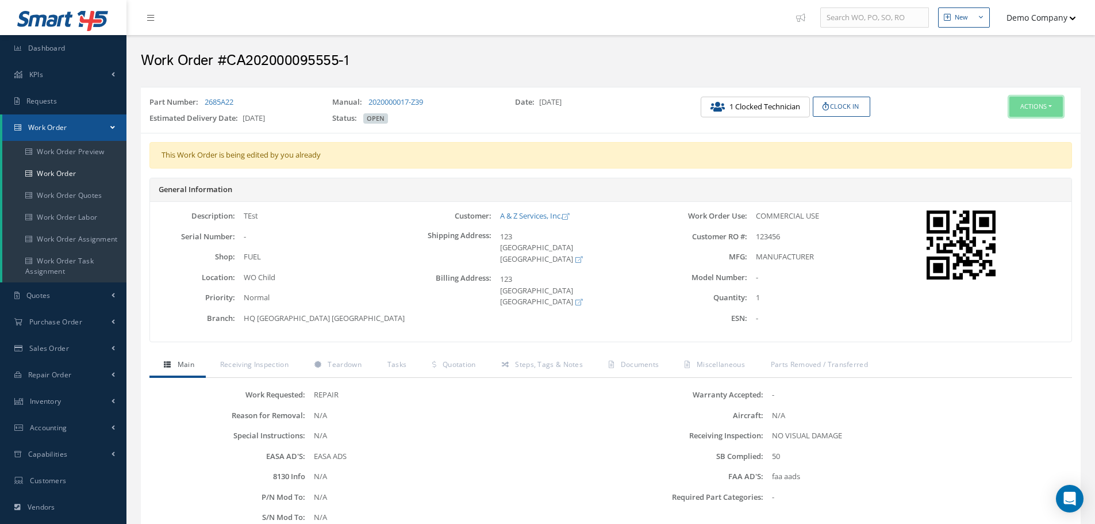
click at [1045, 106] on button "Actions" at bounding box center [1036, 107] width 53 height 20
click at [1018, 129] on link "Edit" at bounding box center [1019, 129] width 92 height 16
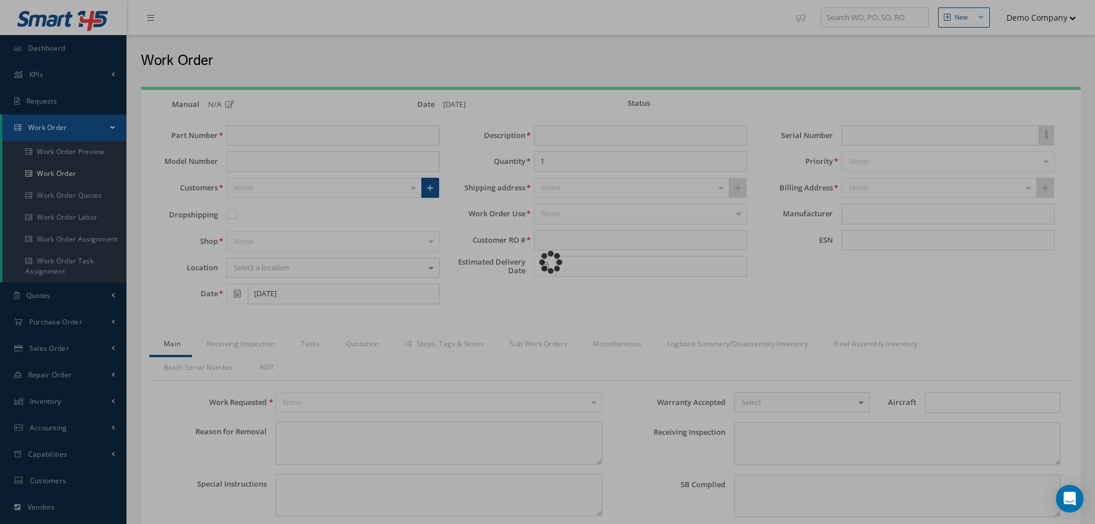
type input "2685A22"
type input "TEst"
type input "123456"
type input "[DATE]"
type input "faa aads"
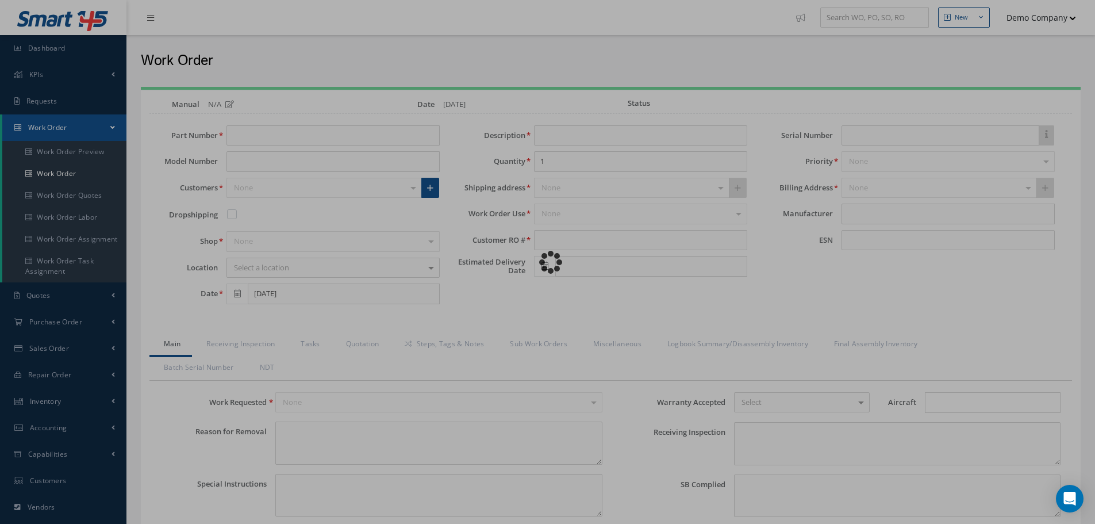
type textarea "NO VISUAL DAMAGE"
type textarea "50"
type input "EASA ADS"
type textarea "test test"
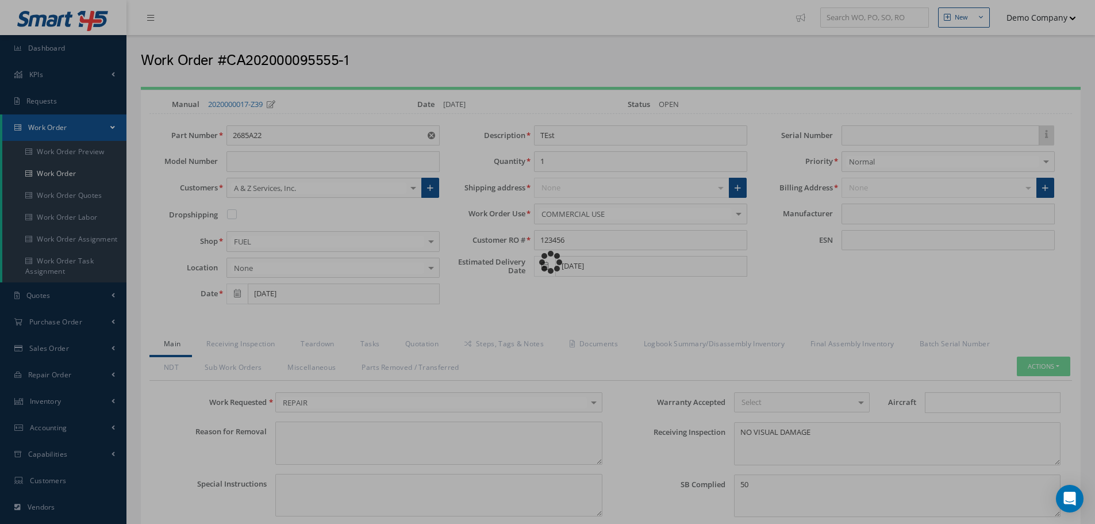
type input "MANUFACTURER"
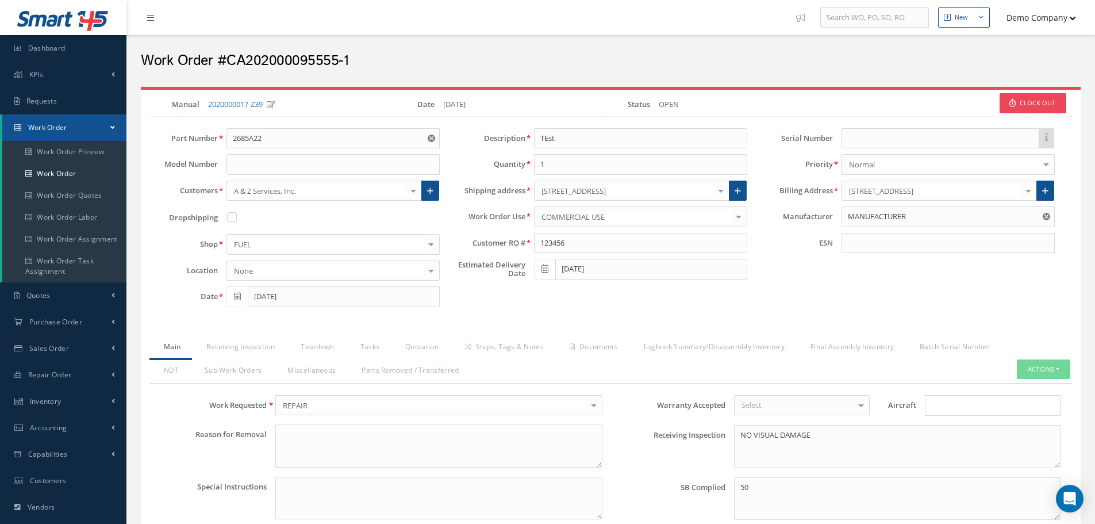
click at [1042, 105] on button "Clock Out" at bounding box center [1033, 103] width 67 height 20
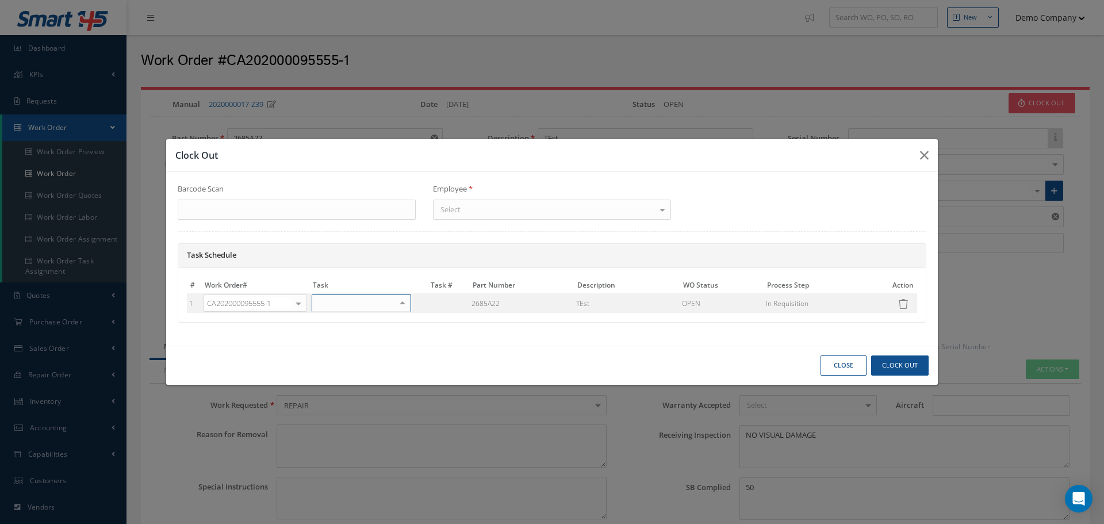
click at [362, 309] on div "Select" at bounding box center [361, 302] width 99 height 17
drag, startPoint x: 356, startPoint y: 323, endPoint x: 400, endPoint y: 334, distance: 44.6
click at [356, 322] on span "1 - WO Child" at bounding box center [339, 321] width 41 height 10
click at [474, 212] on div "Select" at bounding box center [552, 210] width 238 height 21
click at [507, 217] on div "Select" at bounding box center [552, 210] width 238 height 21
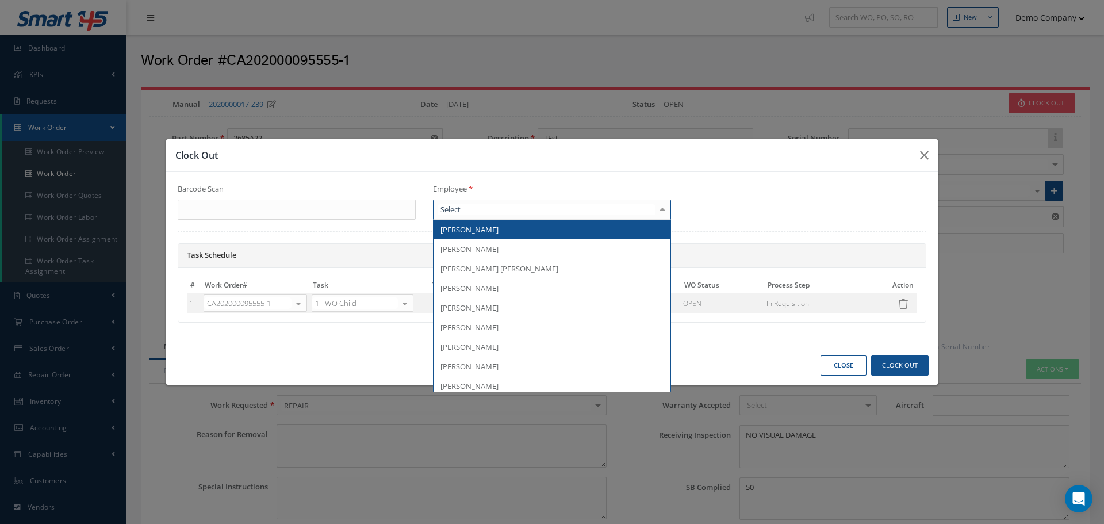
paste input "[PERSON_NAME] [PERSON_NAME]"
type input "[PERSON_NAME] [PERSON_NAME]"
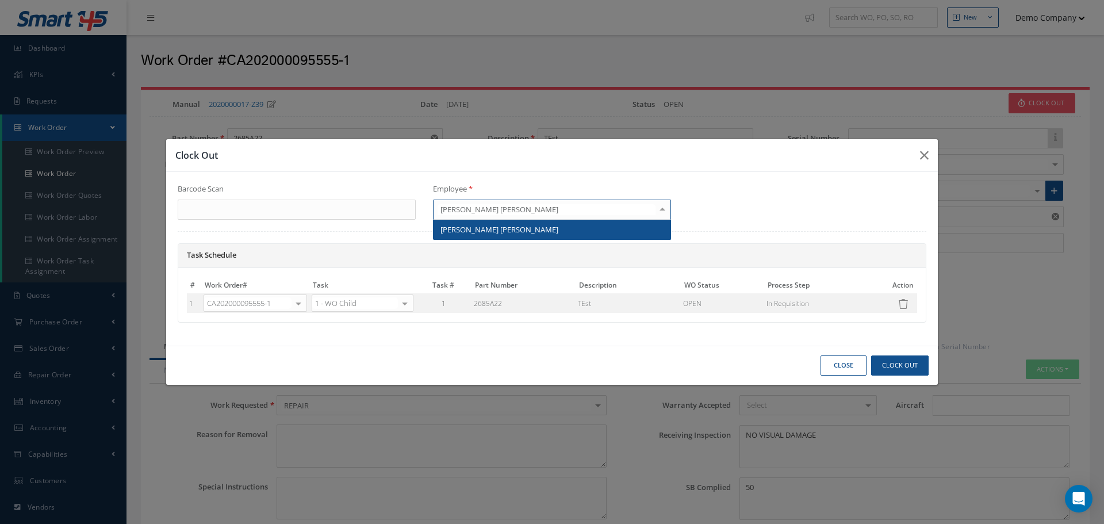
click at [508, 231] on span "[PERSON_NAME] [PERSON_NAME]" at bounding box center [499, 229] width 118 height 10
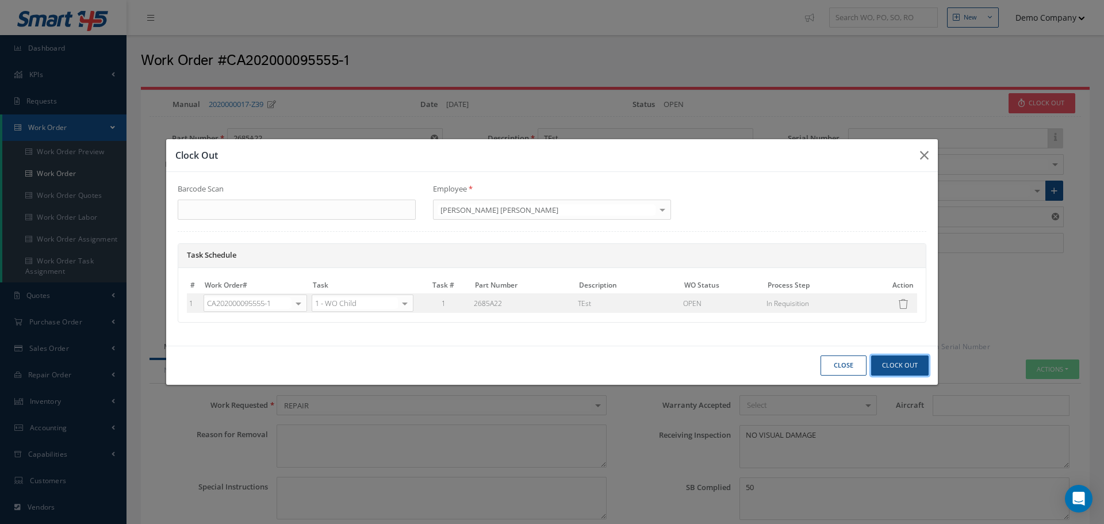
click at [911, 366] on button "Clock Out" at bounding box center [899, 365] width 57 height 20
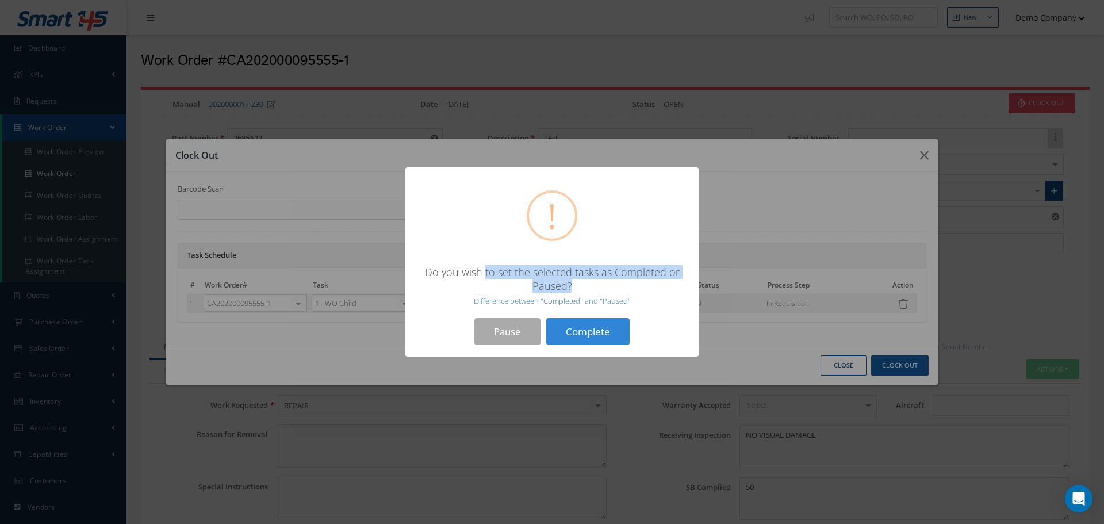
click at [583, 281] on div "Do you wish to set the selected tasks as Completed or Paused? Difference betwee…" at bounding box center [551, 285] width 271 height 41
click at [580, 325] on button "Complete" at bounding box center [587, 331] width 83 height 27
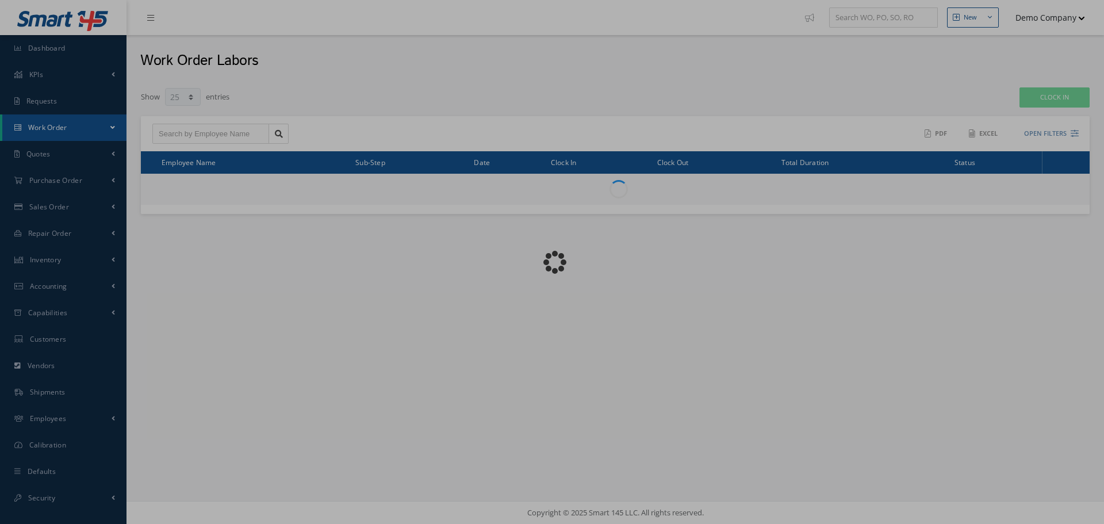
select select "25"
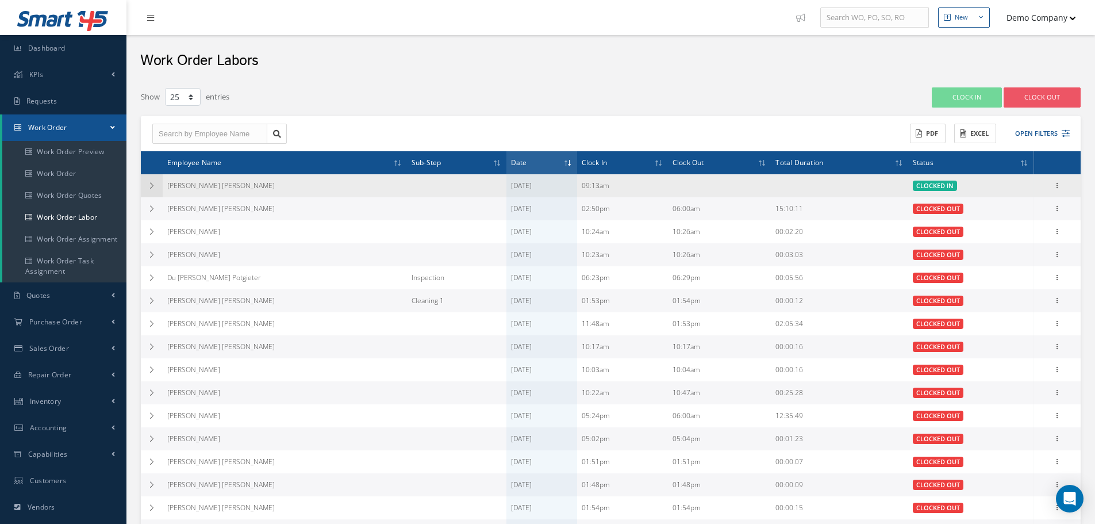
click at [154, 185] on icon at bounding box center [152, 185] width 8 height 7
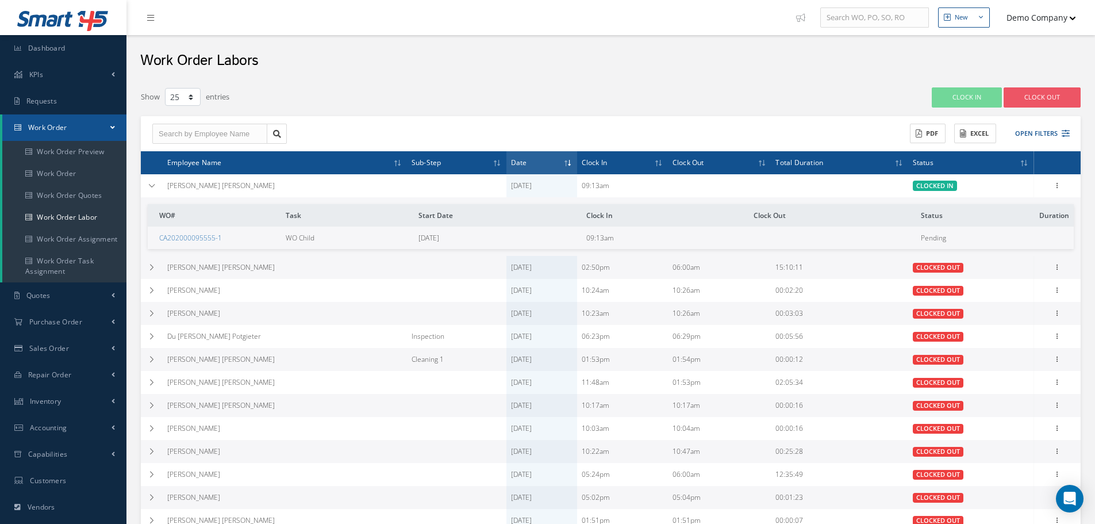
drag, startPoint x: 168, startPoint y: 187, endPoint x: 293, endPoint y: 189, distance: 124.8
click at [293, 189] on td "[PERSON_NAME] [PERSON_NAME]" at bounding box center [285, 185] width 244 height 23
copy td "[PERSON_NAME] [PERSON_NAME]"
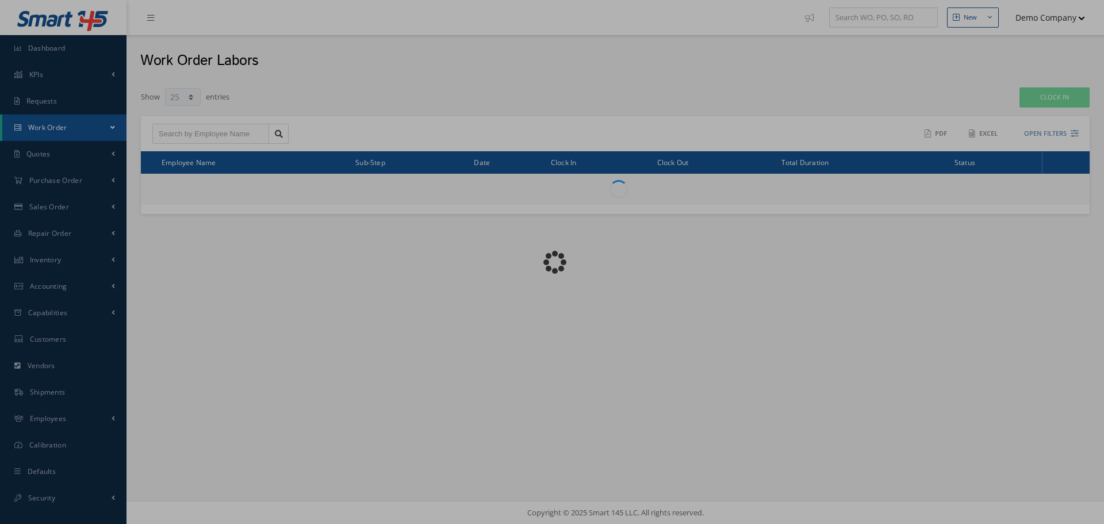
select select "25"
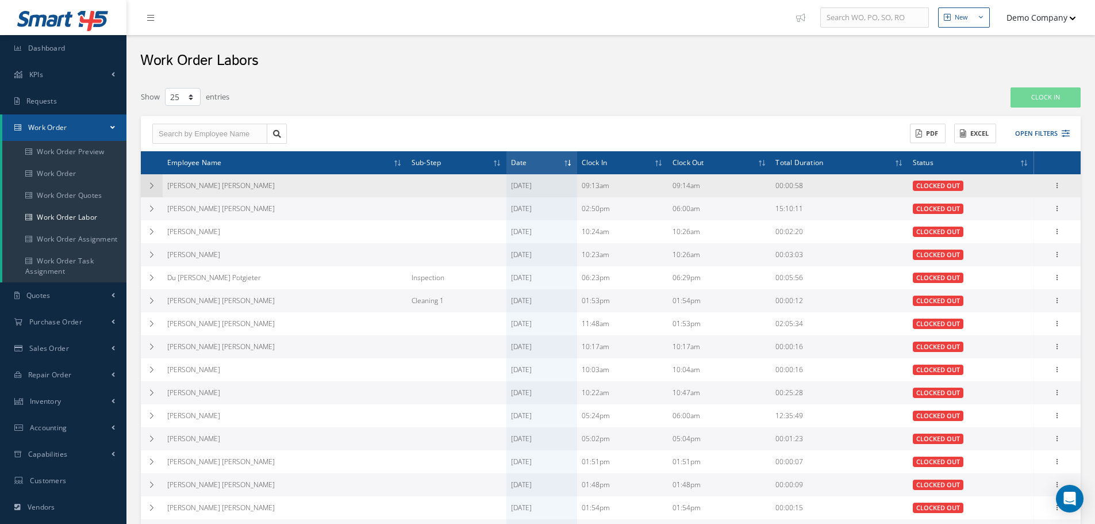
click at [141, 186] on td at bounding box center [152, 185] width 22 height 23
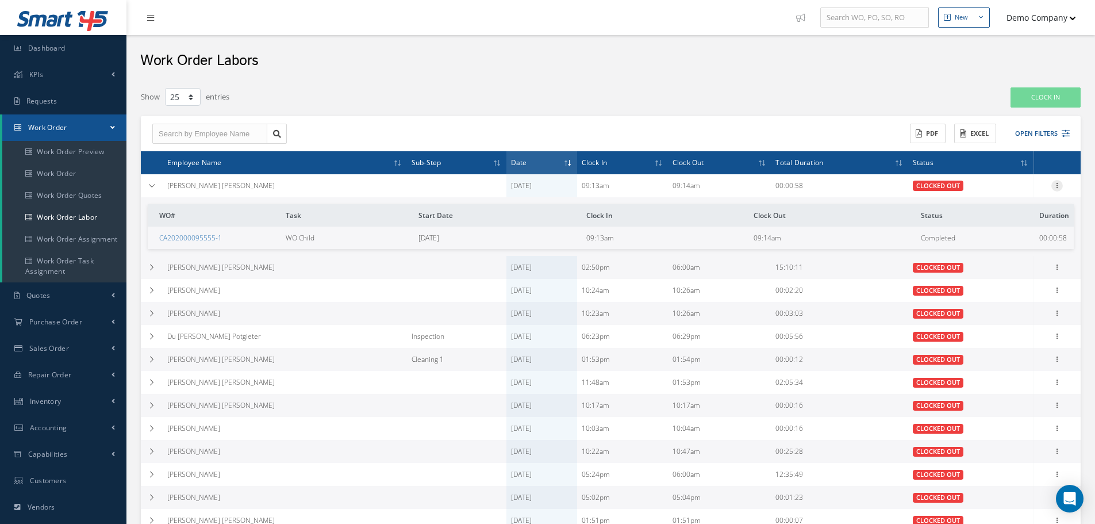
click at [1056, 187] on icon at bounding box center [1057, 184] width 11 height 9
click at [1000, 195] on link "Edit" at bounding box center [1004, 193] width 91 height 15
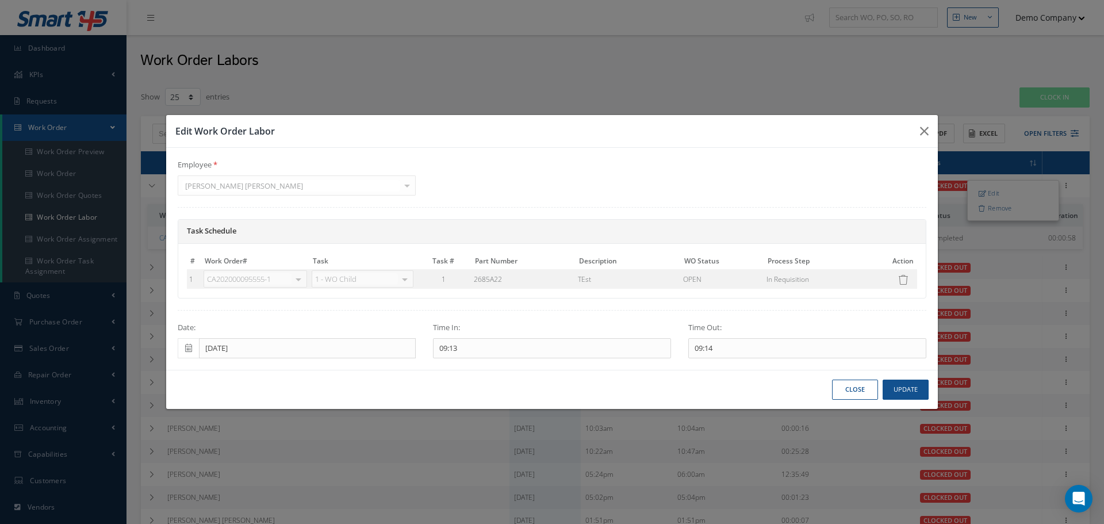
click at [702, 348] on div "09:14" at bounding box center [807, 348] width 238 height 21
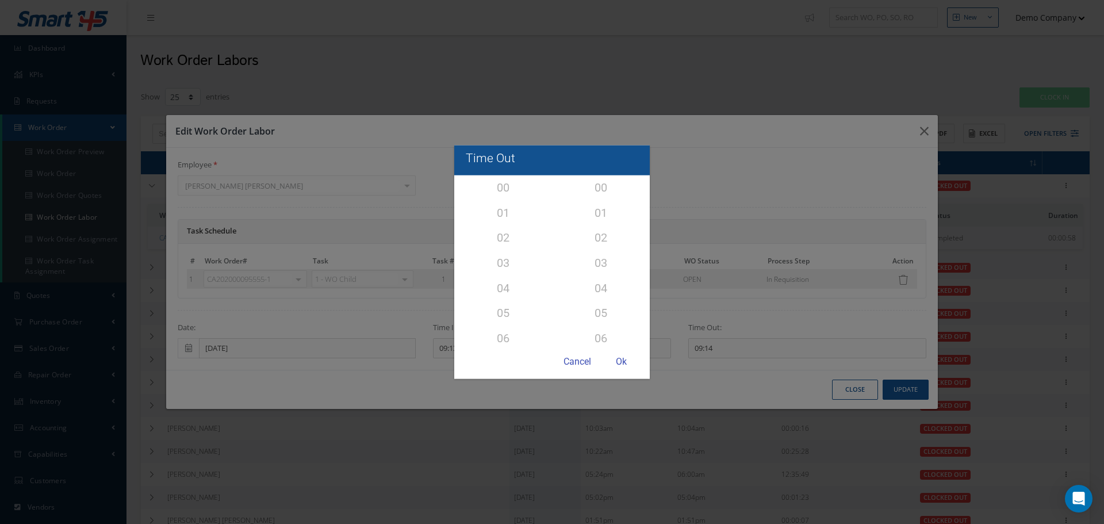
scroll to position [237, 0]
click at [498, 262] on div "14" at bounding box center [503, 266] width 98 height 33
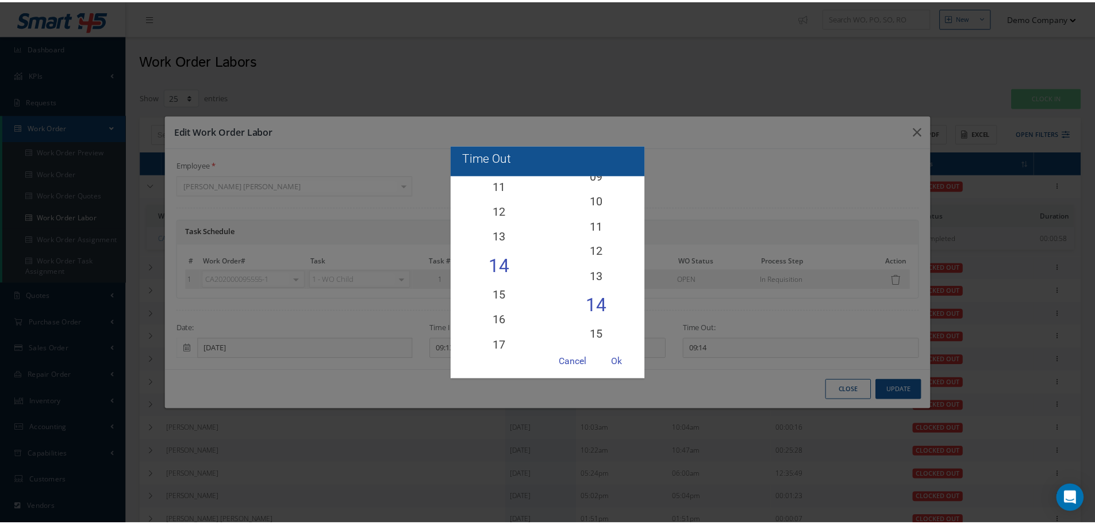
scroll to position [277, 0]
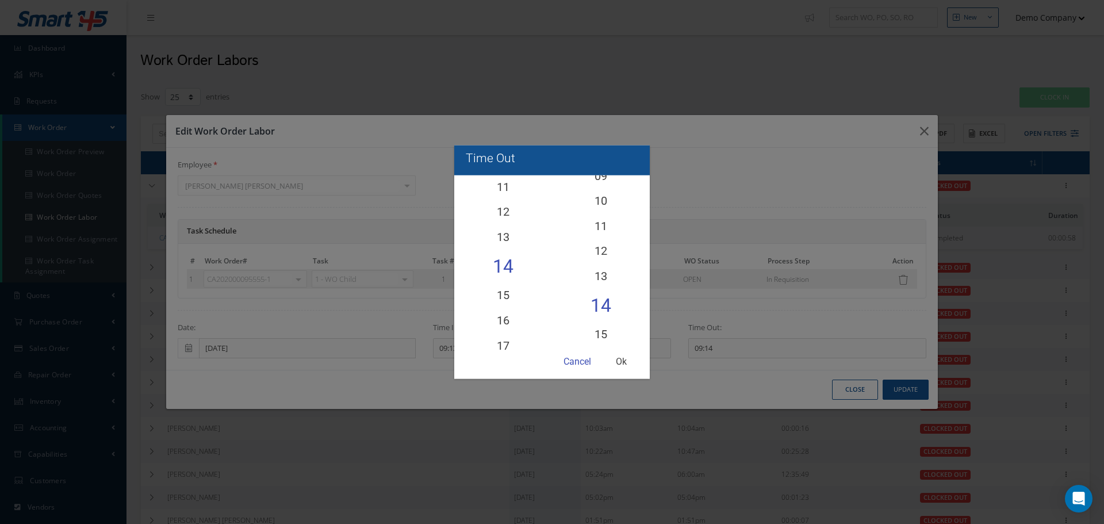
click at [621, 360] on div "Ok" at bounding box center [621, 362] width 34 height 22
type input "14:14"
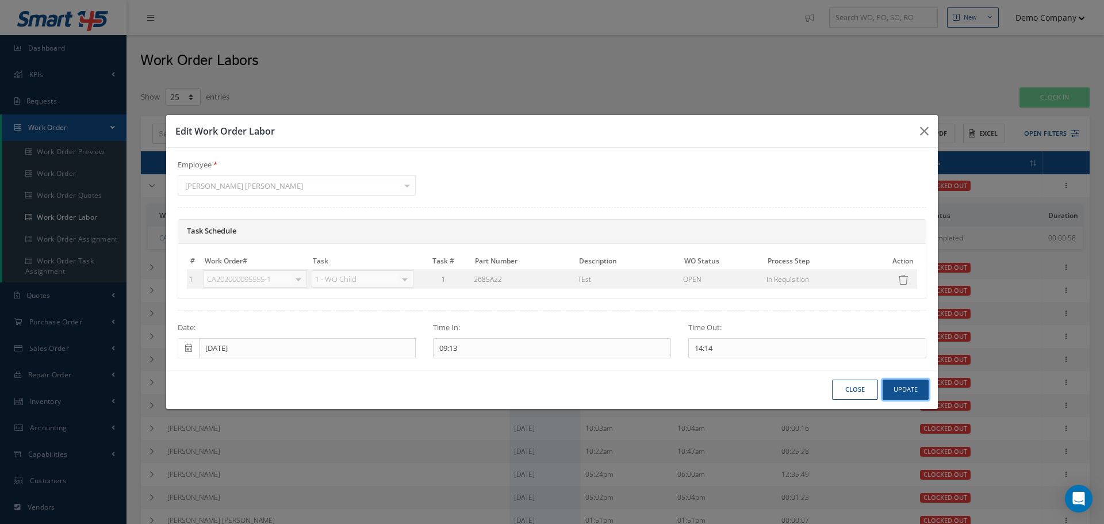
click at [916, 390] on button "Update" at bounding box center [906, 389] width 46 height 20
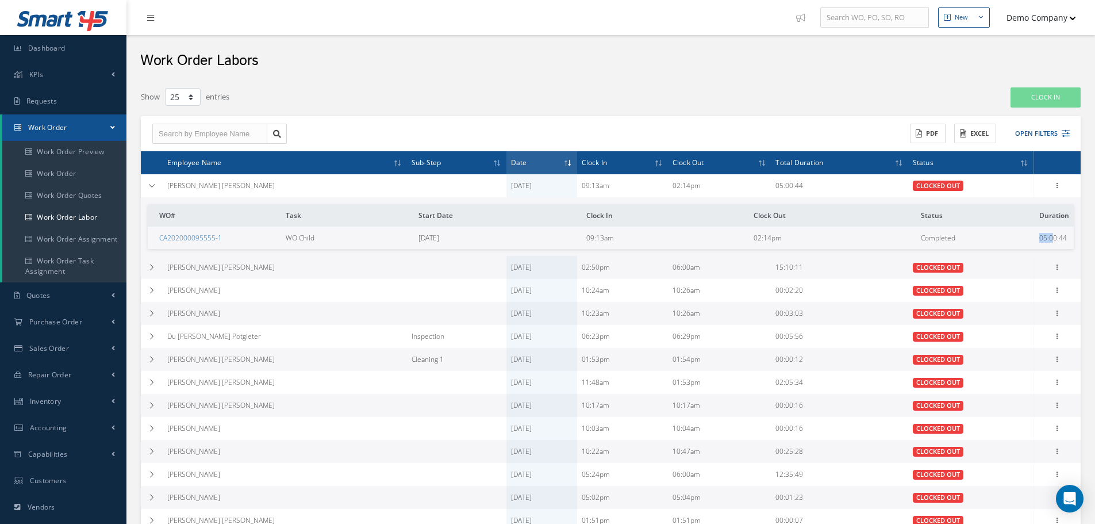
drag, startPoint x: 1033, startPoint y: 248, endPoint x: 1056, endPoint y: 250, distance: 23.1
click at [1058, 247] on tr "CA202000095555-1 WO Child 10/02/2025 09:13am 02:14pm Completed 05:00:44" at bounding box center [611, 238] width 926 height 22
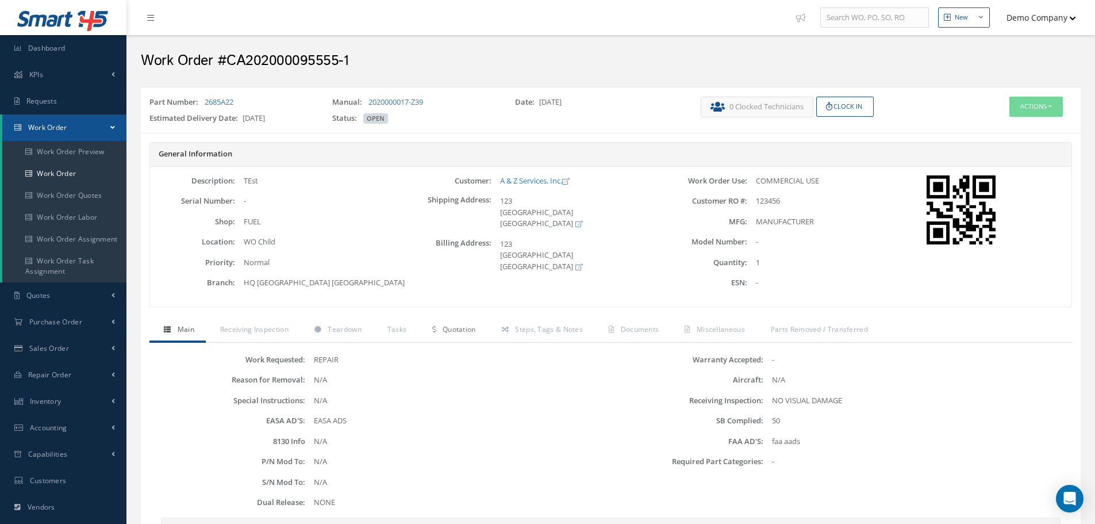
drag, startPoint x: 463, startPoint y: 328, endPoint x: 470, endPoint y: 328, distance: 6.9
click at [466, 327] on span "Quotation" at bounding box center [459, 329] width 33 height 10
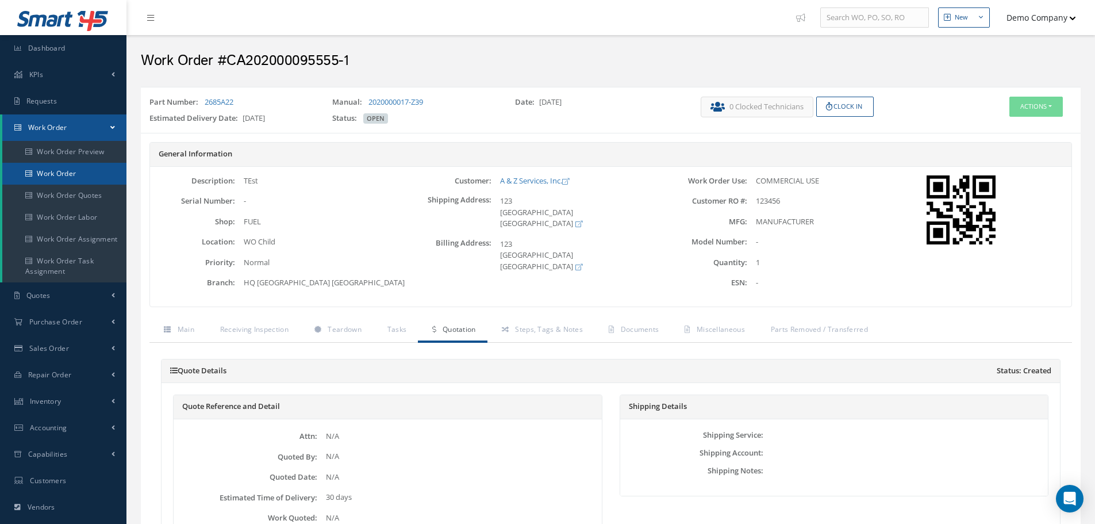
click at [63, 167] on link "Work Order" at bounding box center [64, 174] width 124 height 22
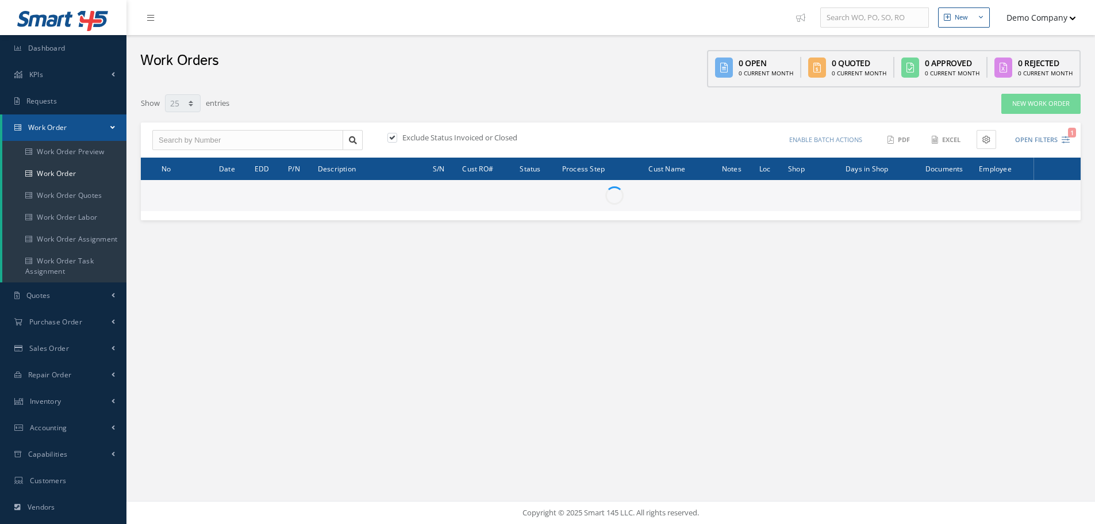
select select "25"
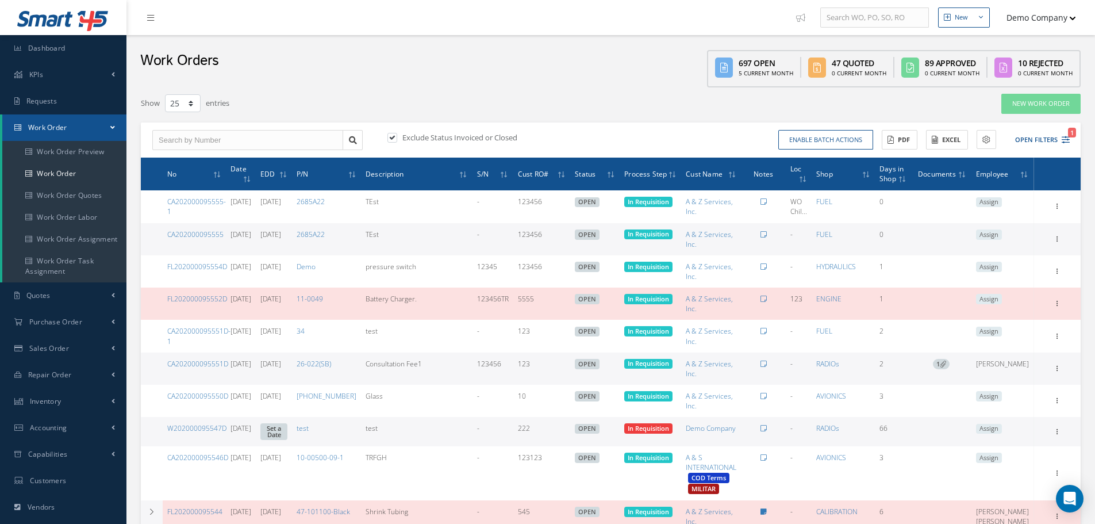
click at [1065, 239] on div "Show Edit Update Prefix Invoicing Close Send By Email Sub Work Orders Documents…" at bounding box center [1057, 239] width 43 height 14
click at [1060, 239] on icon at bounding box center [1057, 237] width 11 height 9
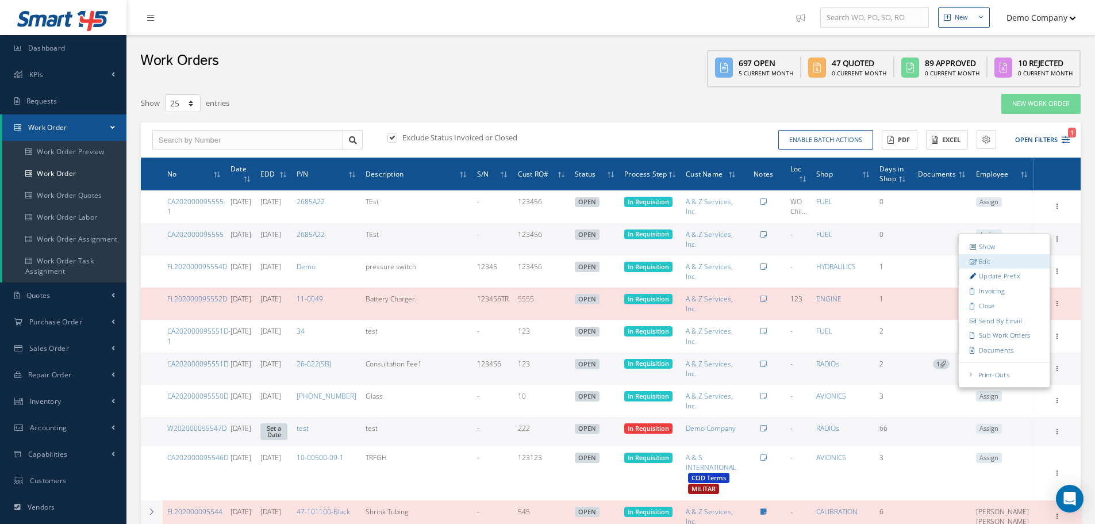
click at [1018, 260] on link "Edit" at bounding box center [1004, 261] width 91 height 15
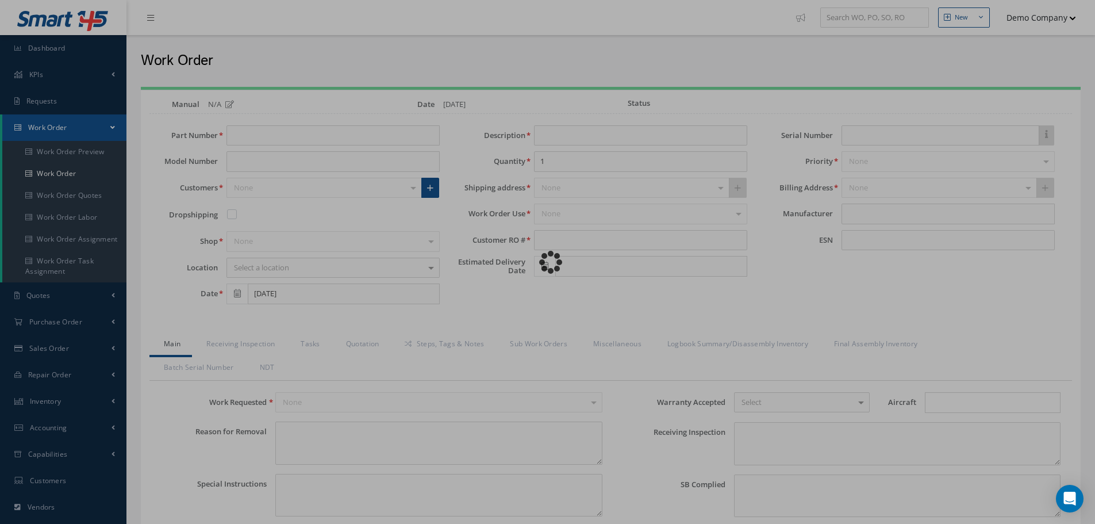
click at [548, 262] on div "Loading…" at bounding box center [548, 262] width 0 height 0
type input "2685A22"
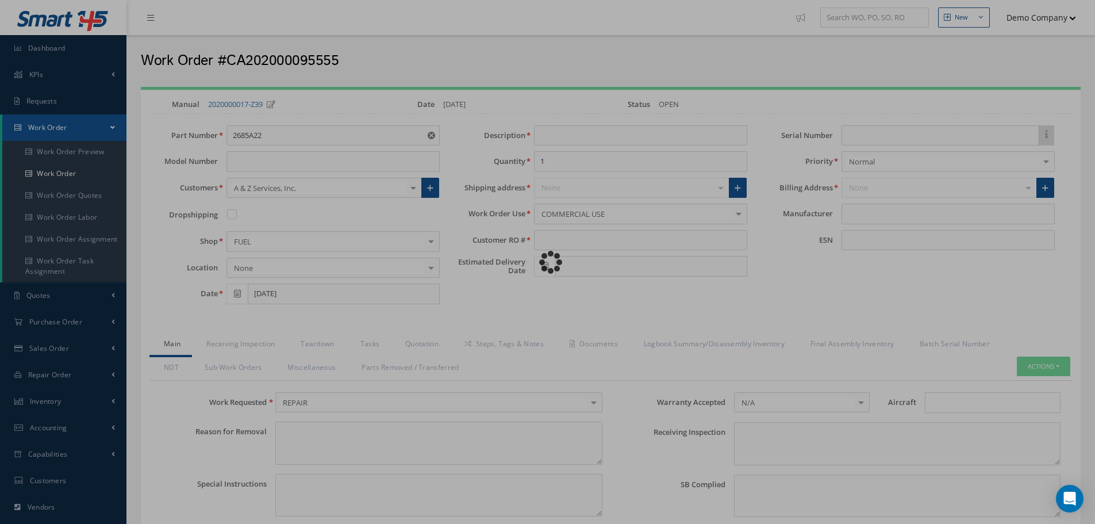
type input "TEst"
type input "123456"
type input "[DATE]"
type input "faa aads"
type textarea "NO VISUAL DAMAGE"
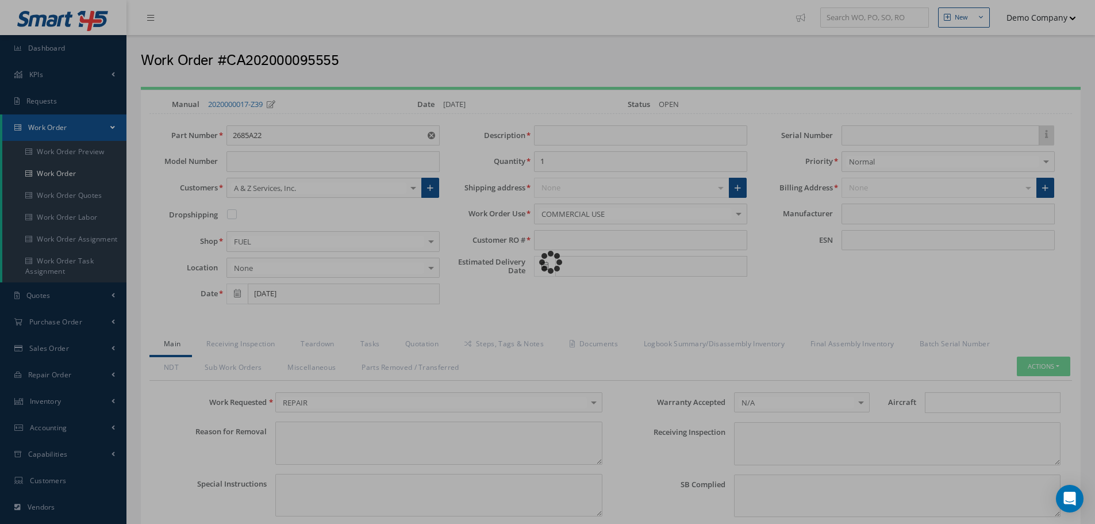
type textarea "50"
type input "EASA ADS"
type textarea "test test"
type input "MANUFACTURER"
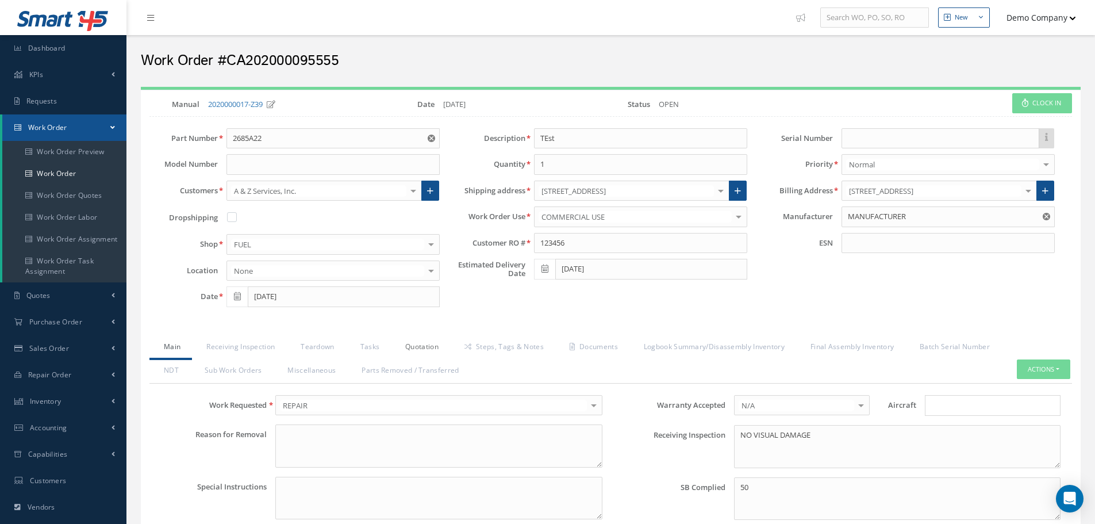
click at [423, 344] on link "Quotation" at bounding box center [420, 348] width 59 height 24
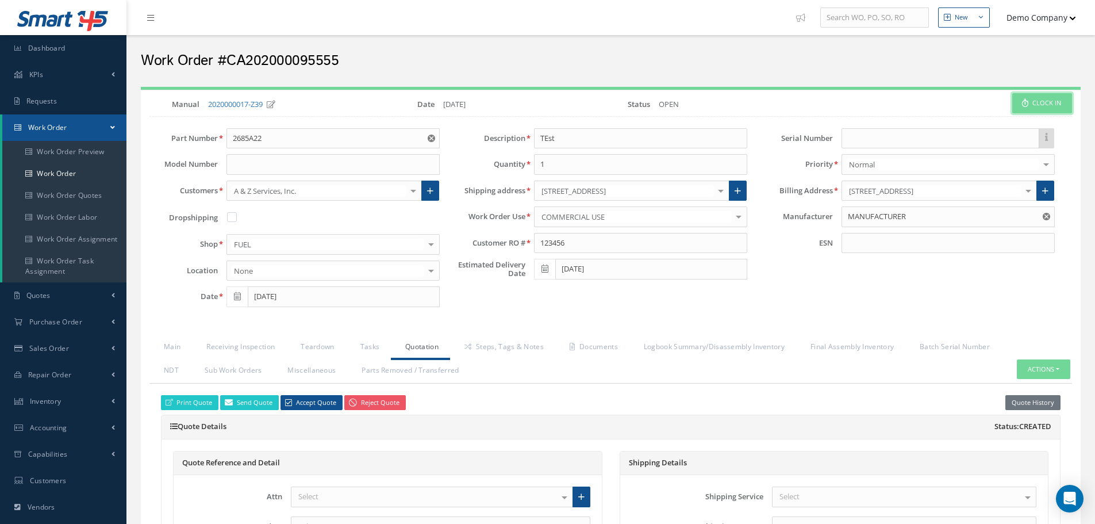
click at [1041, 102] on button "Clock In" at bounding box center [1042, 103] width 60 height 20
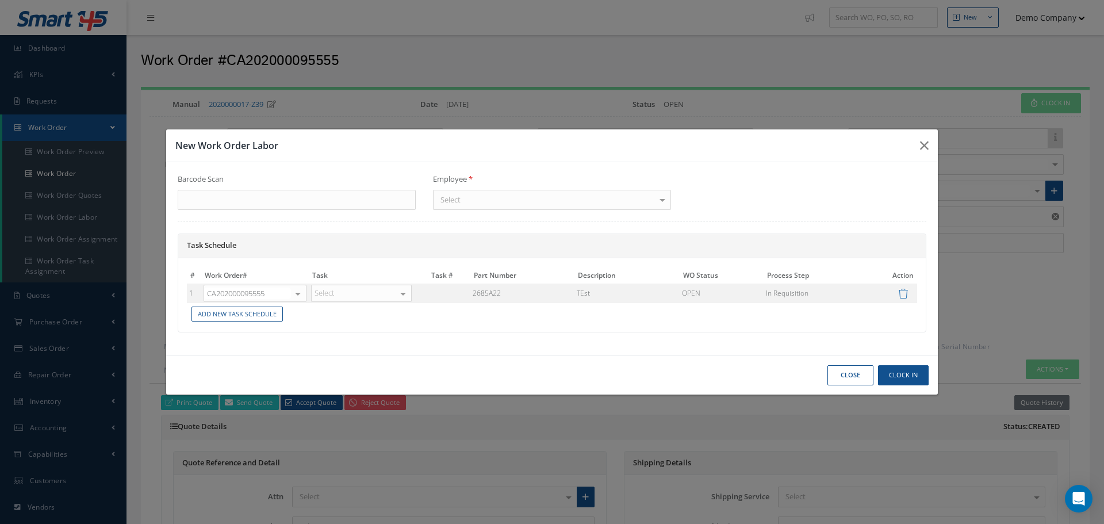
click at [516, 209] on div "Select" at bounding box center [552, 200] width 238 height 21
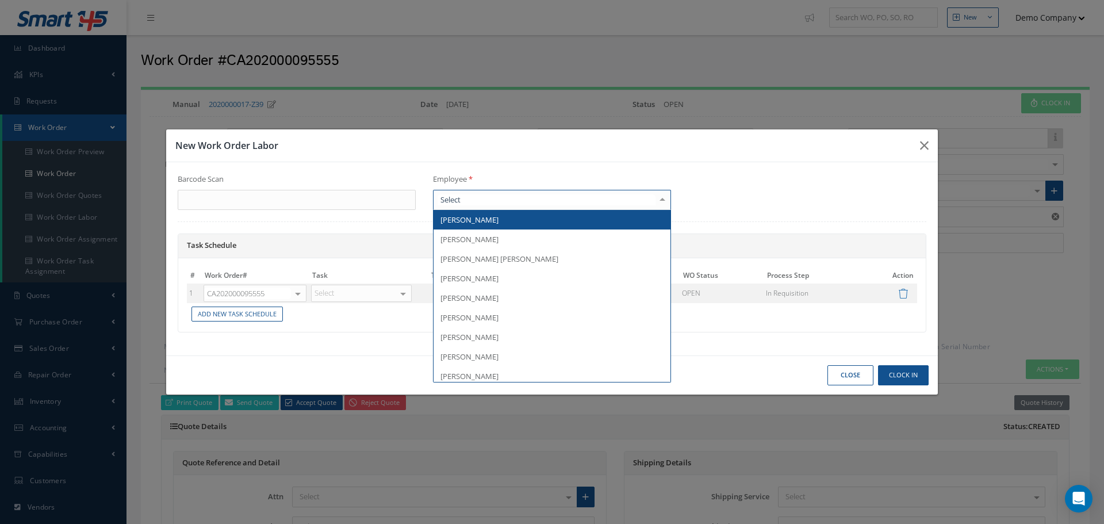
click at [488, 225] on span "[PERSON_NAME]" at bounding box center [552, 220] width 237 height 20
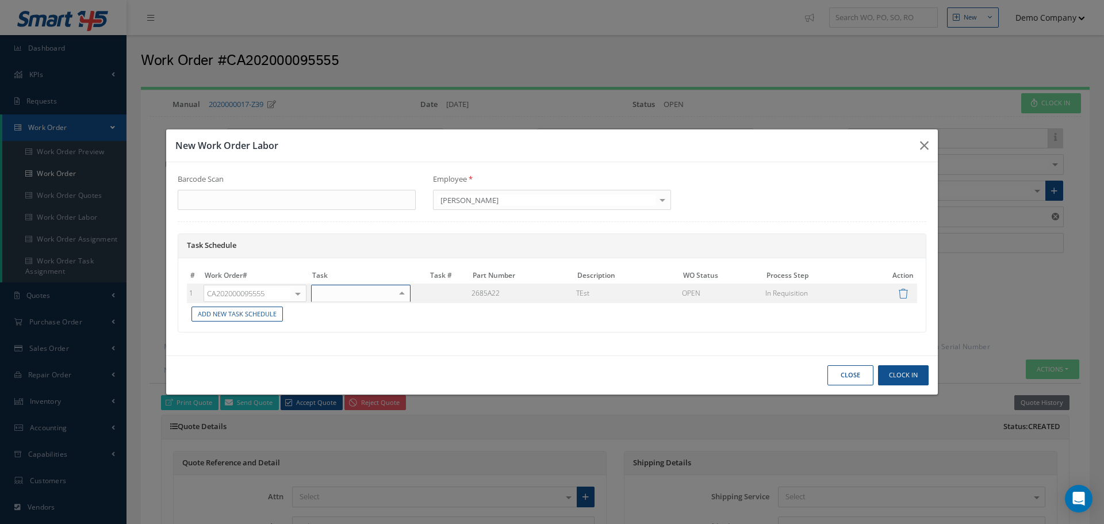
click at [345, 297] on div "Select" at bounding box center [360, 293] width 99 height 17
click at [337, 318] on span "1 - WO parent" at bounding box center [361, 312] width 98 height 20
drag, startPoint x: 900, startPoint y: 370, endPoint x: 893, endPoint y: 369, distance: 6.9
click at [900, 370] on button "Clock In" at bounding box center [903, 375] width 51 height 20
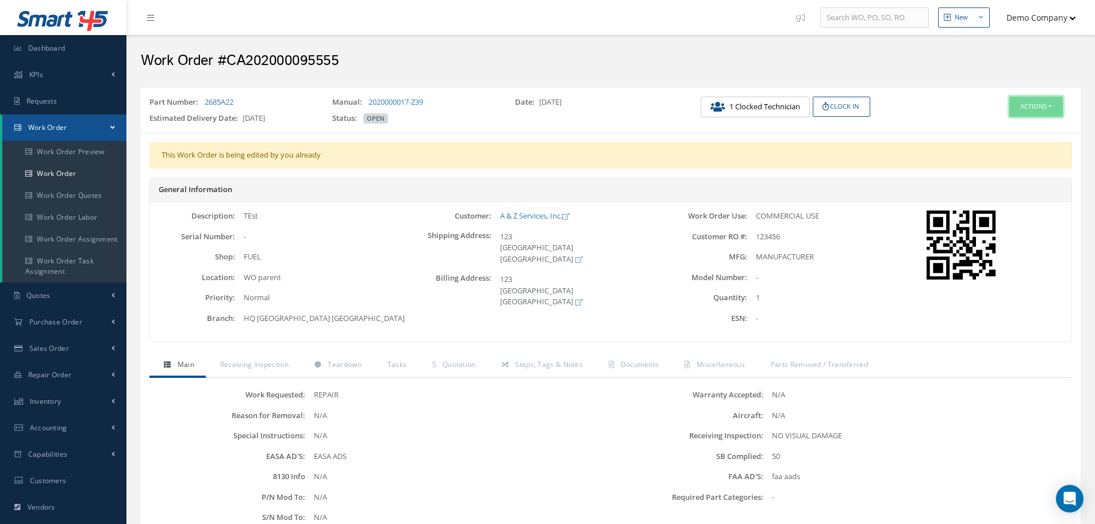
click at [1045, 103] on button "Actions" at bounding box center [1036, 107] width 53 height 20
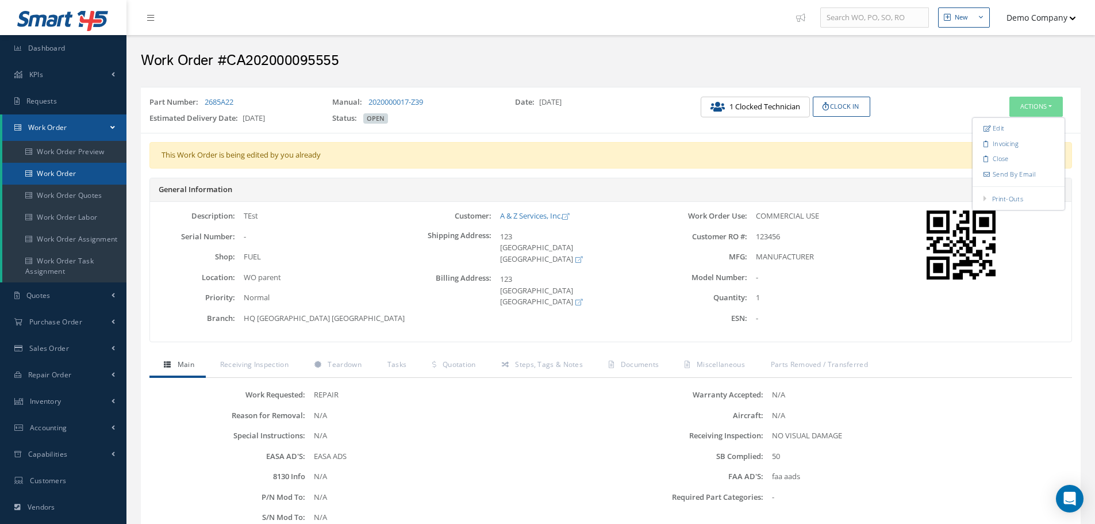
click at [75, 178] on link "Work Order" at bounding box center [64, 174] width 124 height 22
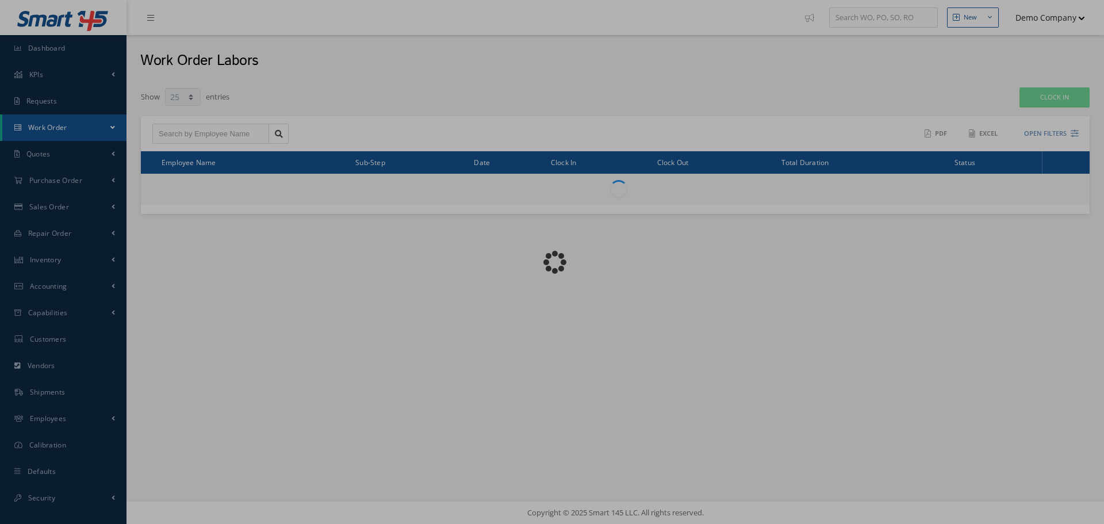
select select "25"
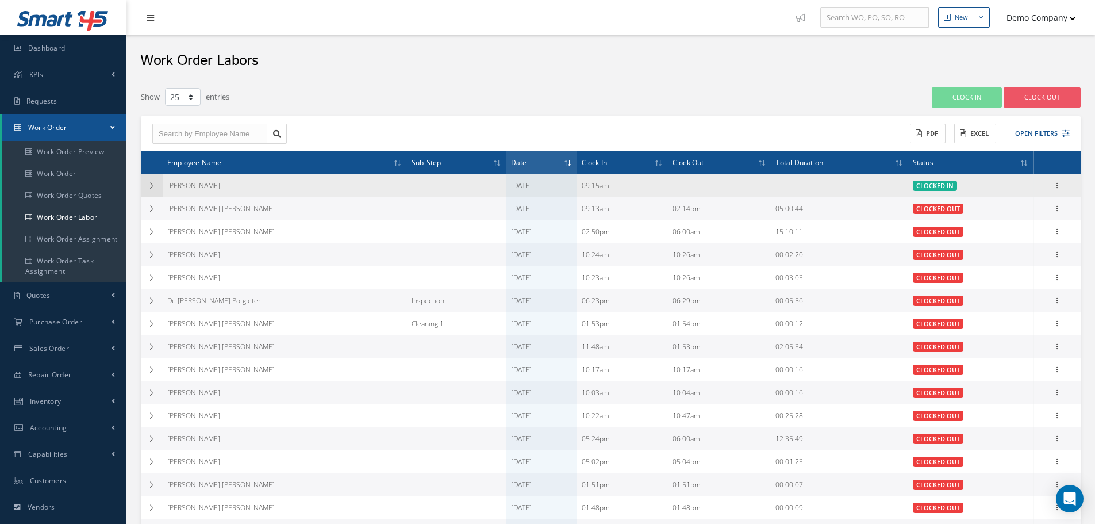
click at [144, 184] on td at bounding box center [152, 185] width 22 height 23
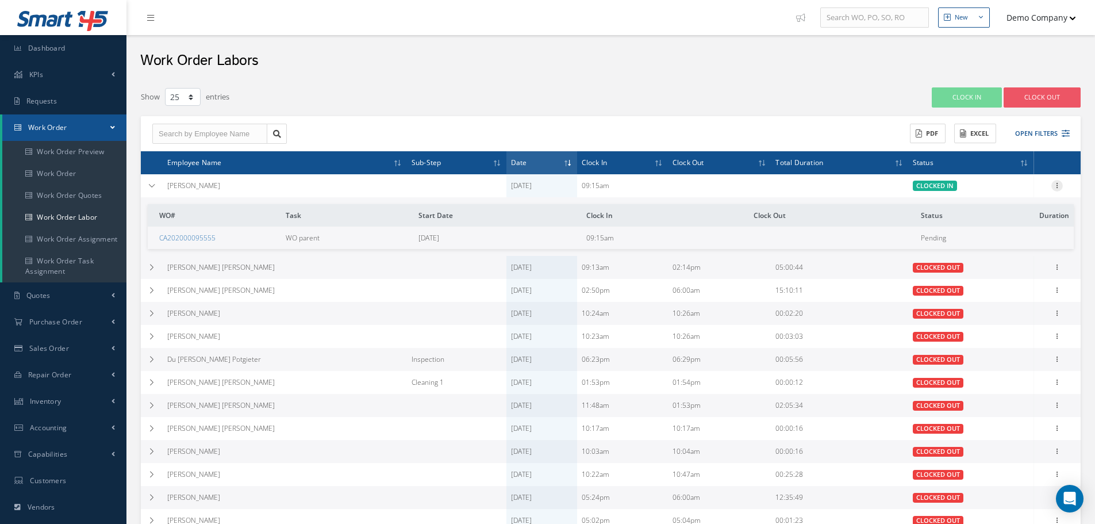
click at [1061, 185] on icon at bounding box center [1057, 184] width 11 height 9
click at [1007, 208] on link "Clocked Out" at bounding box center [1004, 208] width 91 height 15
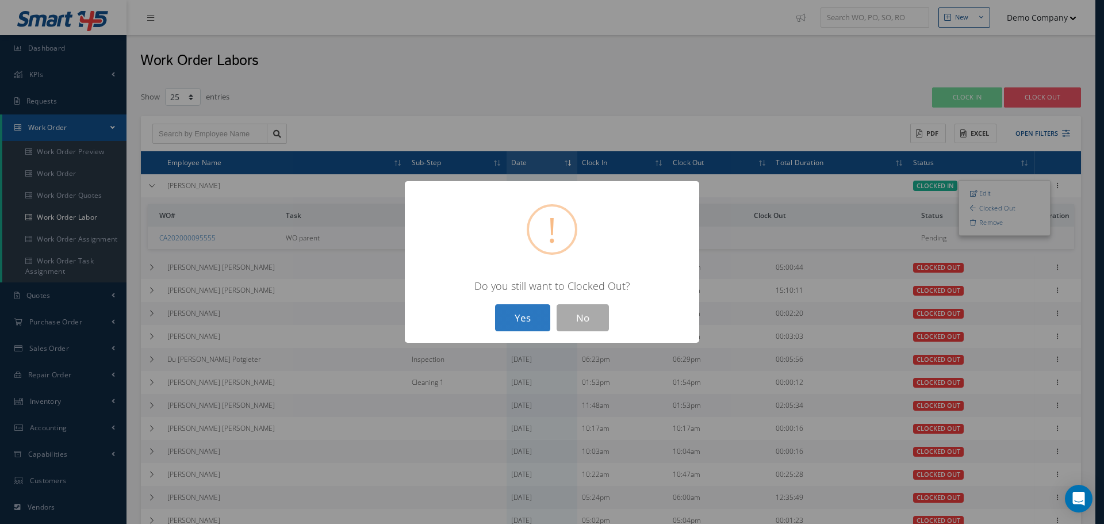
click at [530, 321] on button "Yes" at bounding box center [522, 317] width 55 height 27
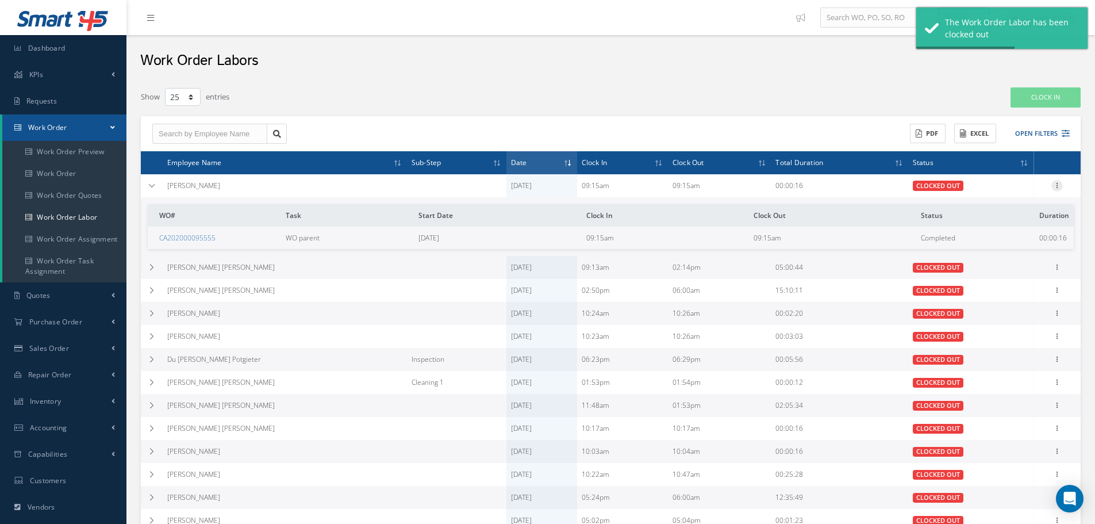
click at [1057, 185] on icon at bounding box center [1057, 184] width 11 height 9
click at [1022, 193] on link "Edit" at bounding box center [1004, 193] width 91 height 15
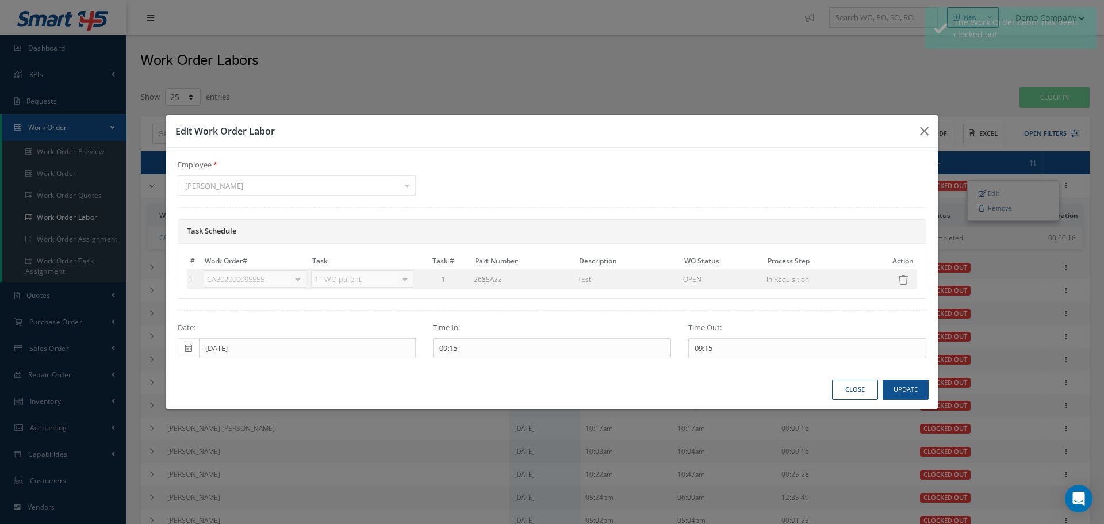
click at [731, 340] on div "09:15 Time Out 00 01 02 03 04 05 06 07 08 09 10 11 12 13 14 15 16 17 18 19 20 2…" at bounding box center [807, 348] width 238 height 21
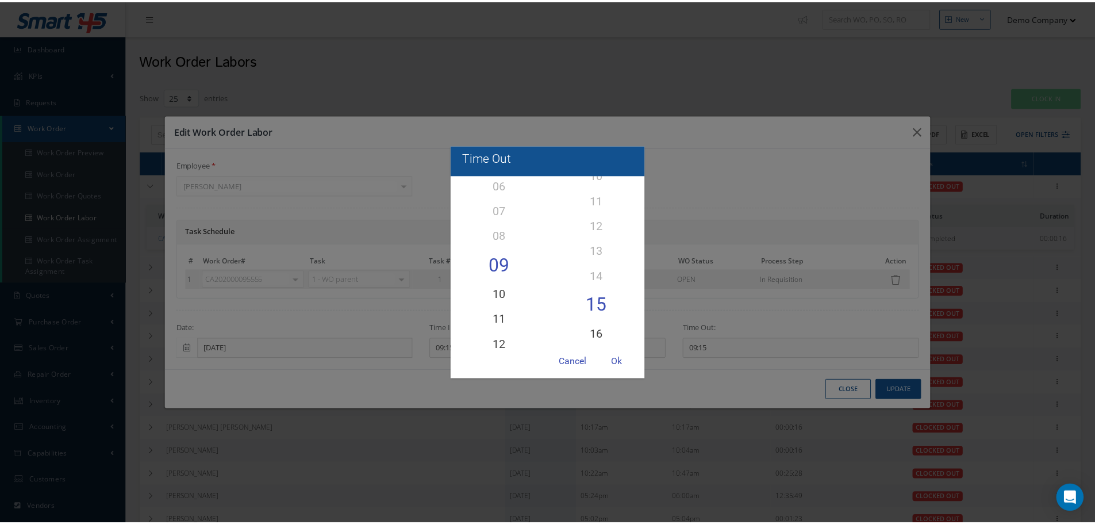
scroll to position [170, 0]
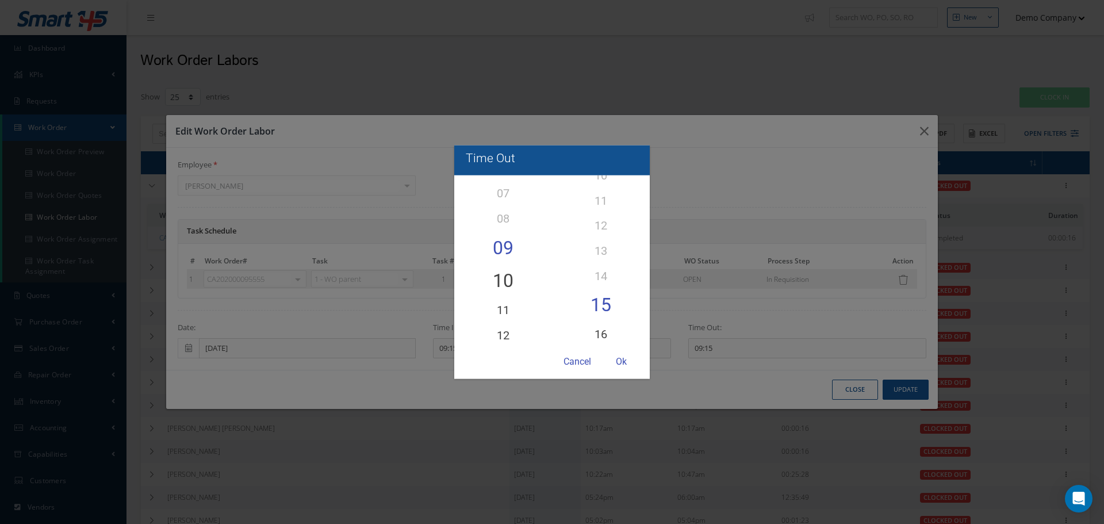
click at [503, 277] on div "10" at bounding box center [503, 280] width 98 height 33
click at [626, 360] on div "Ok" at bounding box center [621, 362] width 34 height 22
type input "10:15"
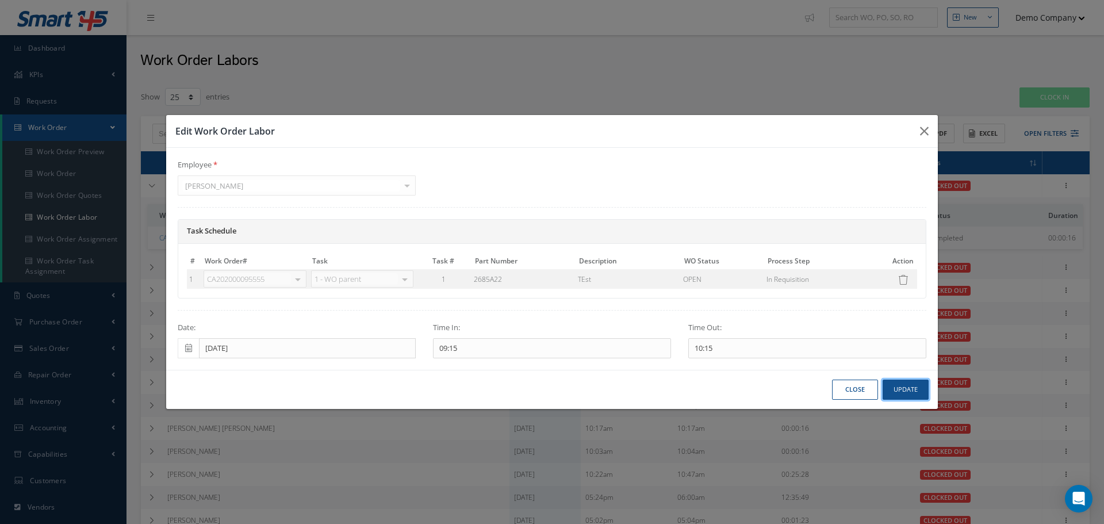
click at [912, 387] on button "Update" at bounding box center [906, 389] width 46 height 20
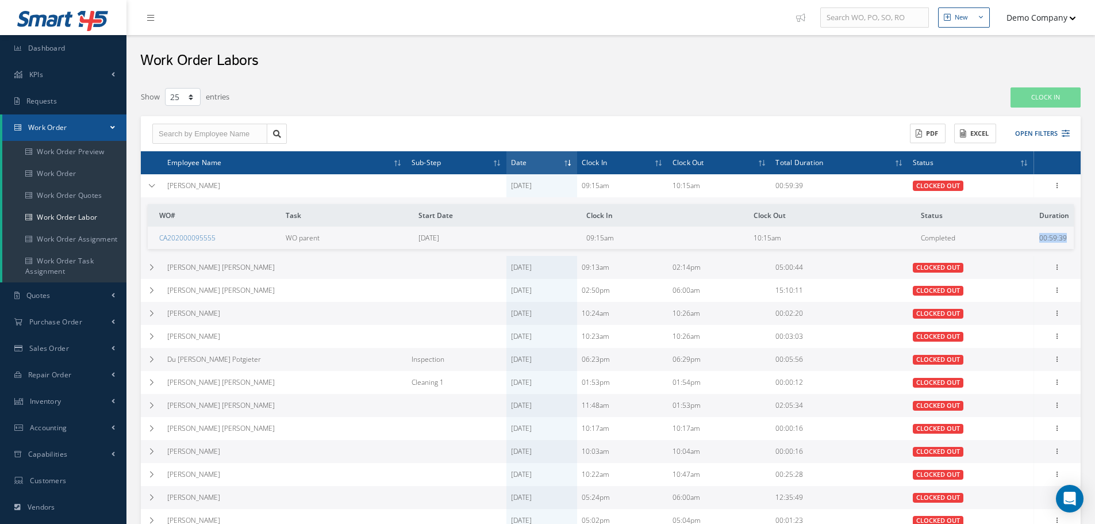
drag, startPoint x: 1040, startPoint y: 243, endPoint x: 1073, endPoint y: 235, distance: 33.7
click at [1074, 236] on td "WO# Task Start Date Clock In Clock Out Status Duration CA202000095555 WO parent…" at bounding box center [611, 226] width 940 height 59
drag, startPoint x: 155, startPoint y: 278, endPoint x: 162, endPoint y: 281, distance: 8.0
click at [155, 271] on icon at bounding box center [152, 267] width 8 height 7
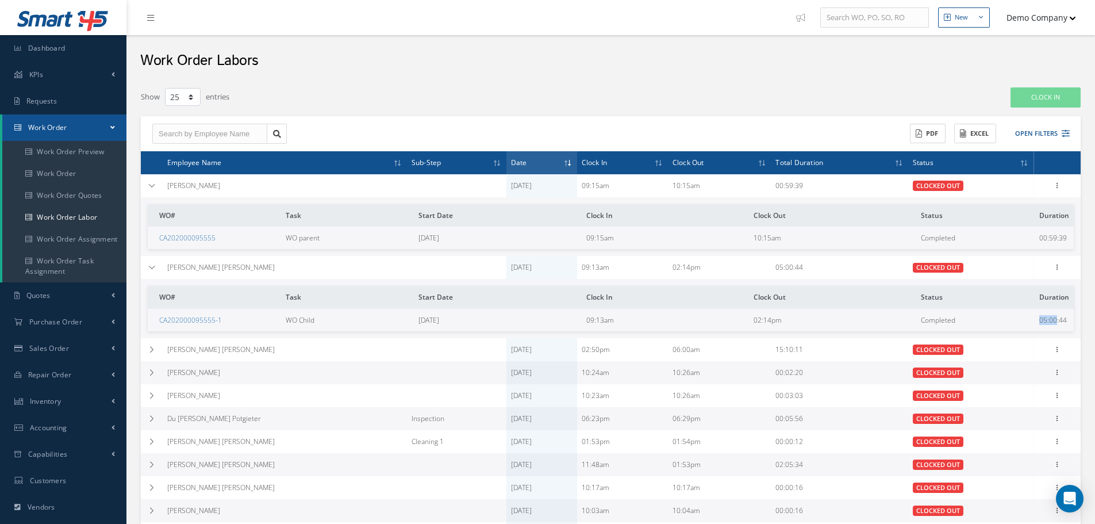
drag, startPoint x: 1050, startPoint y: 333, endPoint x: 1058, endPoint y: 332, distance: 8.1
click at [1058, 331] on td "05:00:44" at bounding box center [1054, 320] width 39 height 22
drag, startPoint x: 1048, startPoint y: 240, endPoint x: 1055, endPoint y: 241, distance: 7.5
click at [1056, 241] on tr "CA202000095555 WO parent 10/02/2025 09:15am 10:15am Completed 00:59:39" at bounding box center [611, 238] width 926 height 22
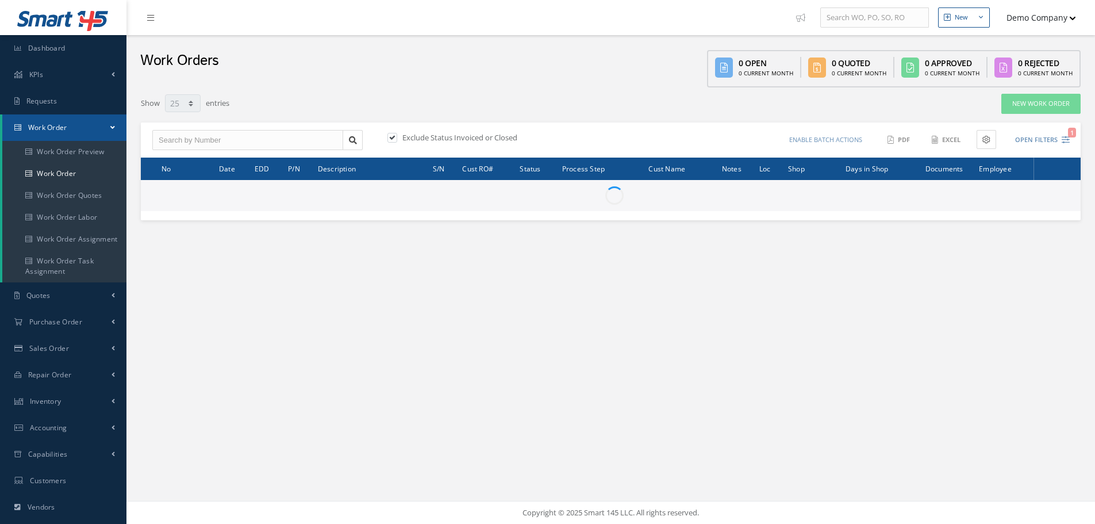
select select "25"
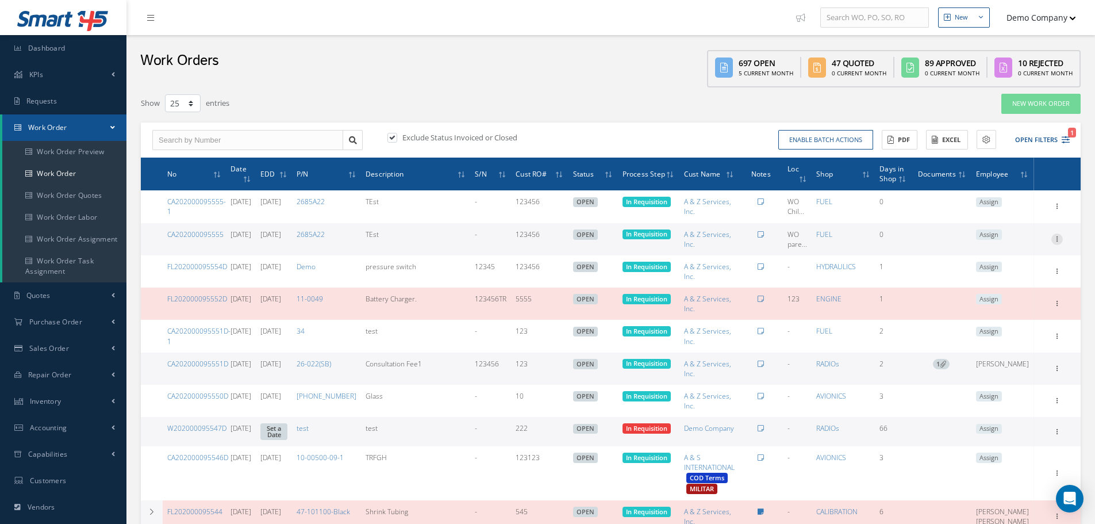
click at [1056, 240] on icon at bounding box center [1057, 237] width 11 height 9
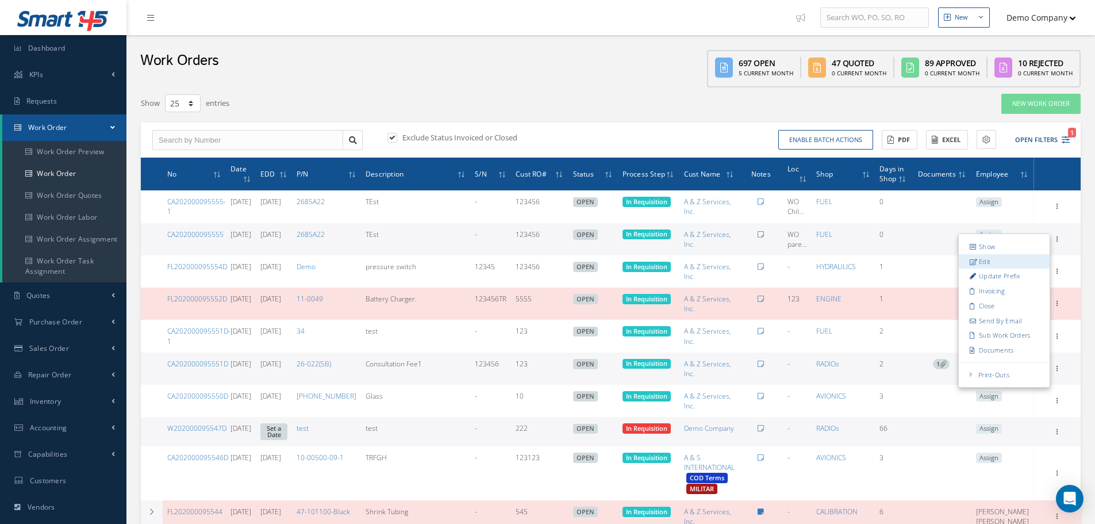
click at [1002, 260] on link "Edit" at bounding box center [1004, 261] width 91 height 15
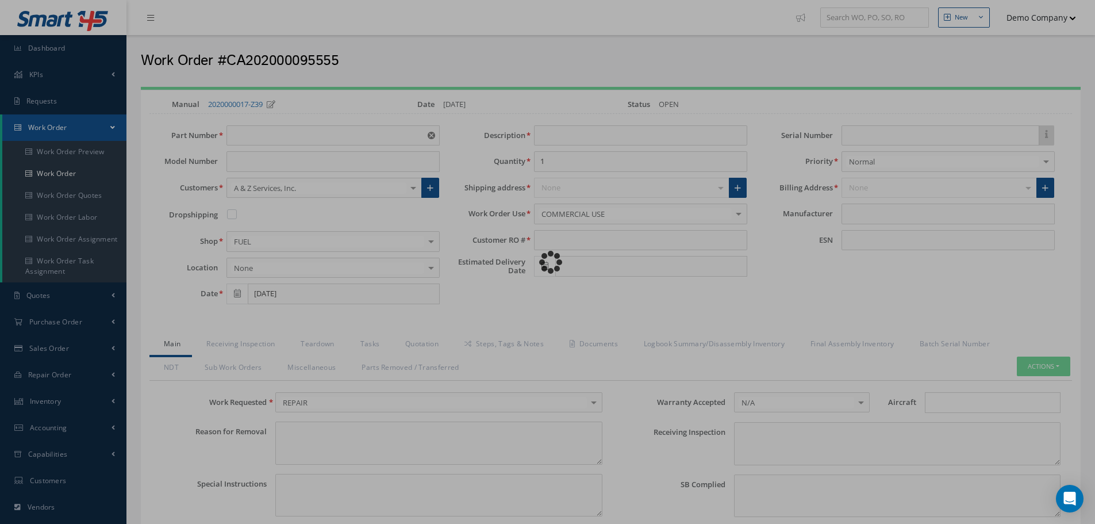
type input "2685A22"
type input "TEst"
type input "123456"
type input "10/09/2025"
type input "faa aads"
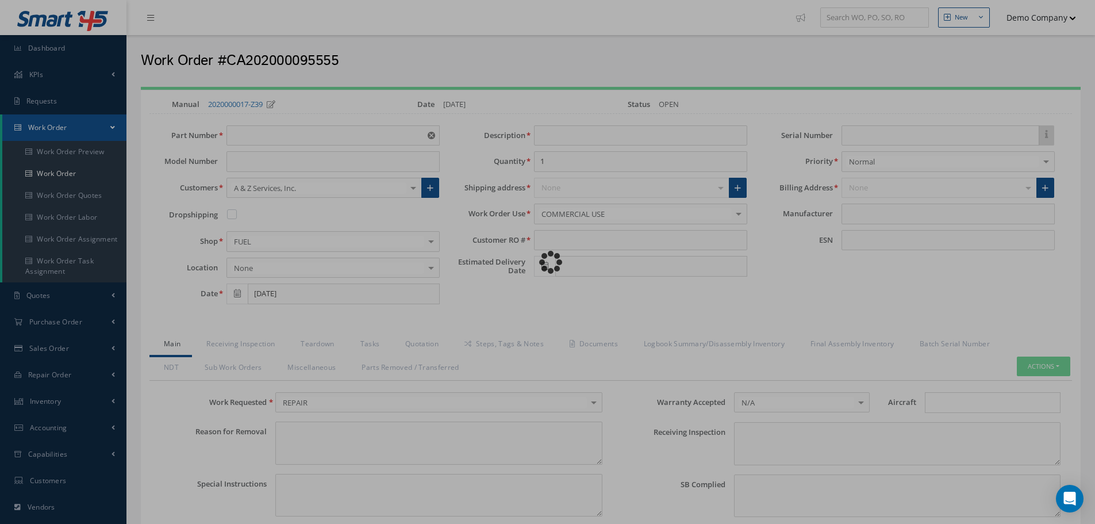
type textarea "NO VISUAL DAMAGE"
type textarea "50"
type input "EASA ADS"
type textarea "test test"
type input "MANUFACTURER"
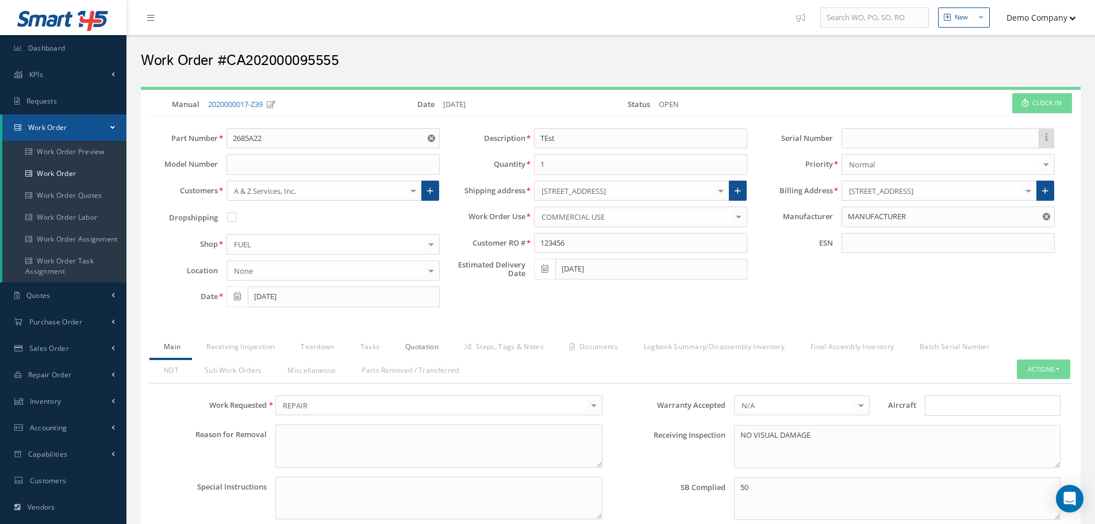
click at [401, 335] on div "Loading… Manual 2020000017-Z39 Date 10/02/2025 Status OPEN Clock In Part Number…" at bounding box center [611, 532] width 940 height 885
click at [418, 341] on link "Quotation" at bounding box center [420, 348] width 59 height 24
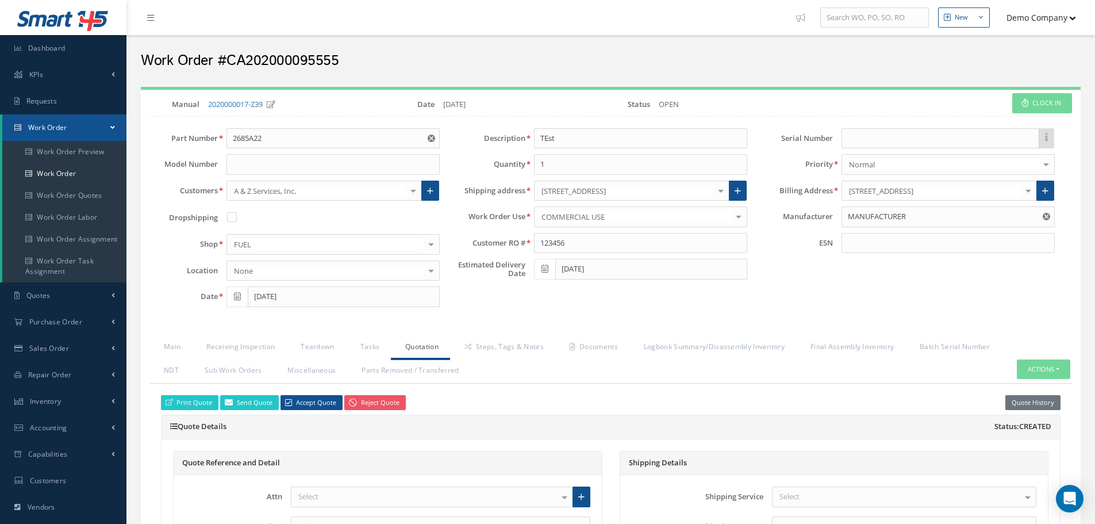
scroll to position [345, 0]
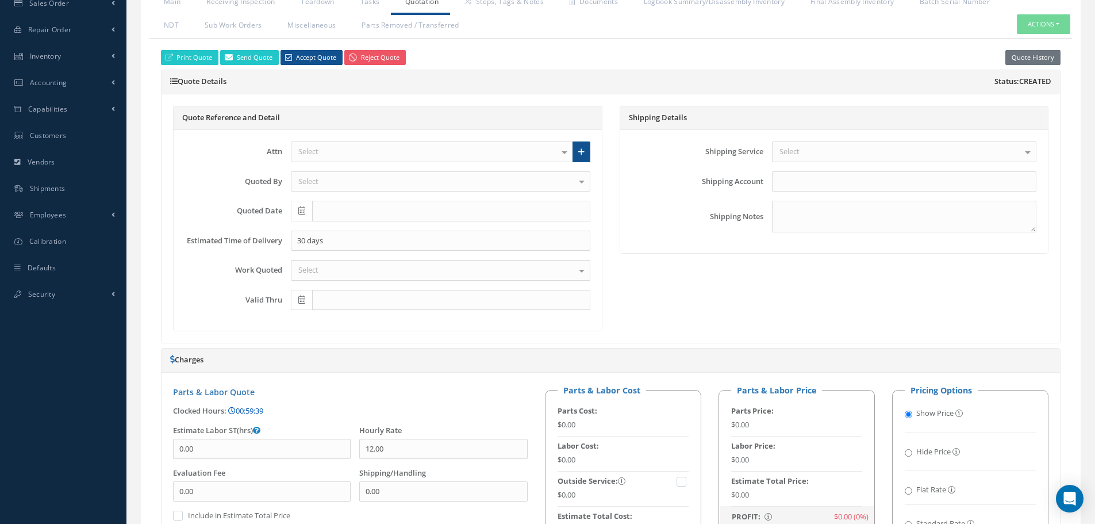
click at [260, 411] on link "00:59:39" at bounding box center [245, 410] width 35 height 10
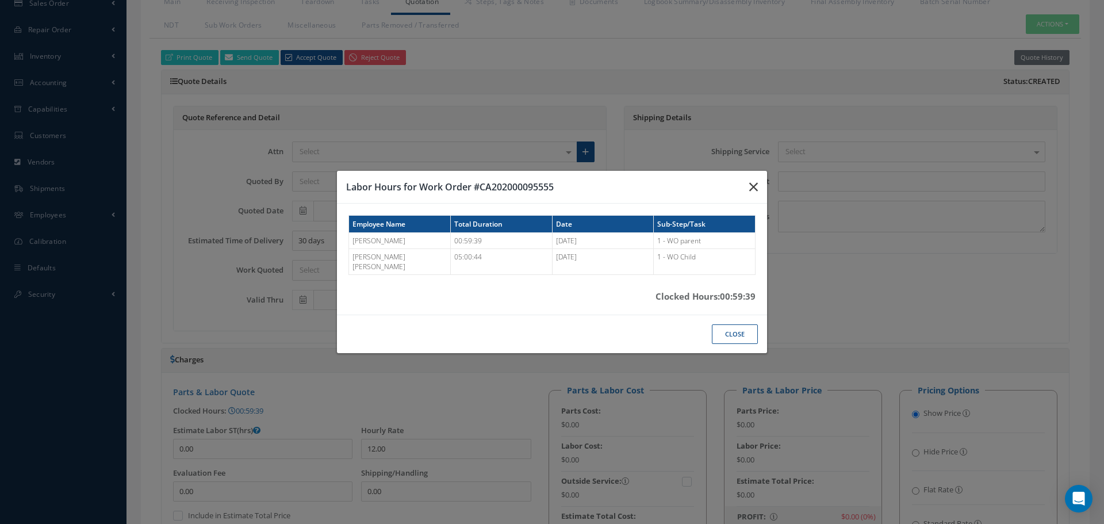
drag, startPoint x: 758, startPoint y: 190, endPoint x: 354, endPoint y: 179, distance: 404.9
click at [758, 190] on button "button" at bounding box center [753, 187] width 27 height 32
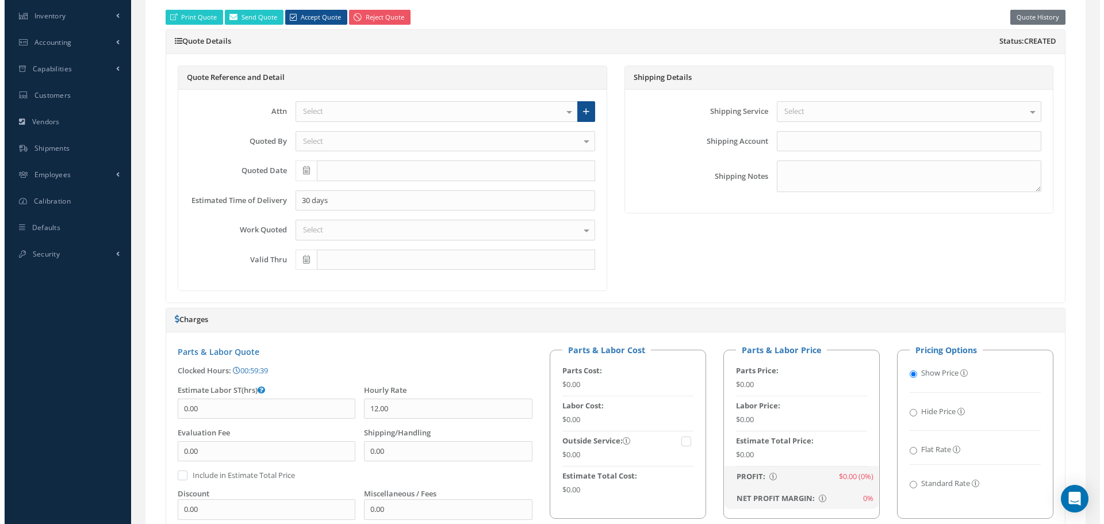
scroll to position [402, 0]
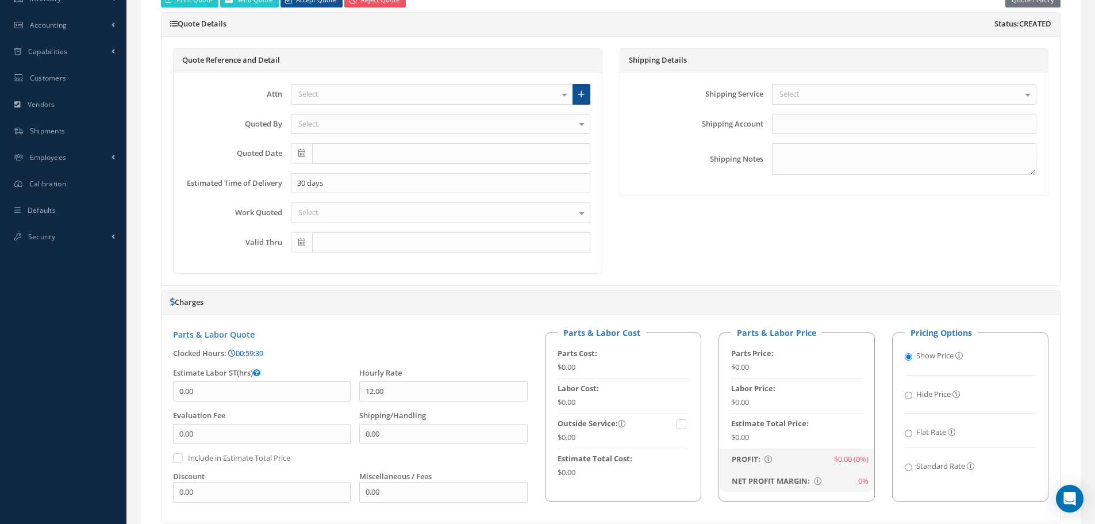
drag, startPoint x: 281, startPoint y: 354, endPoint x: 236, endPoint y: 355, distance: 44.9
click at [236, 355] on div "Clocked Hours: 00:59:39 Loading… Labor Hours for Work Order #CA202000095555 Emp…" at bounding box center [350, 353] width 355 height 11
click at [351, 342] on div "Parts & Labor Quote Clocked Hours: 00:59:39 Loading… Labor Hours for Work Order…" at bounding box center [350, 419] width 372 height 185
click at [263, 352] on link "00:59:39" at bounding box center [245, 353] width 35 height 10
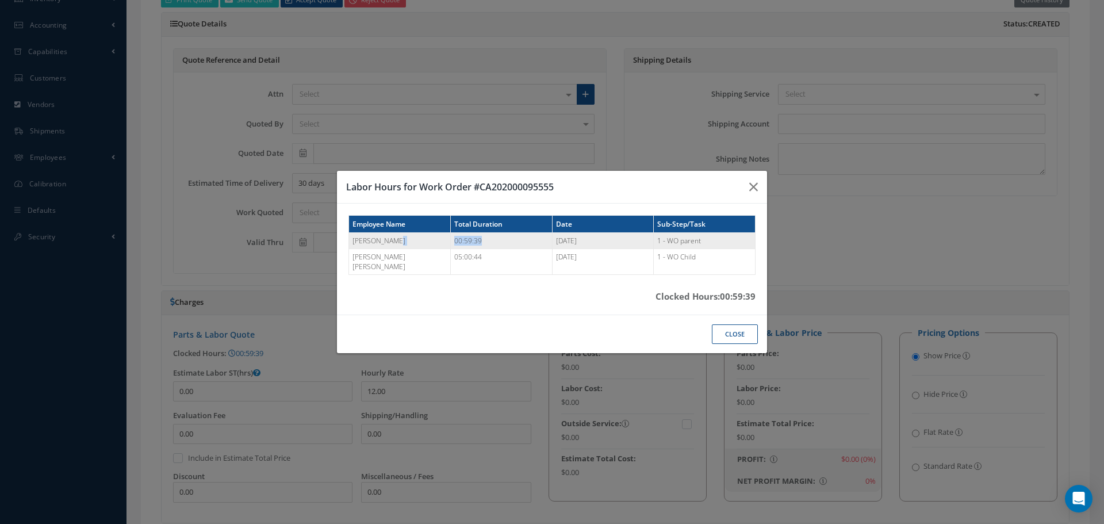
drag, startPoint x: 493, startPoint y: 242, endPoint x: 450, endPoint y: 246, distance: 43.3
click at [450, 246] on tr "Adam Nemenyi 00:59:39 10/02/2025 1 - WO parent" at bounding box center [552, 240] width 406 height 16
drag, startPoint x: 701, startPoint y: 244, endPoint x: 636, endPoint y: 250, distance: 65.8
click at [635, 248] on tr "Adam Nemenyi 00:59:39 10/02/2025 1 - WO parent" at bounding box center [552, 240] width 406 height 16
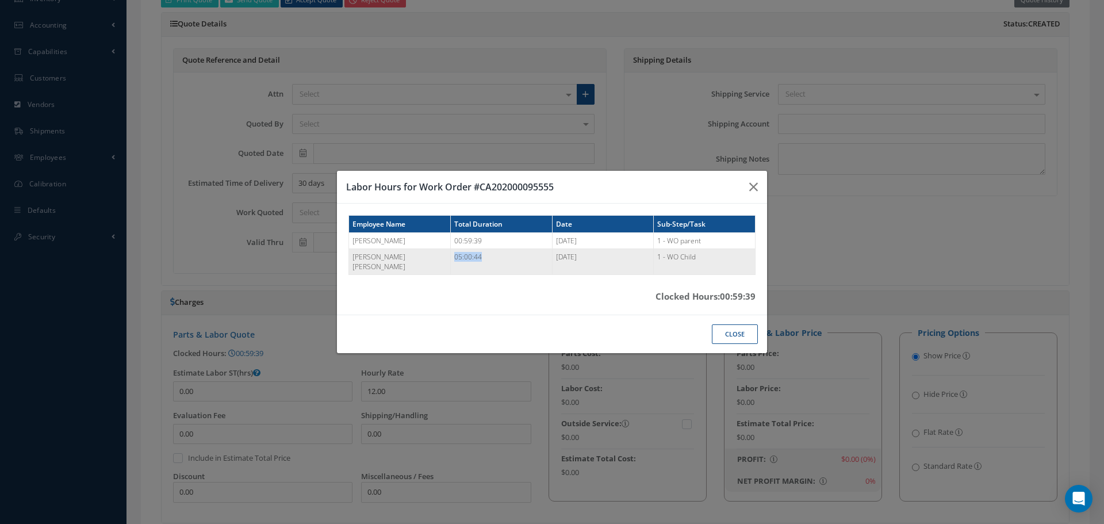
click at [456, 264] on td "05:00:44" at bounding box center [501, 262] width 102 height 26
drag, startPoint x: 626, startPoint y: 261, endPoint x: 613, endPoint y: 261, distance: 12.6
click at [613, 261] on tr "Adell Shaniya Turcotte 05:00:44 10/02/2025 1 - WO Child" at bounding box center [552, 262] width 406 height 26
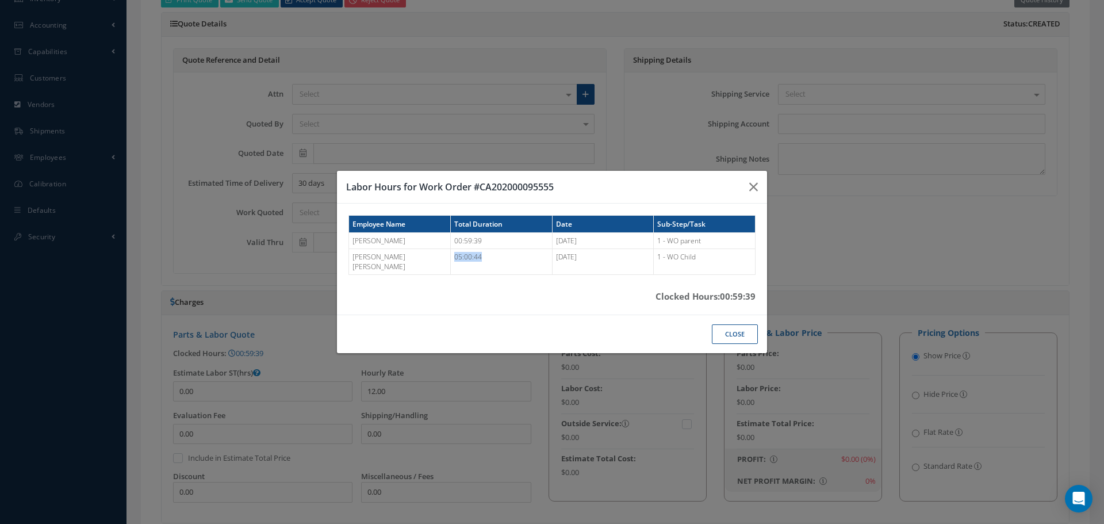
drag, startPoint x: 725, startPoint y: 294, endPoint x: 758, endPoint y: 291, distance: 33.4
click at [758, 291] on div "Employee Name Total Duration Date Sub-Step/Task Adam Nemenyi 00:59:39 10/02/202…" at bounding box center [552, 259] width 430 height 111
click at [531, 328] on div "Close" at bounding box center [552, 333] width 430 height 39
click at [755, 194] on icon "button" at bounding box center [753, 187] width 9 height 14
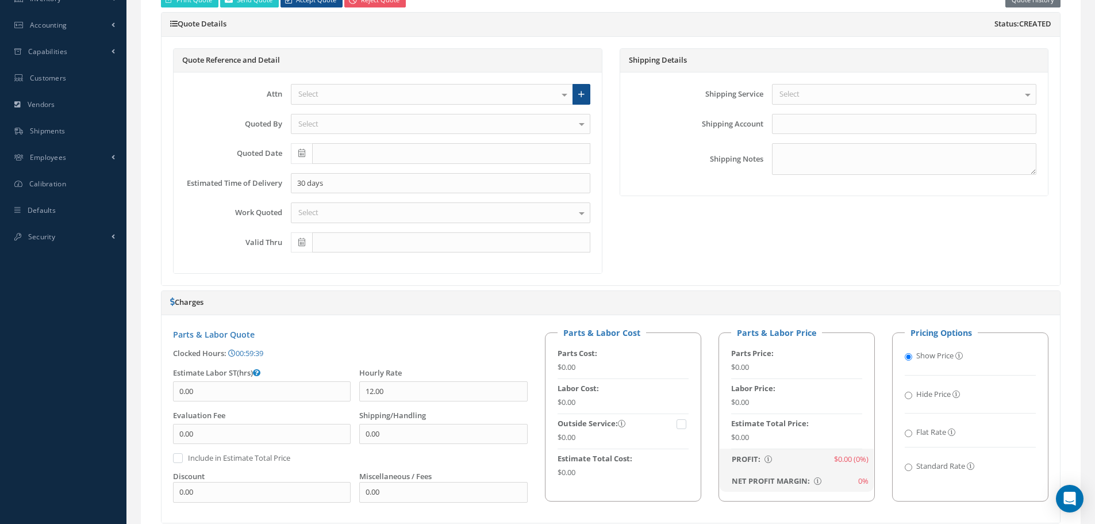
click at [278, 355] on div "Clocked Hours: 00:59:39 Loading… Labor Hours for Work Order #CA202000095555 Emp…" at bounding box center [350, 353] width 355 height 11
drag, startPoint x: 274, startPoint y: 355, endPoint x: 238, endPoint y: 356, distance: 36.2
click at [238, 356] on div "Clocked Hours: 00:59:39 Loading… Labor Hours for Work Order #CA202000095555 Emp…" at bounding box center [350, 353] width 355 height 11
click at [344, 348] on div "Clocked Hours: 00:59:39 Loading… Labor Hours for Work Order #CA202000095555 Emp…" at bounding box center [350, 353] width 355 height 11
click at [254, 355] on link "00:59:39" at bounding box center [245, 353] width 35 height 10
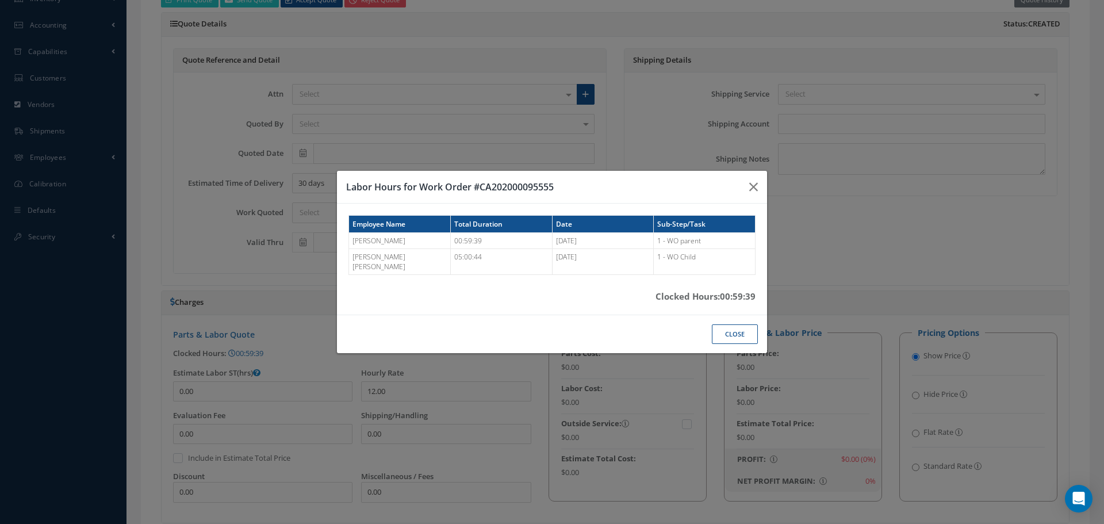
drag, startPoint x: 727, startPoint y: 294, endPoint x: 764, endPoint y: 289, distance: 36.7
click at [764, 289] on div "Employee Name Total Duration Date Sub-Step/Task Adam Nemenyi 00:59:39 10/02/202…" at bounding box center [552, 259] width 430 height 111
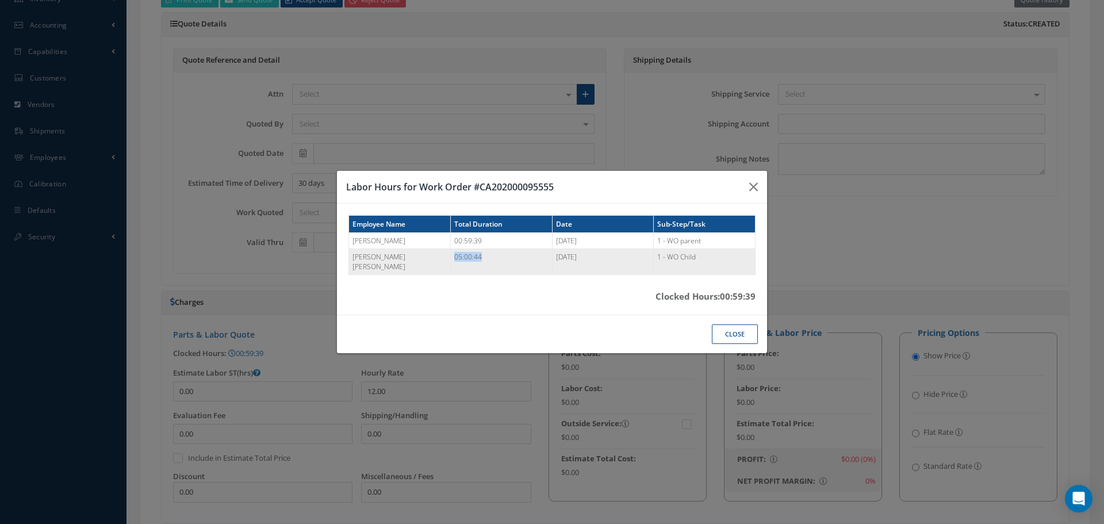
click at [490, 263] on td "05:00:44" at bounding box center [501, 262] width 102 height 26
drag, startPoint x: 362, startPoint y: 263, endPoint x: 635, endPoint y: 266, distance: 273.1
click at [734, 259] on tr "Adell Shaniya Turcotte 05:00:44 10/02/2025 1 - WO Child" at bounding box center [552, 262] width 406 height 26
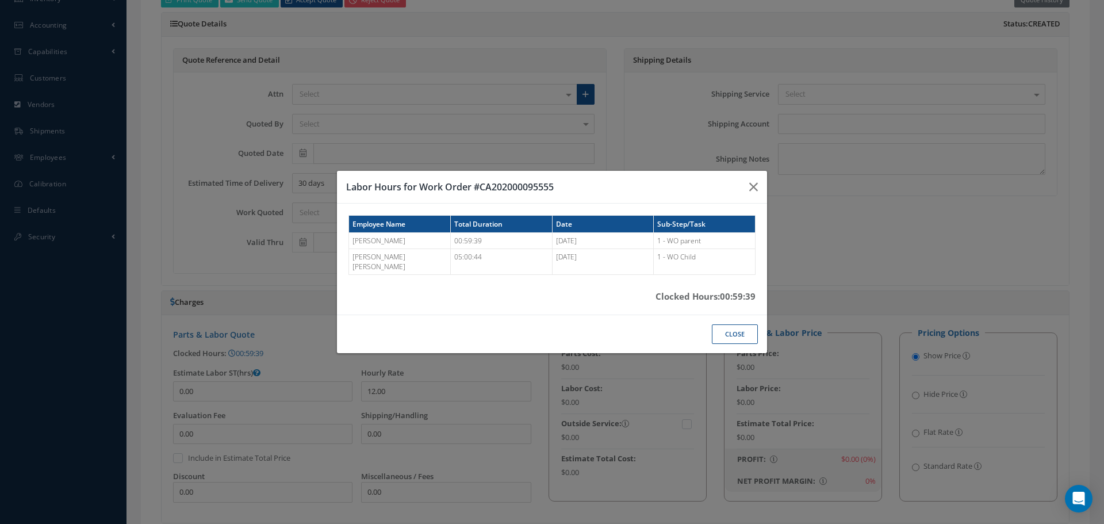
click at [647, 216] on div "Employee Name Total Duration Date Sub-Step/Task Adam Nemenyi 00:59:39 10/02/202…" at bounding box center [552, 259] width 430 height 111
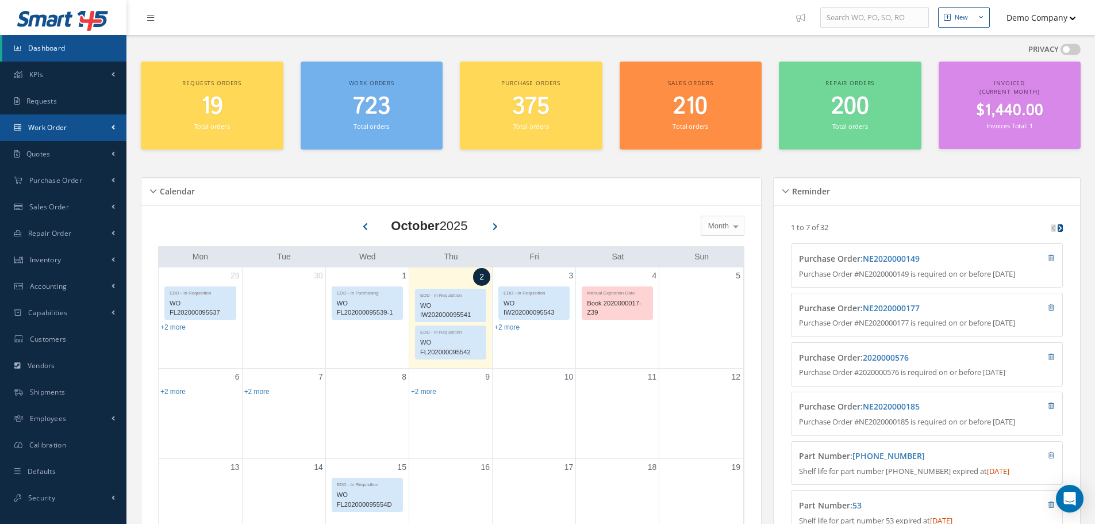
drag, startPoint x: 51, startPoint y: 132, endPoint x: 62, endPoint y: 143, distance: 15.0
click at [51, 132] on span "Work Order" at bounding box center [47, 127] width 39 height 10
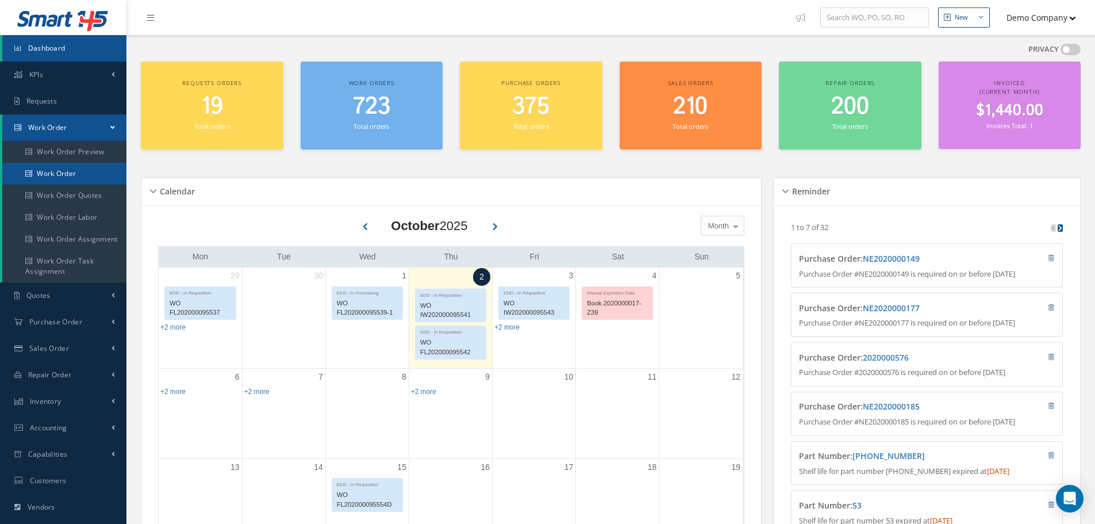
click at [83, 174] on link "Work Order" at bounding box center [64, 174] width 124 height 22
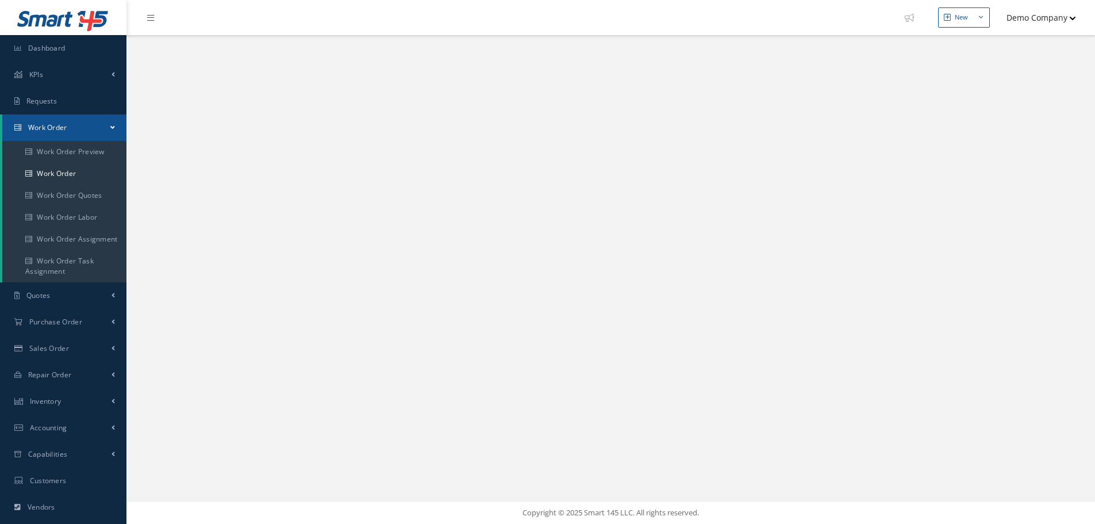
select select "25"
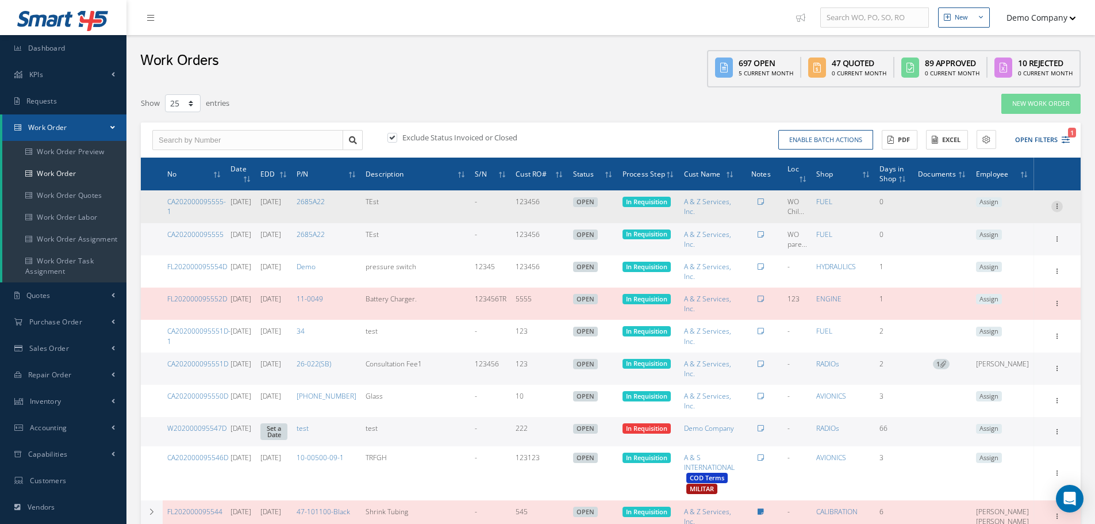
click at [1058, 208] on icon at bounding box center [1057, 205] width 11 height 9
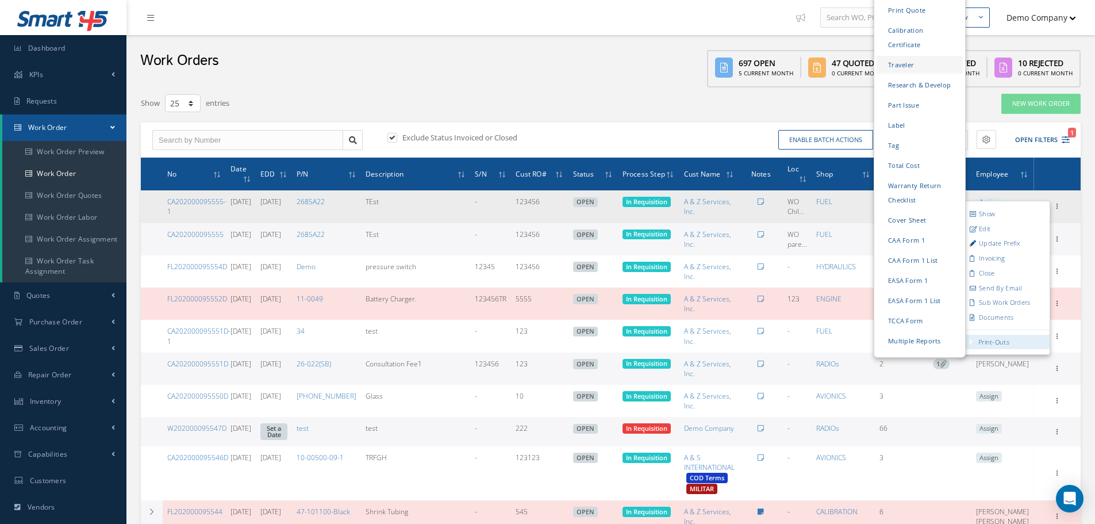
click at [923, 56] on link "Traveler" at bounding box center [920, 65] width 86 height 18
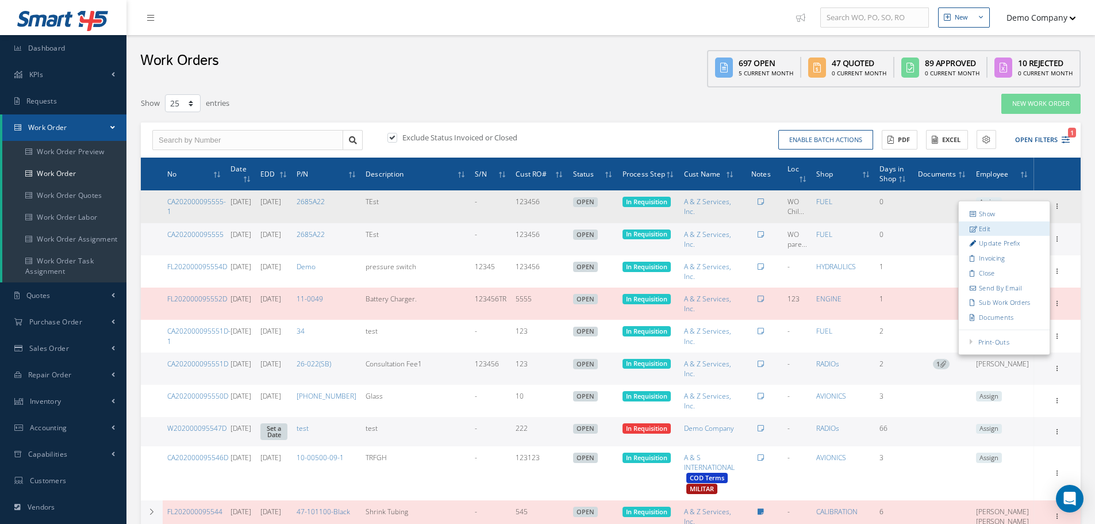
click at [990, 228] on link "Edit" at bounding box center [1004, 228] width 91 height 15
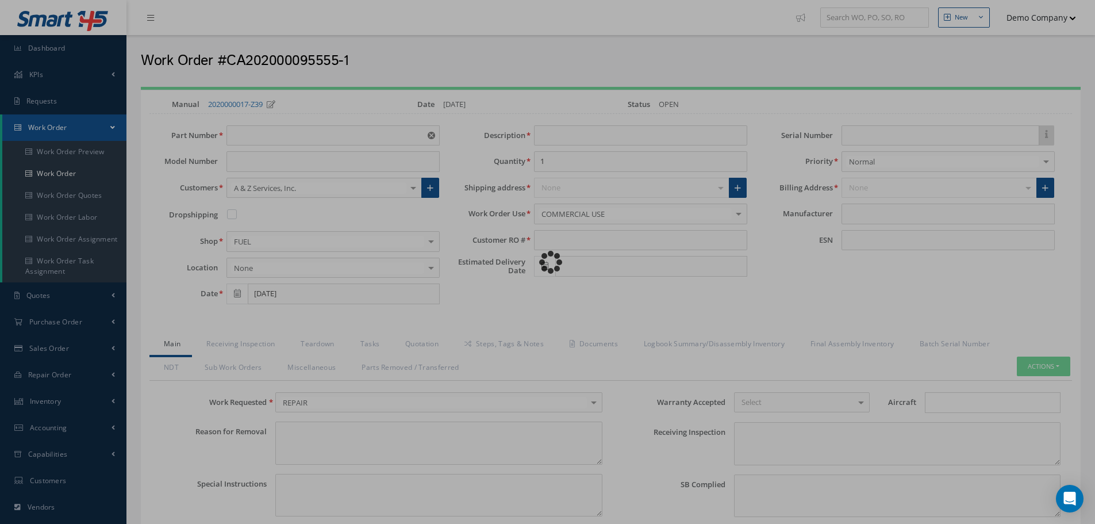
type input "2685A22"
type input "TEst"
type input "123456"
type input "[DATE]"
type input "faa aads"
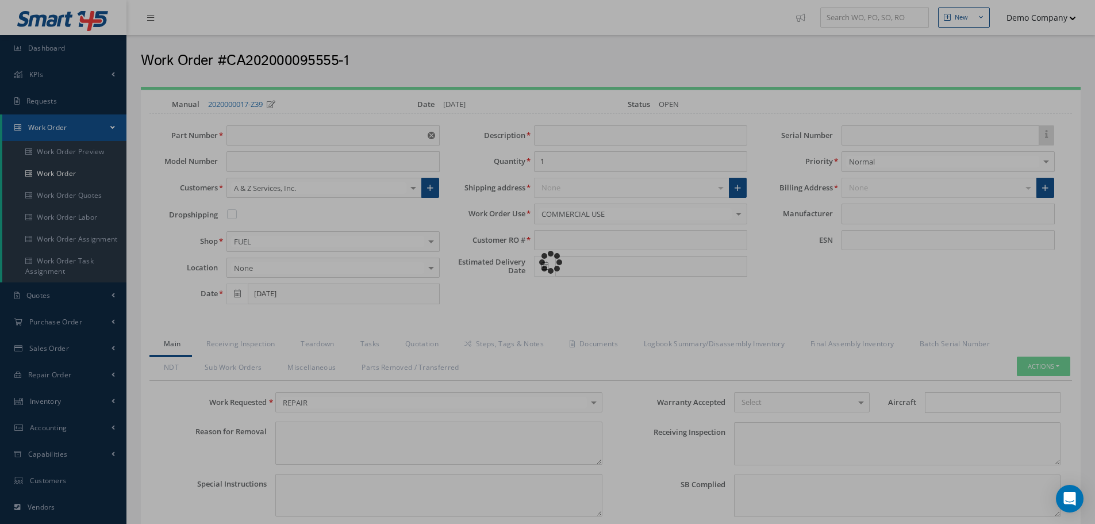
type textarea "NO VISUAL DAMAGE"
type textarea "50"
type input "EASA ADS"
type textarea "test test"
type input "MANUFACTURER"
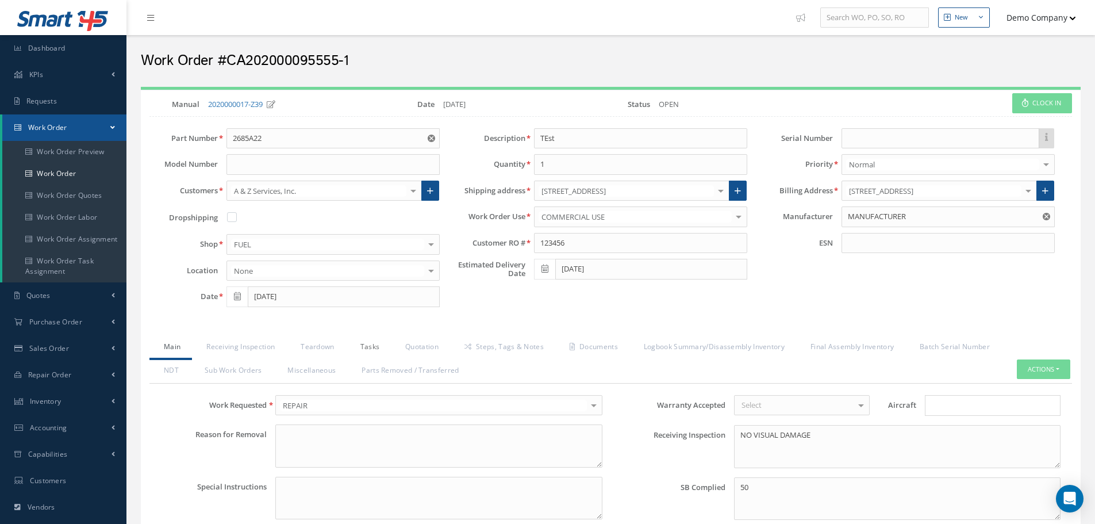
click at [367, 342] on link "Tasks" at bounding box center [368, 348] width 45 height 24
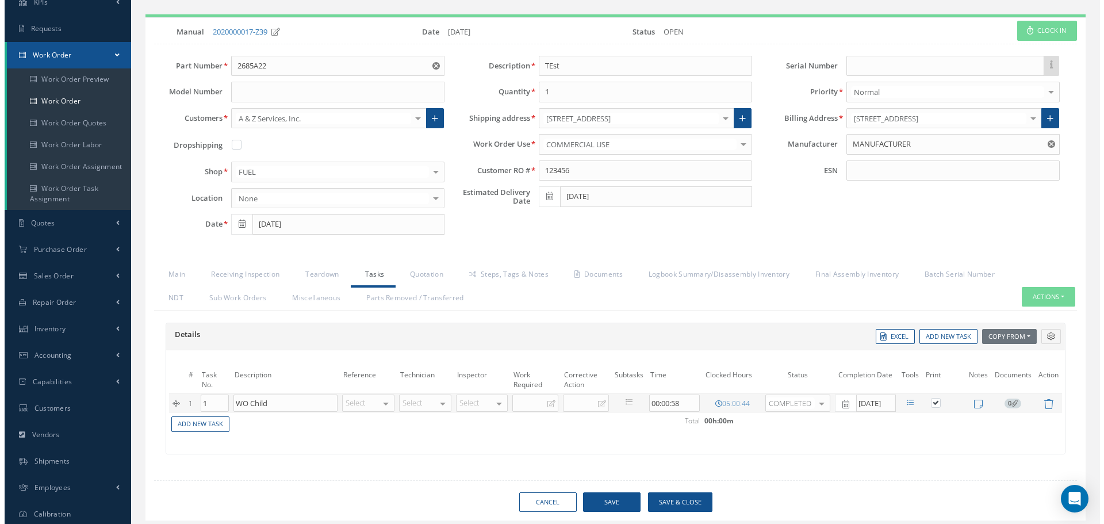
scroll to position [129, 0]
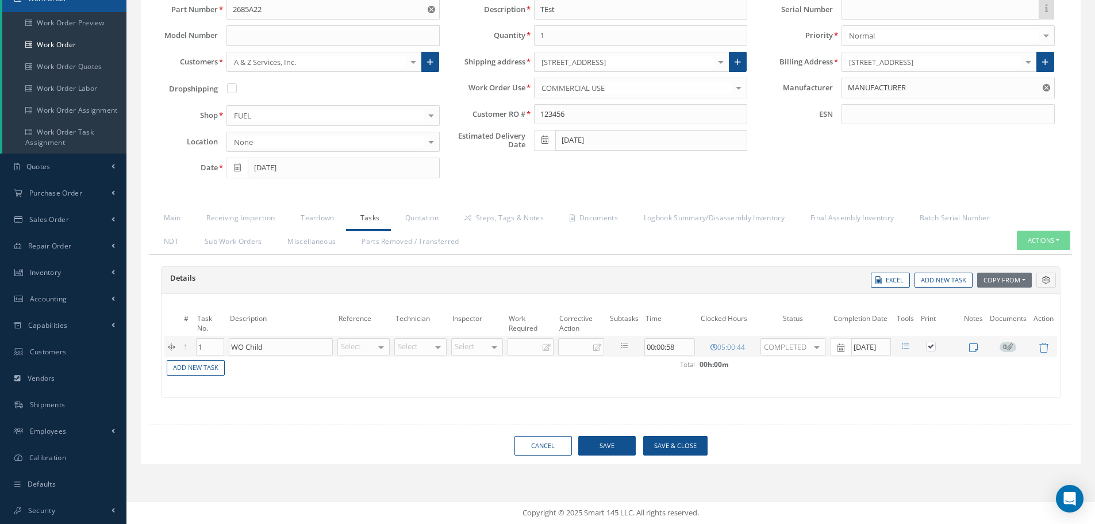
click at [935, 346] on label at bounding box center [936, 346] width 3 height 10
click at [928, 346] on input "checkbox" at bounding box center [931, 347] width 7 height 7
checkbox input "false"
click at [616, 447] on button "Save" at bounding box center [606, 446] width 57 height 20
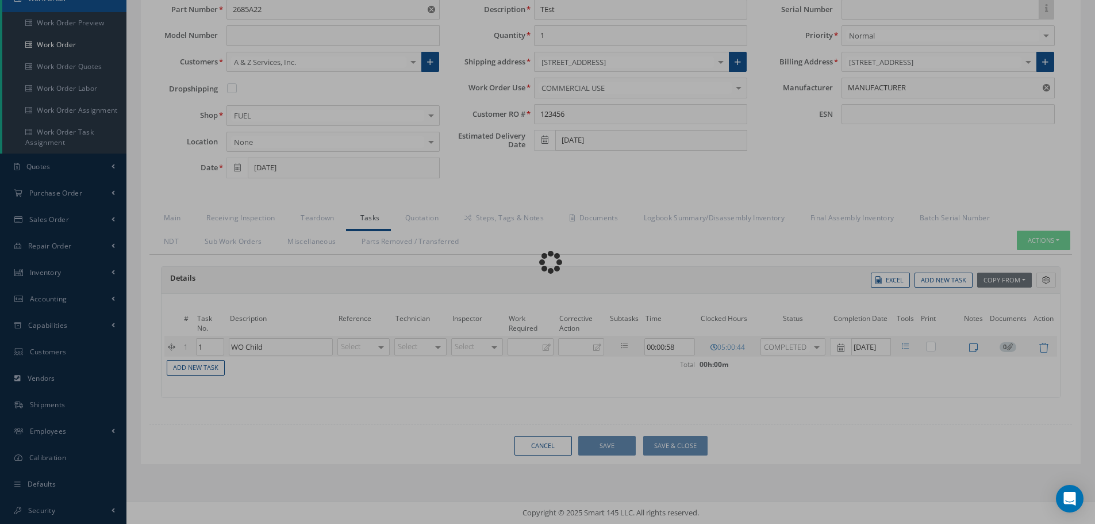
checkbox input "false"
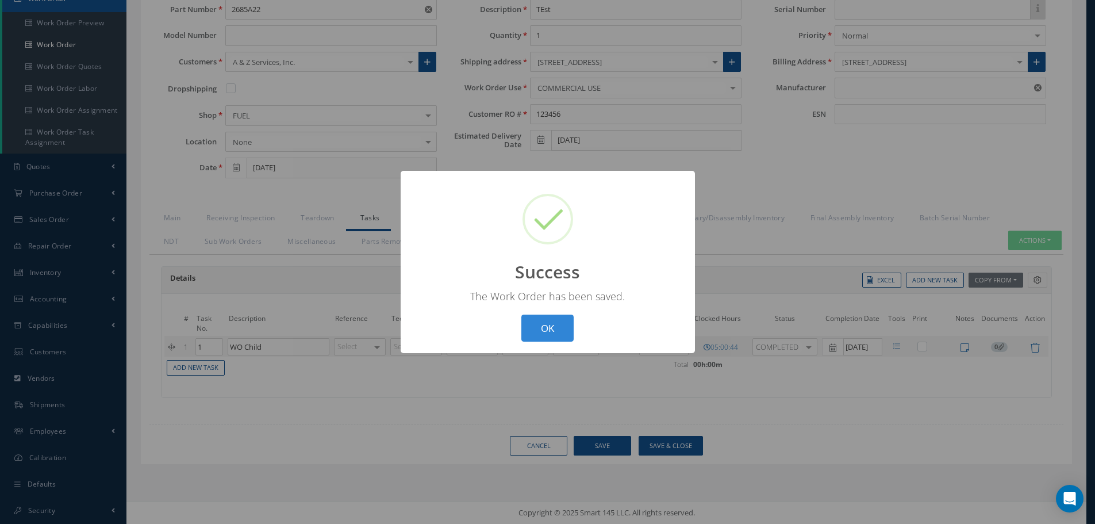
type input "MANUFACTURER"
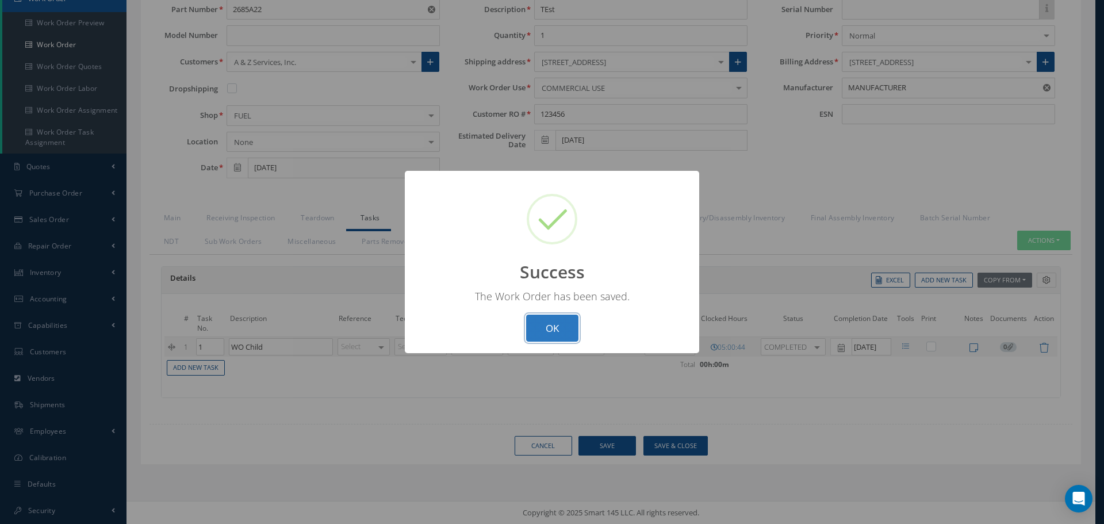
click at [563, 337] on button "OK" at bounding box center [552, 327] width 52 height 27
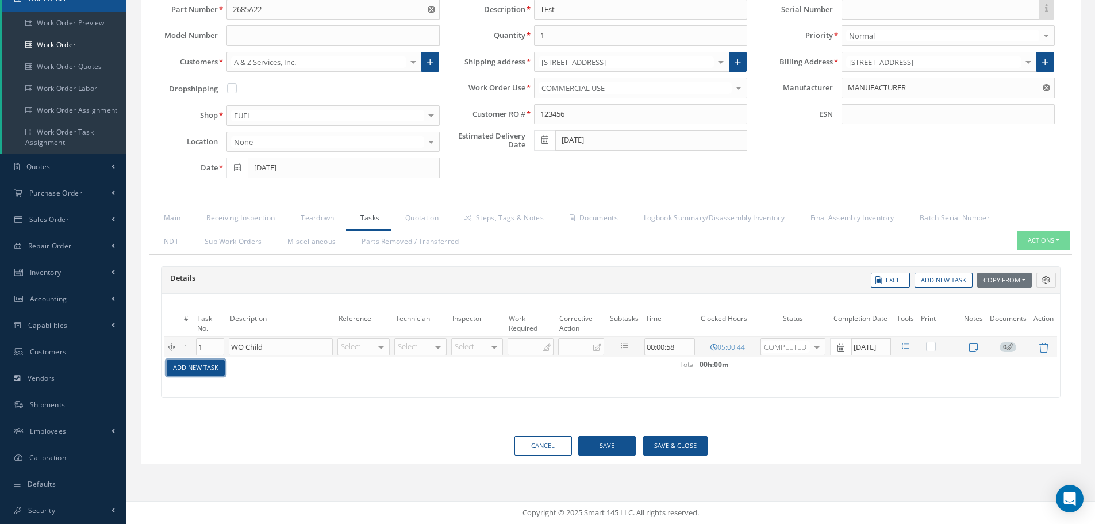
click at [216, 367] on link "Add New Task" at bounding box center [196, 368] width 58 height 16
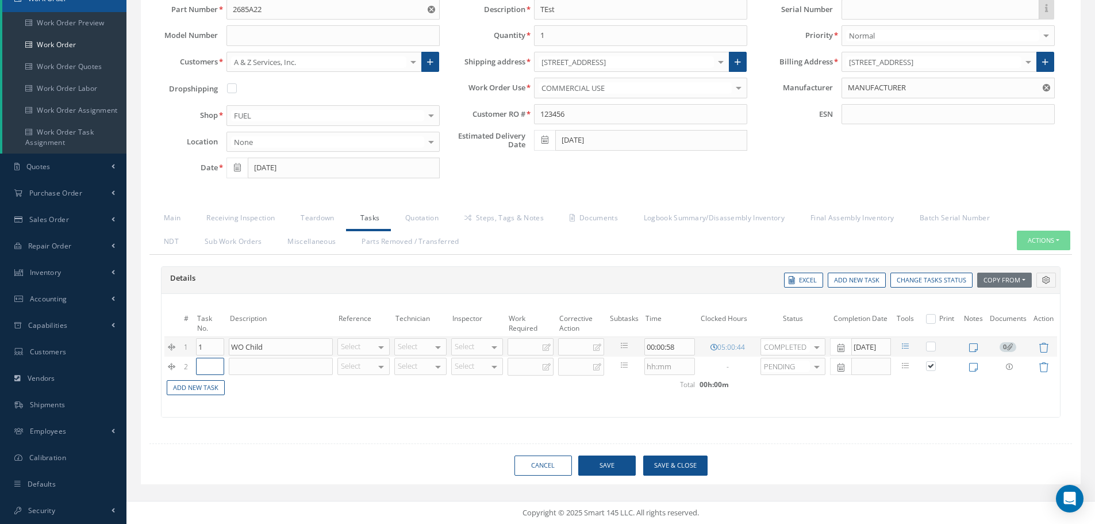
click at [211, 365] on input "text" at bounding box center [210, 366] width 28 height 17
type input "1"
click at [267, 370] on input at bounding box center [281, 366] width 104 height 17
type input "Task 1"
click at [206, 380] on link "Add New Task" at bounding box center [196, 388] width 58 height 16
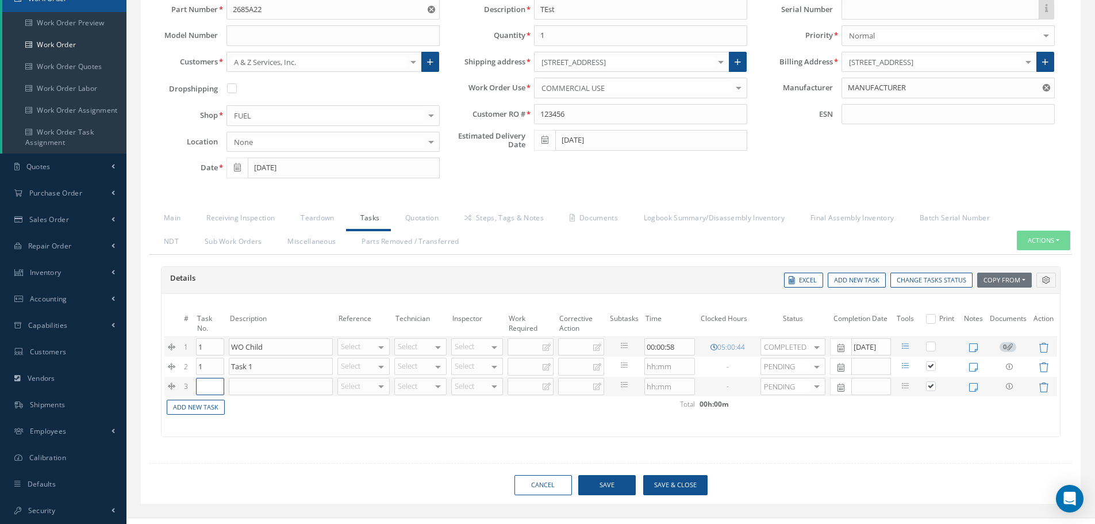
click at [209, 380] on input "text" at bounding box center [210, 386] width 28 height 17
type input "2"
click at [268, 382] on input at bounding box center [281, 386] width 104 height 17
type input "Task 2"
click at [623, 483] on button "Save" at bounding box center [606, 485] width 57 height 20
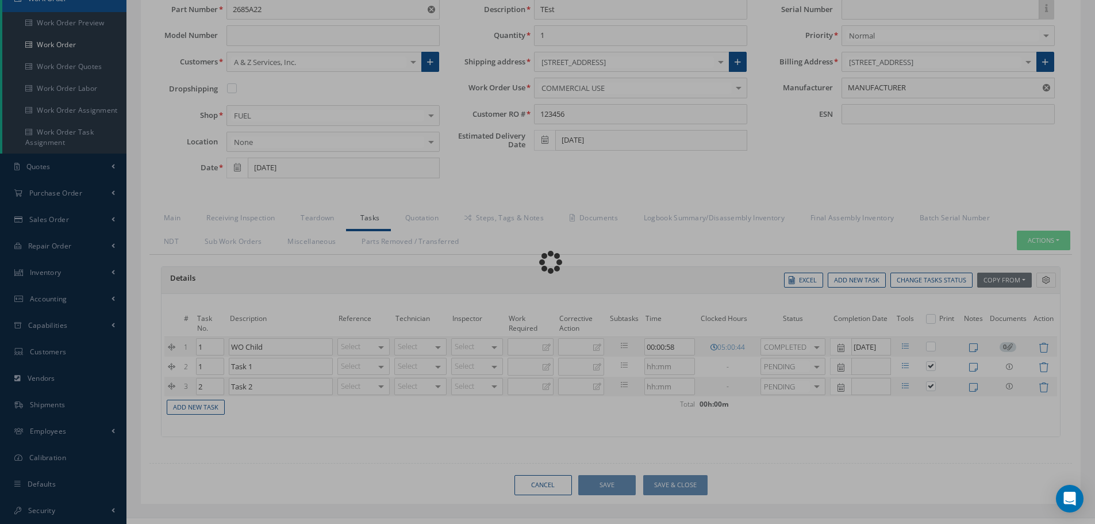
checkbox input "true"
type input "MANUFACTURER"
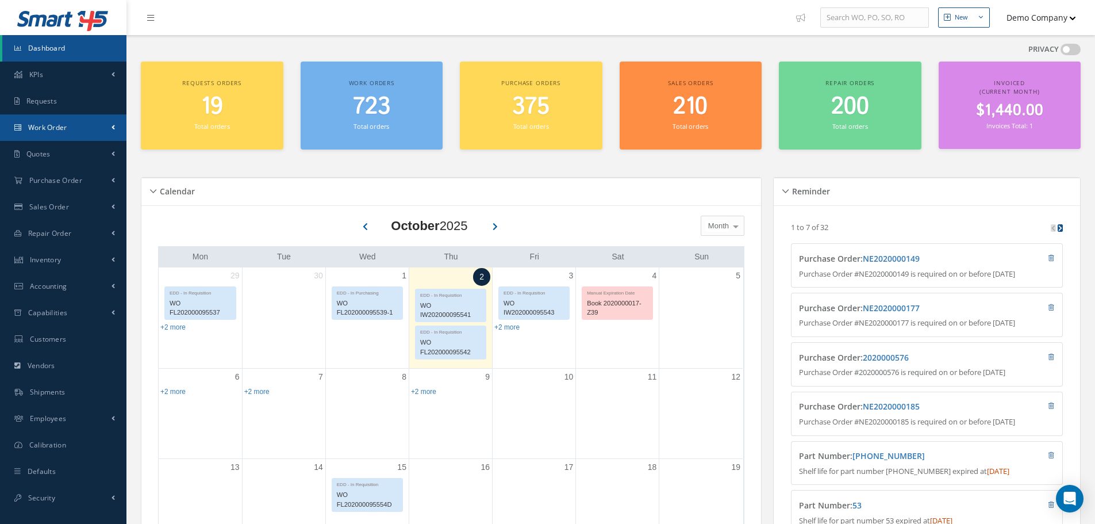
click at [64, 115] on link "Work Order" at bounding box center [63, 127] width 126 height 26
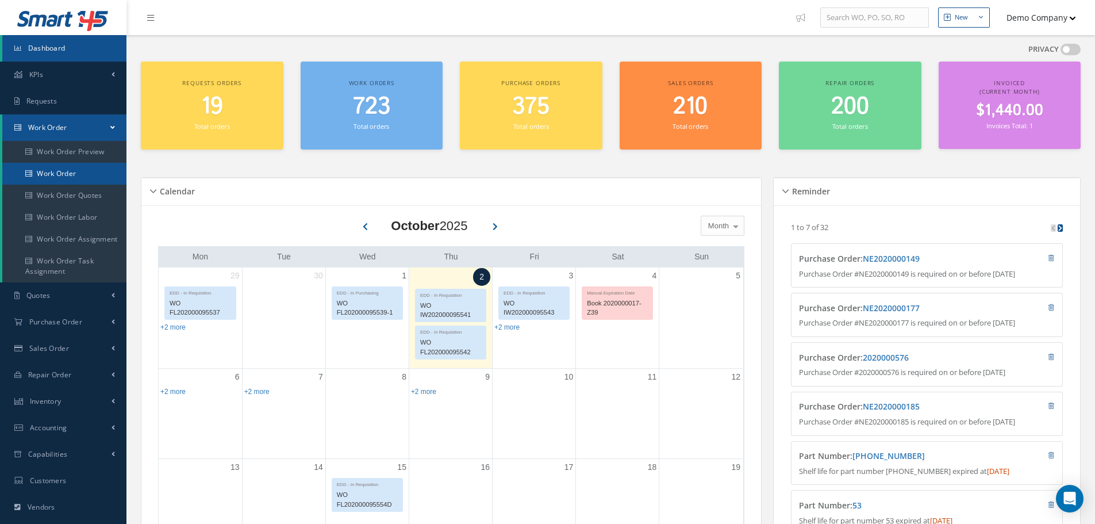
click at [57, 168] on link "Work Order" at bounding box center [64, 174] width 124 height 22
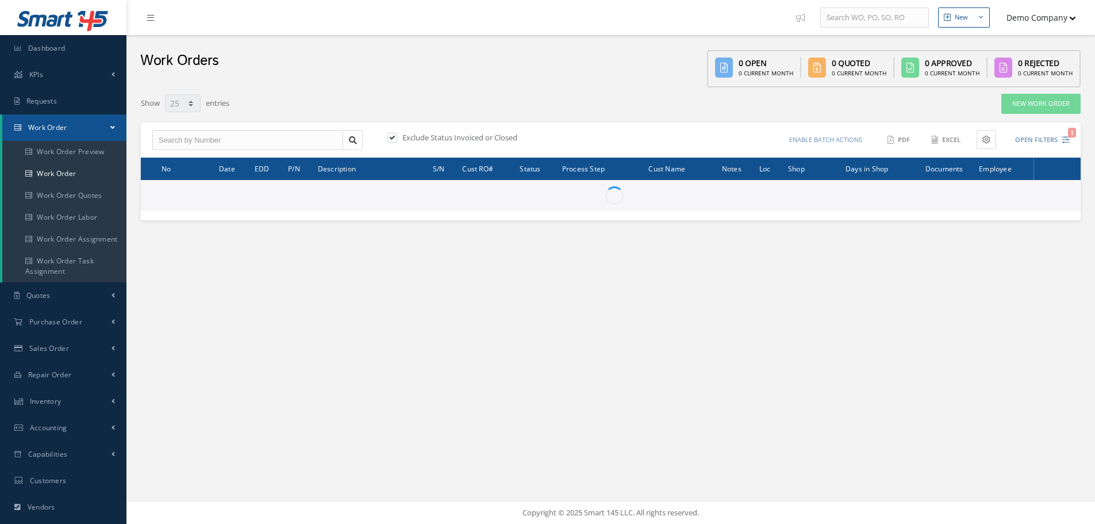
select select "25"
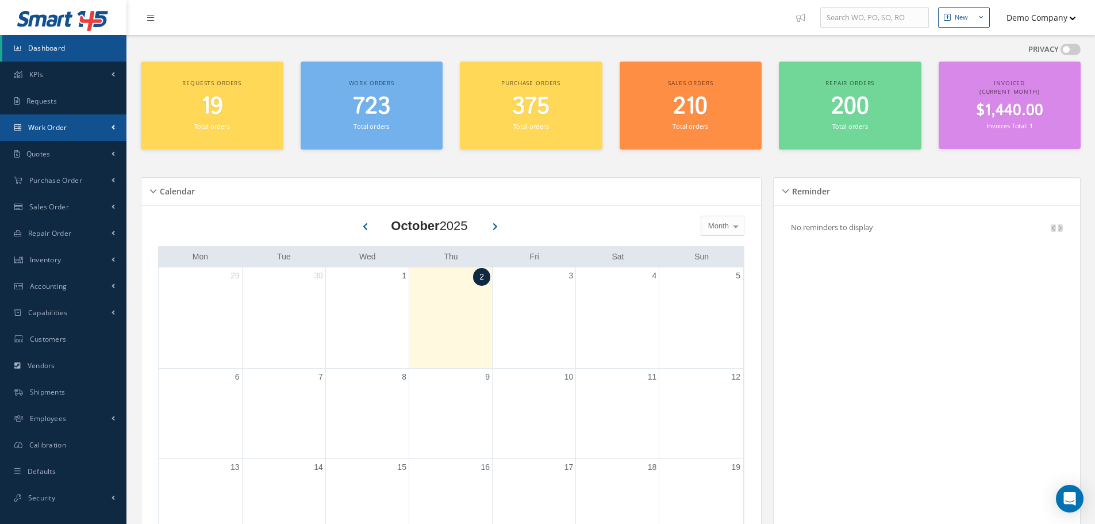
click at [65, 120] on link "Work Order" at bounding box center [63, 127] width 126 height 26
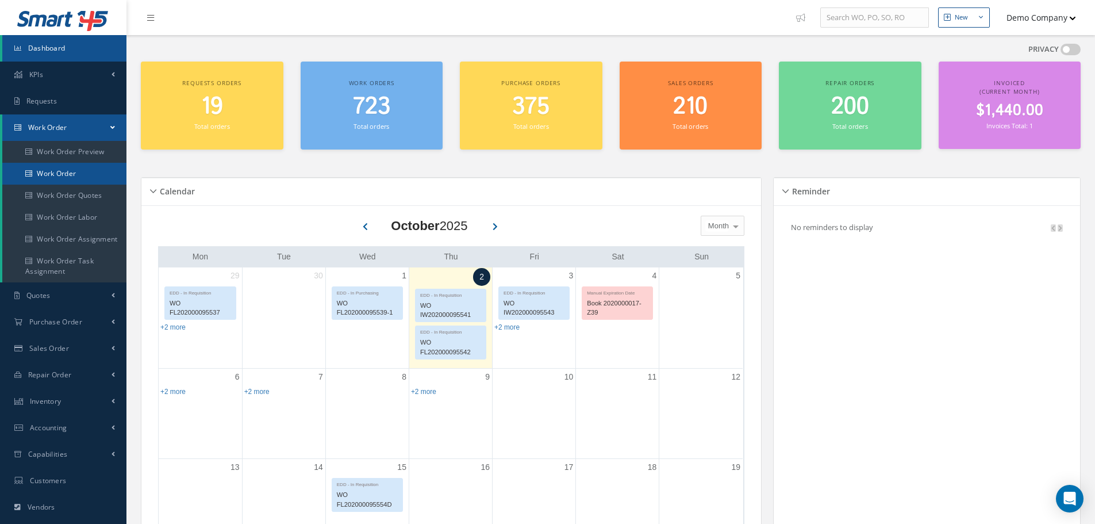
click at [72, 183] on link "Work Order" at bounding box center [64, 174] width 124 height 22
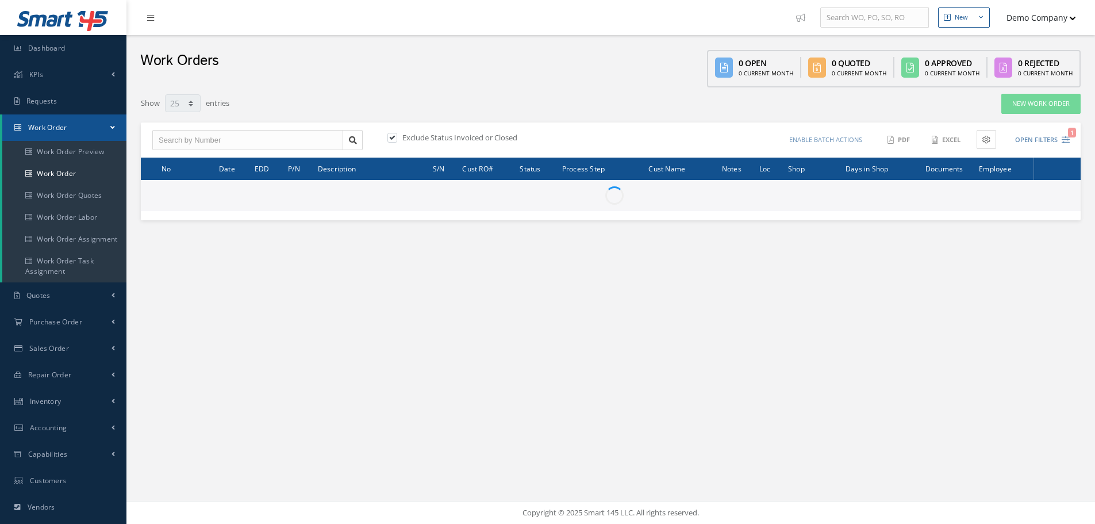
select select "25"
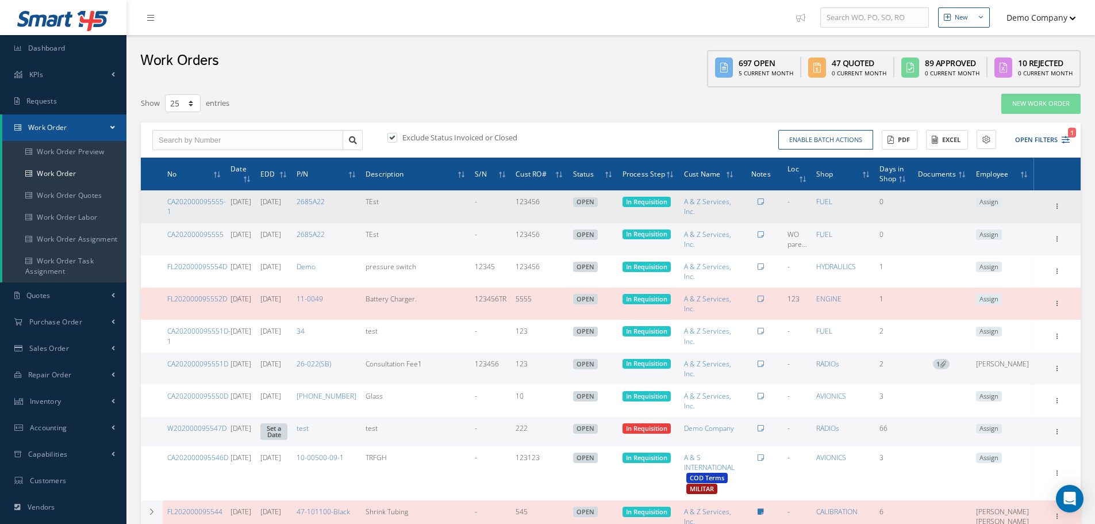
click at [1063, 213] on div "Show Edit Update Prefix Invoicing Close Send By Email Sub Work Orders Documents…" at bounding box center [1057, 207] width 14 height 14
click at [1060, 209] on icon at bounding box center [1057, 205] width 11 height 9
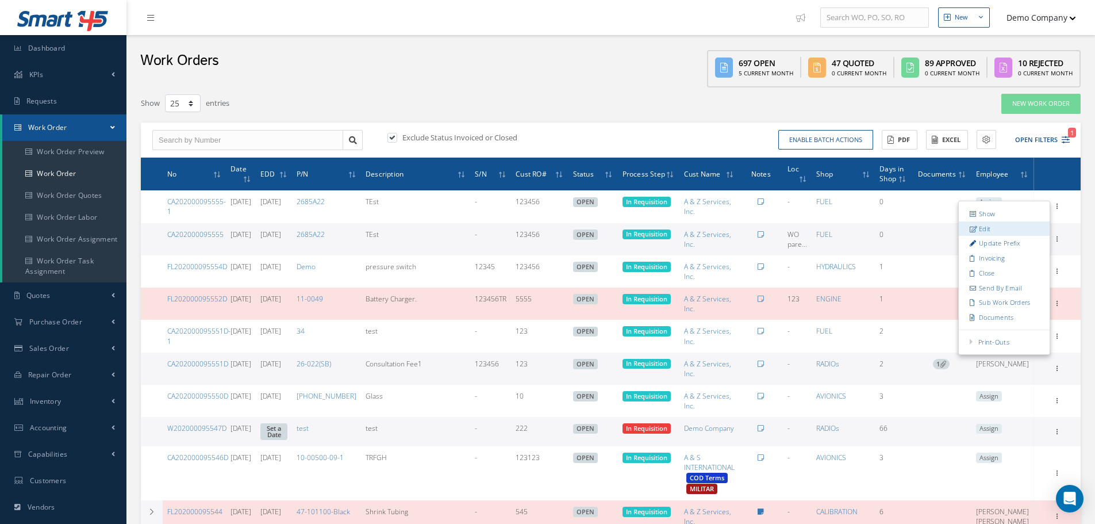
drag, startPoint x: 968, startPoint y: 228, endPoint x: 545, endPoint y: 172, distance: 426.7
click at [968, 228] on link "Edit" at bounding box center [1004, 228] width 91 height 15
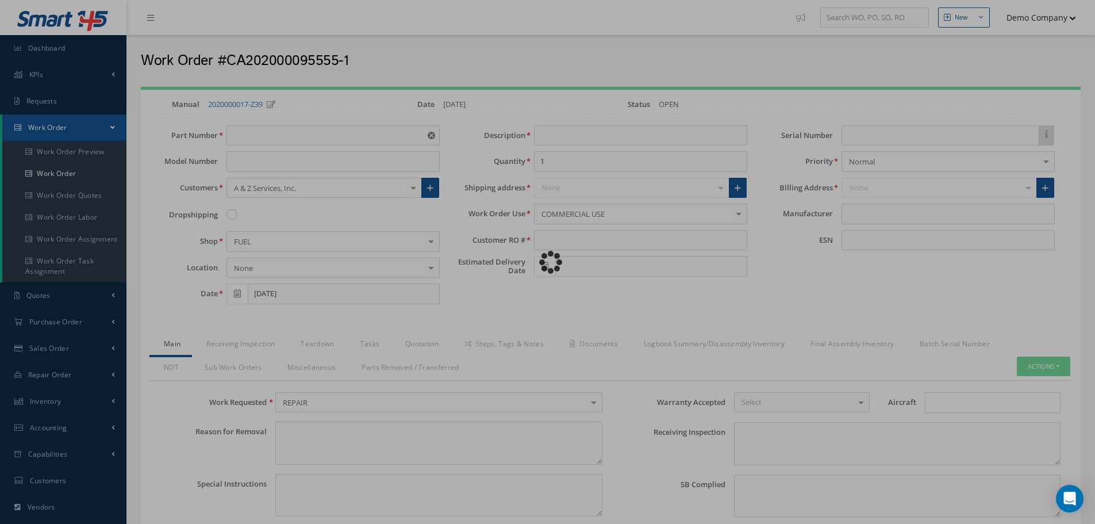
type input "2685A22"
type input "TEst"
type input "123456"
type input "[DATE]"
type input "faa aads"
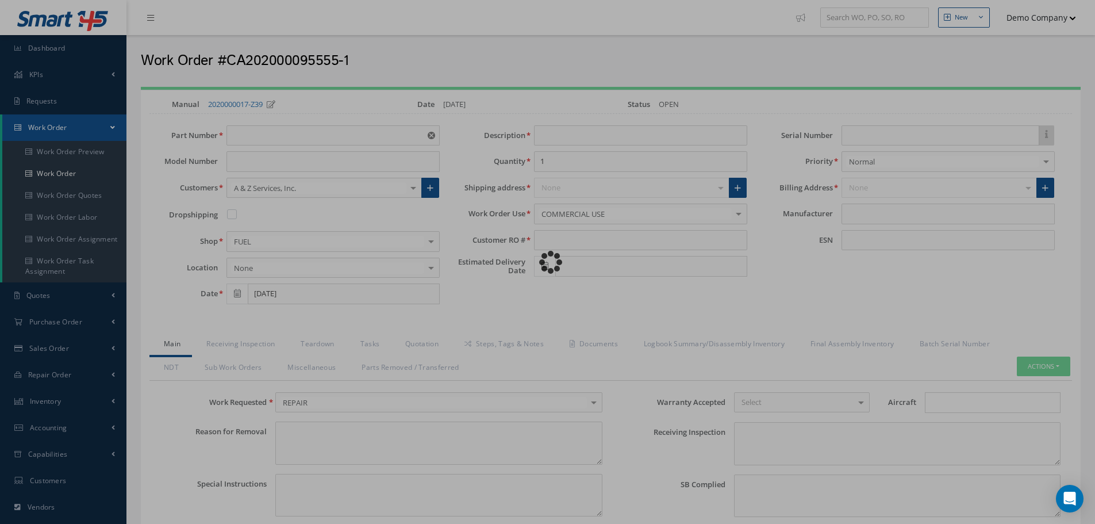
type textarea "NO VISUAL DAMAGE"
type textarea "50"
type input "EASA ADS"
type textarea "test test"
drag, startPoint x: 461, startPoint y: 263, endPoint x: 497, endPoint y: 263, distance: 36.2
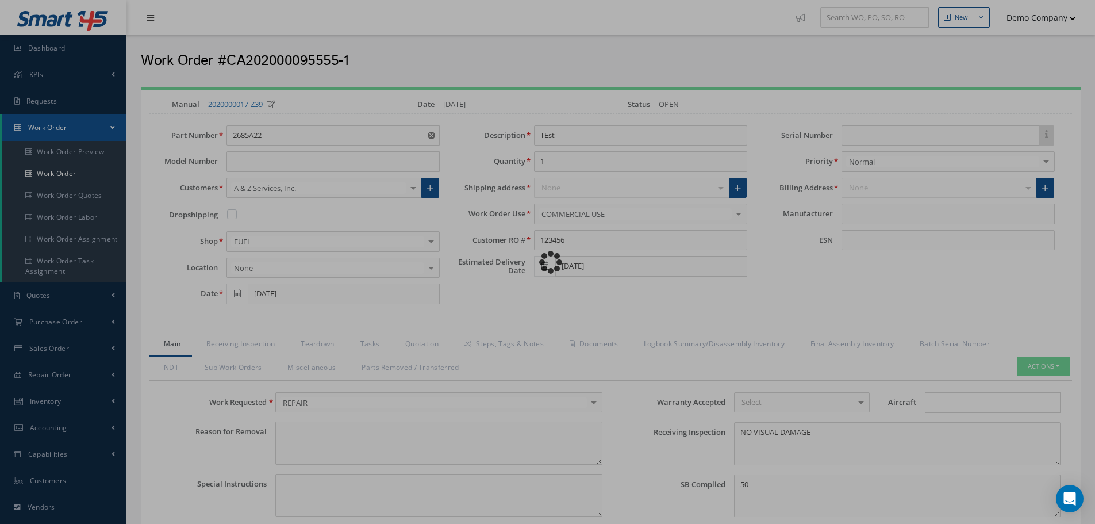
click at [548, 262] on div "Loading…" at bounding box center [548, 262] width 0 height 0
type input "MANUFACTURER"
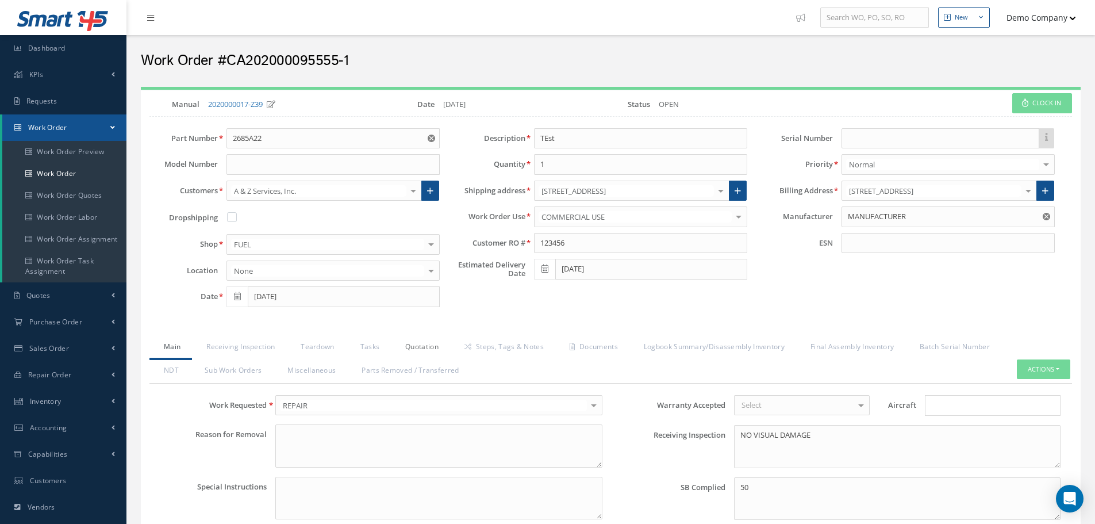
click at [409, 348] on link "Quotation" at bounding box center [420, 348] width 59 height 24
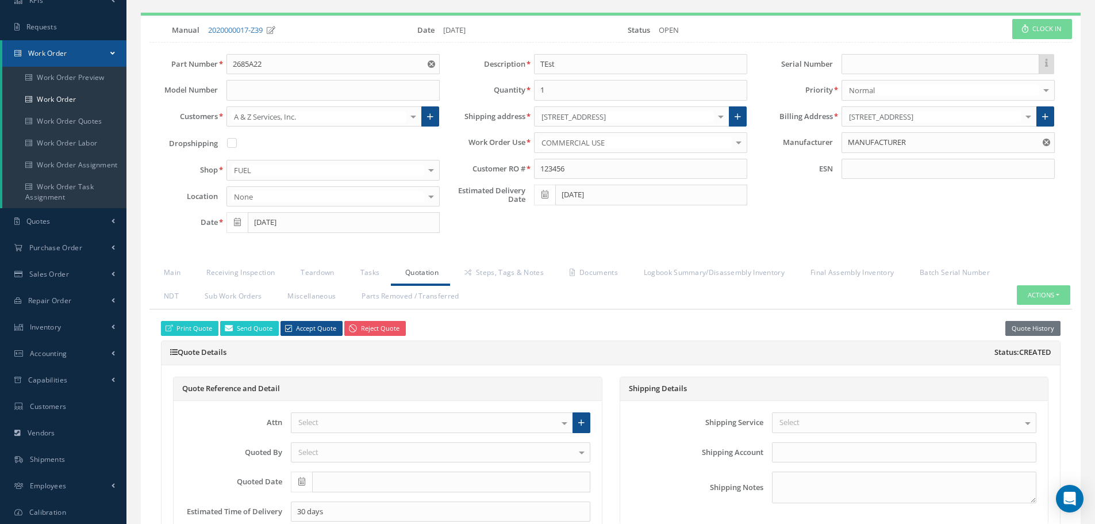
scroll to position [172, 0]
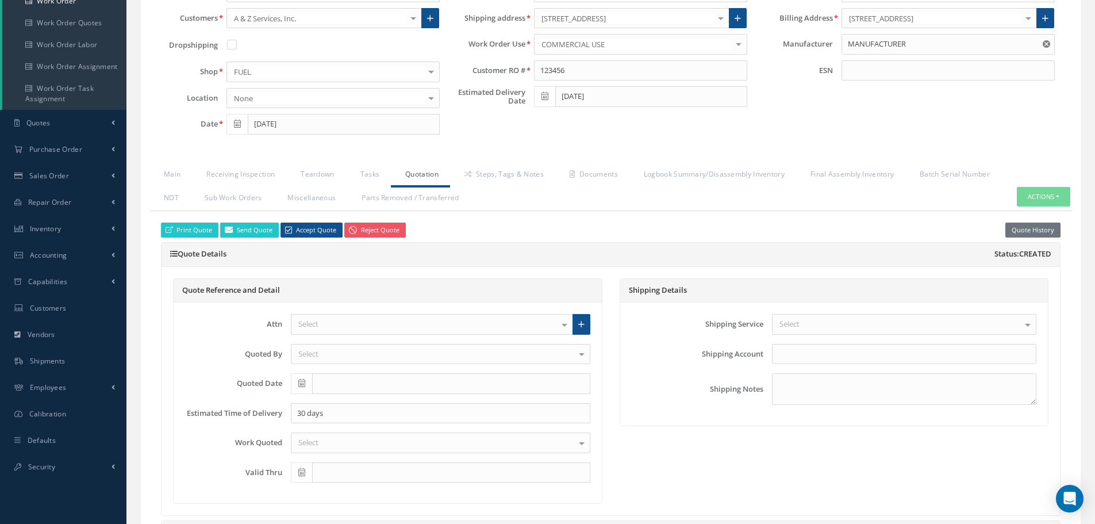
drag, startPoint x: 182, startPoint y: 418, endPoint x: 282, endPoint y: 414, distance: 100.7
click at [282, 414] on div "Estimated Time of Delivery 30 days" at bounding box center [388, 413] width 423 height 21
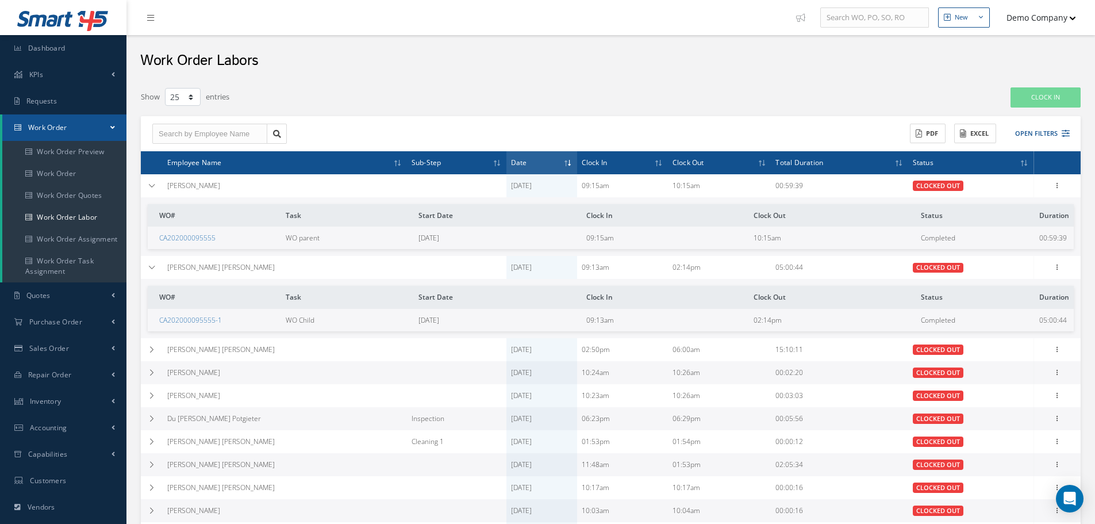
select select "25"
